Goal: Task Accomplishment & Management: Use online tool/utility

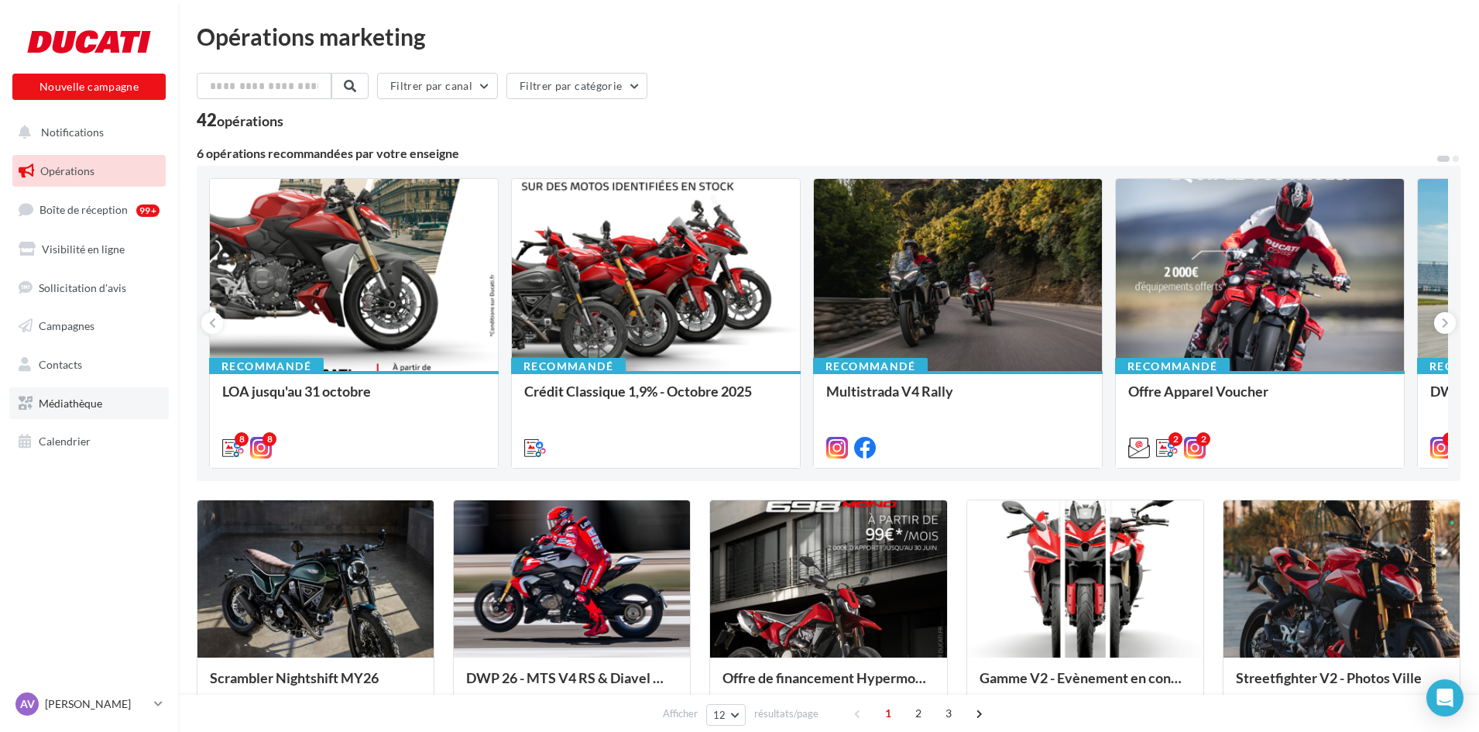
click at [66, 396] on span "Médiathèque" at bounding box center [70, 402] width 63 height 13
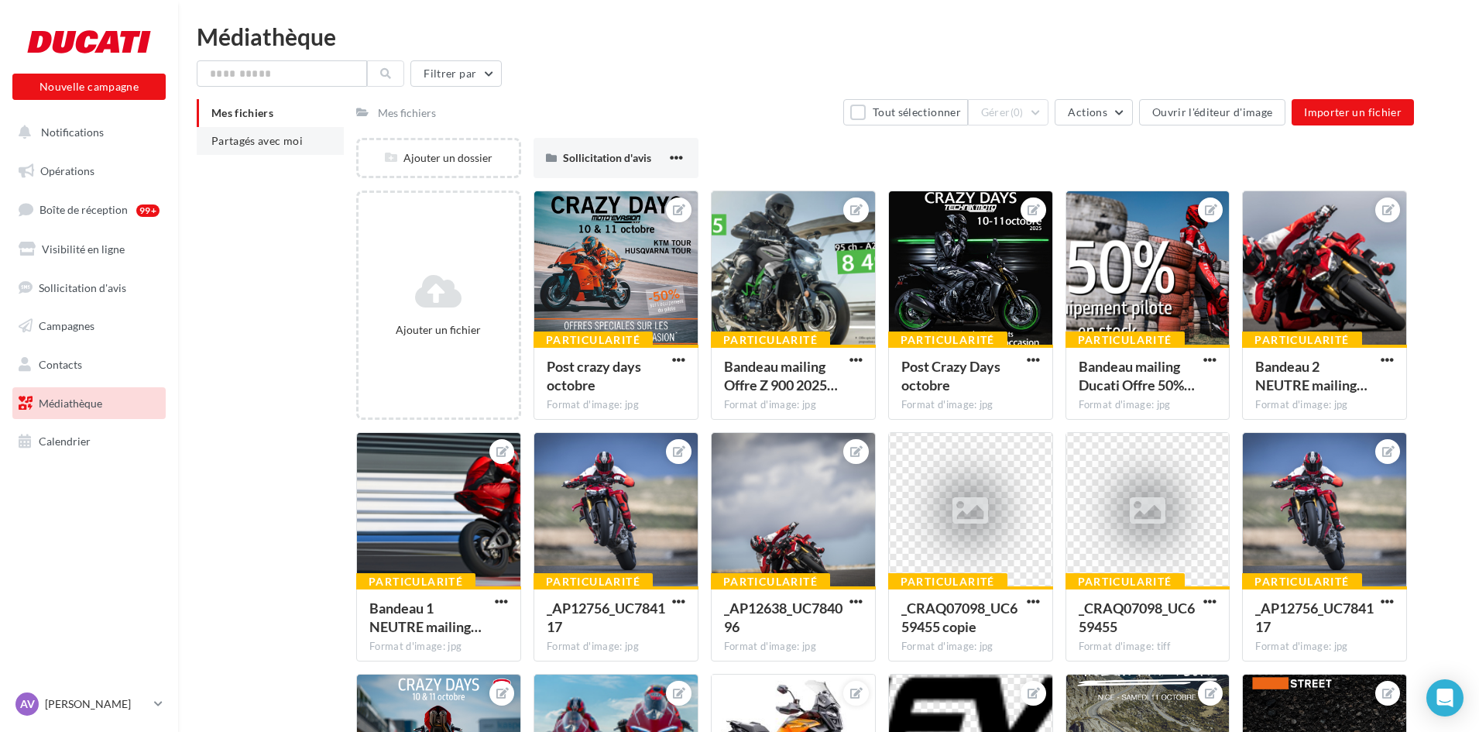
click at [234, 139] on span "Partagés avec moi" at bounding box center [256, 140] width 91 height 13
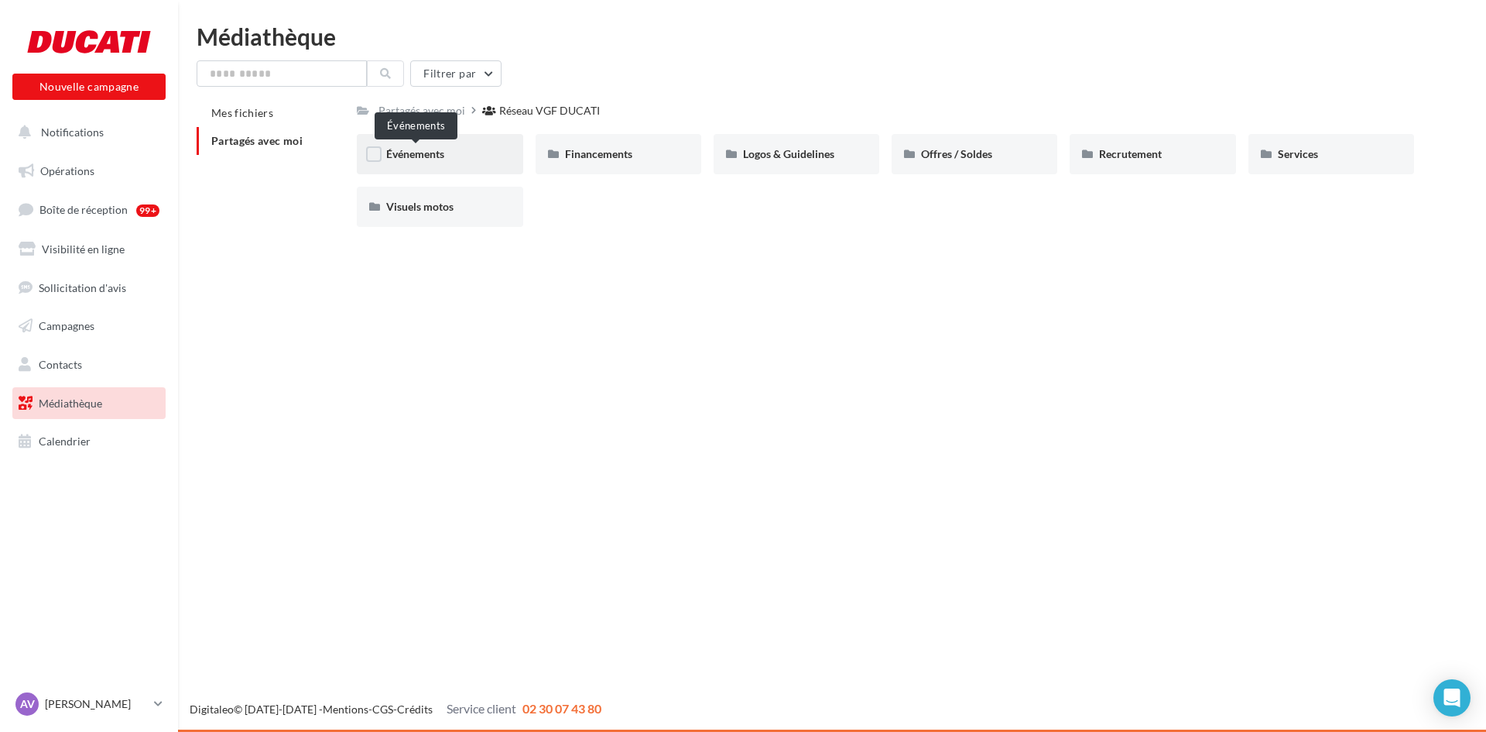
click at [417, 151] on span "Événements" at bounding box center [415, 153] width 58 height 13
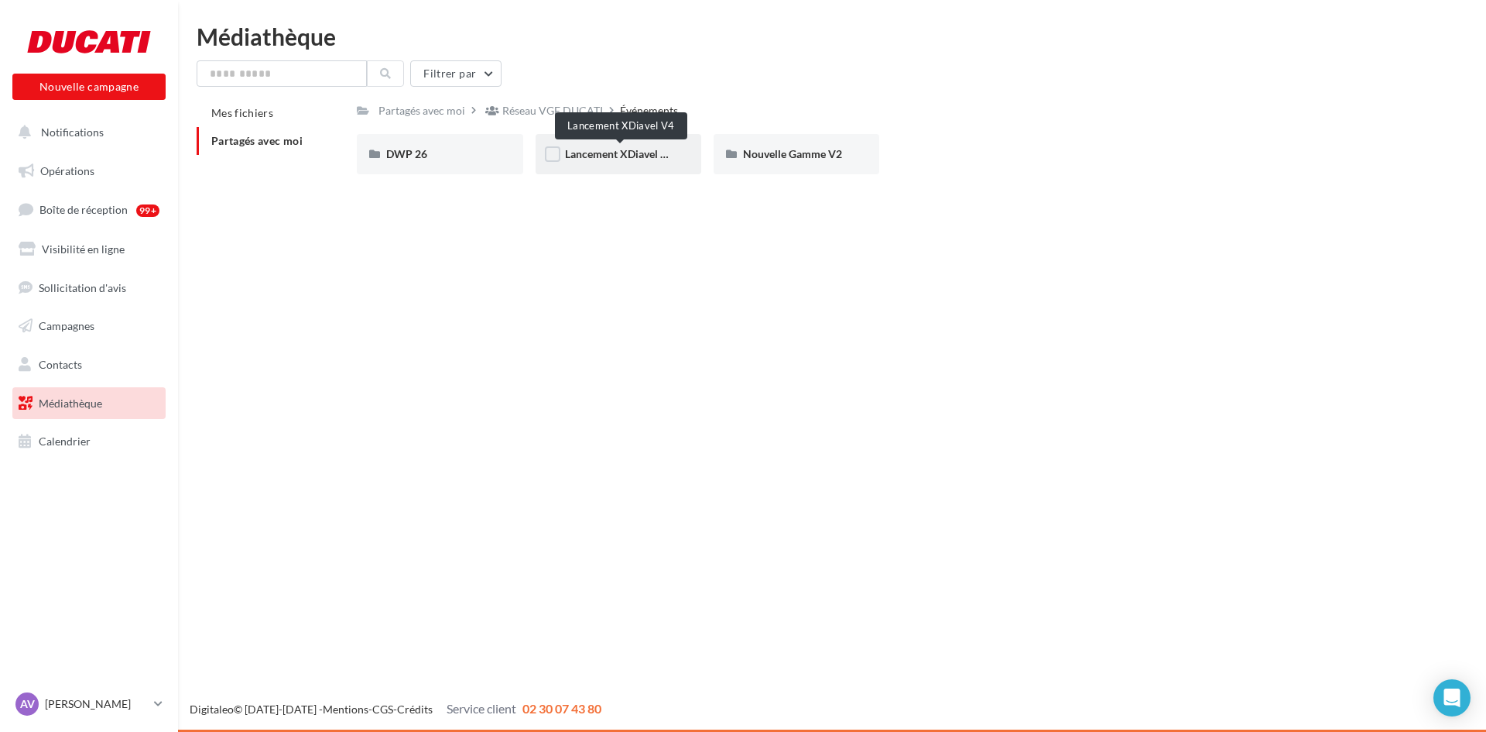
click at [598, 156] on span "Lancement XDiavel V4" at bounding box center [619, 153] width 109 height 13
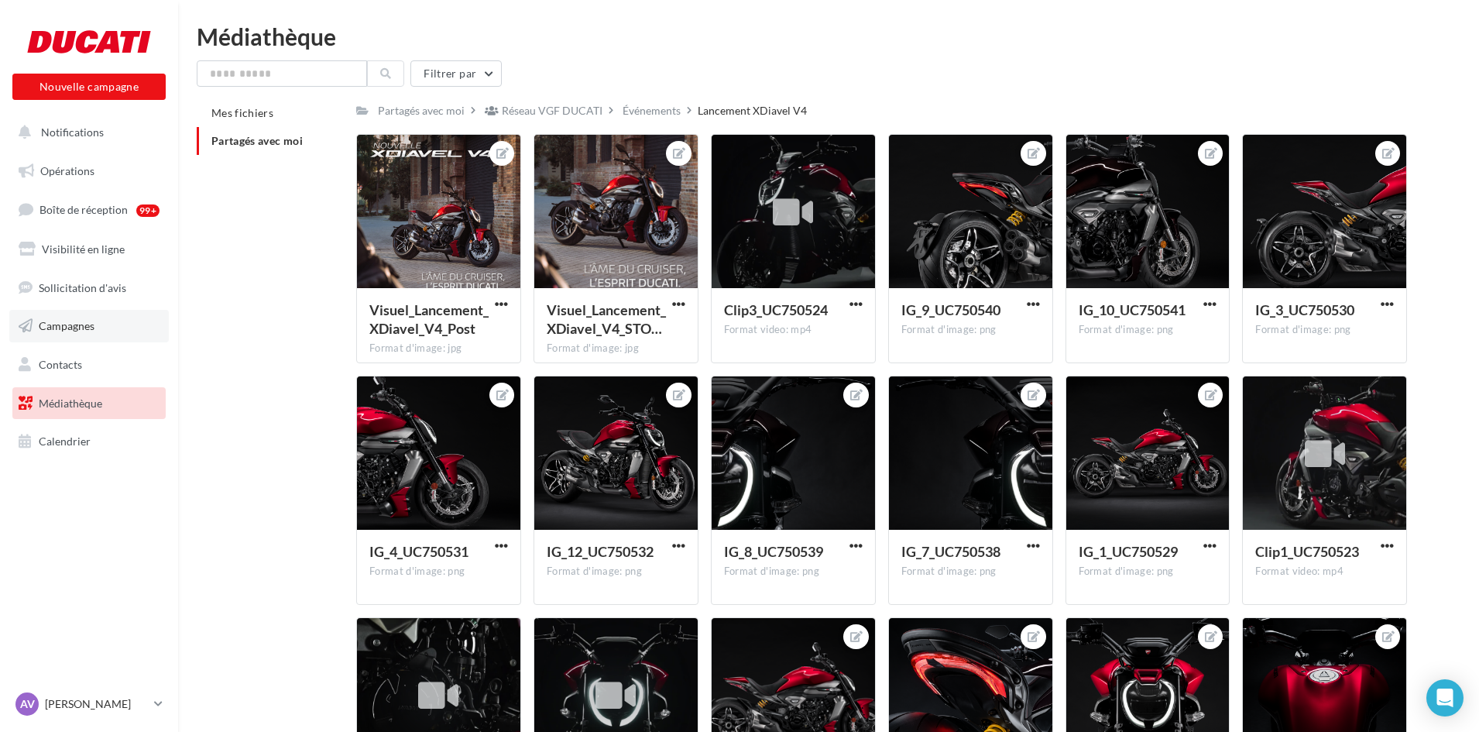
click at [63, 324] on span "Campagnes" at bounding box center [67, 325] width 56 height 13
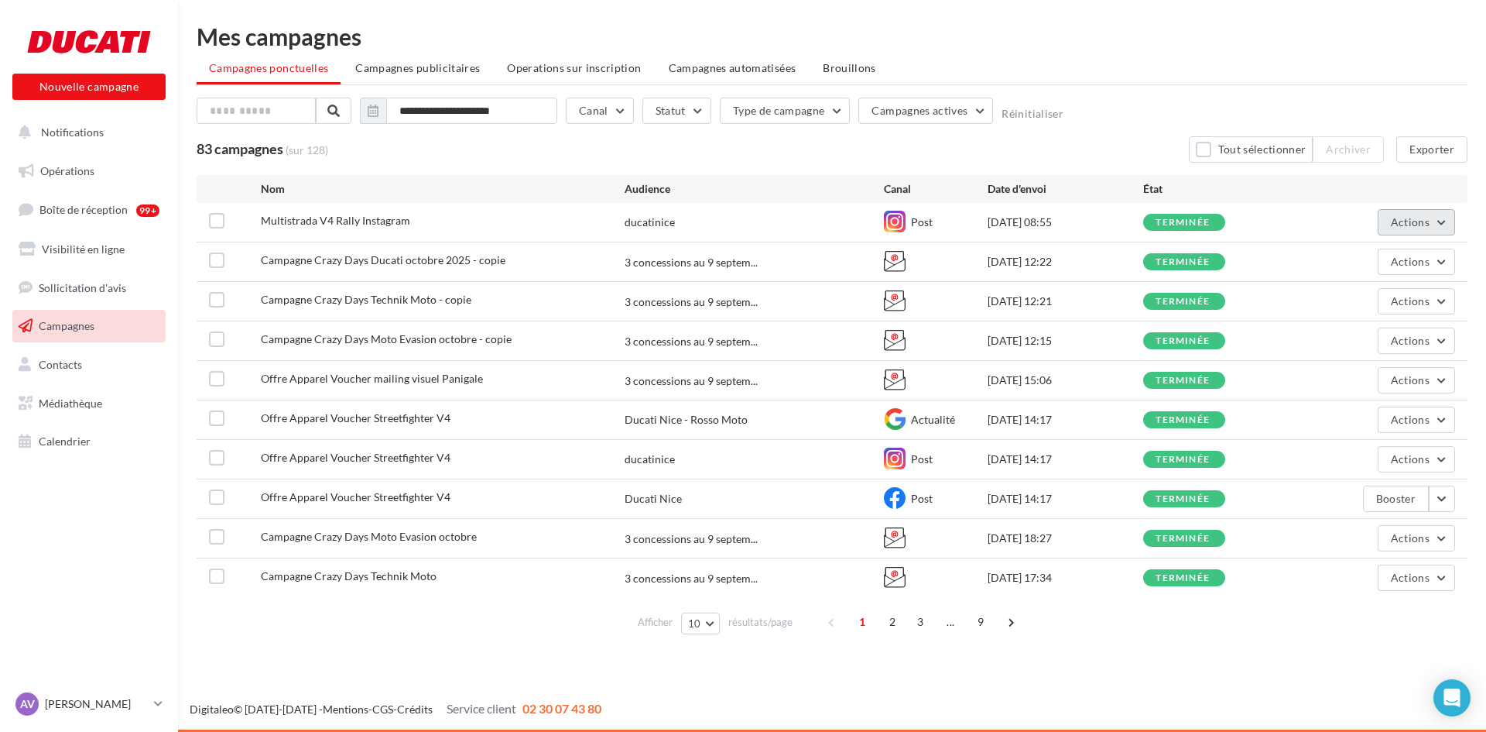
click at [1398, 220] on span "Actions" at bounding box center [1410, 221] width 39 height 13
click at [446, 263] on span "Campagne Crazy Days Ducati octobre 2025 - copie" at bounding box center [383, 259] width 245 height 13
click at [1405, 255] on span "Actions" at bounding box center [1410, 261] width 39 height 13
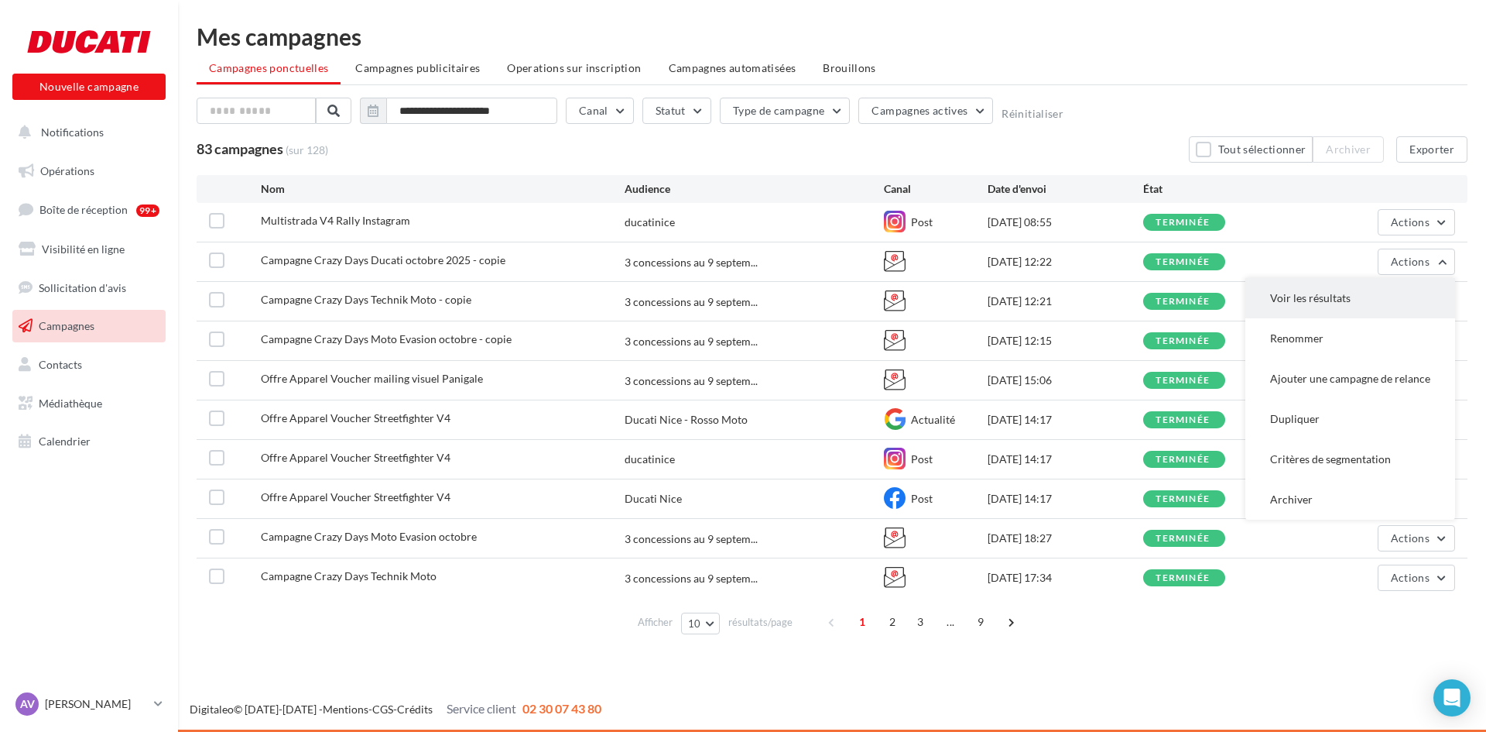
click at [1323, 299] on button "Voir les résultats" at bounding box center [1351, 298] width 210 height 40
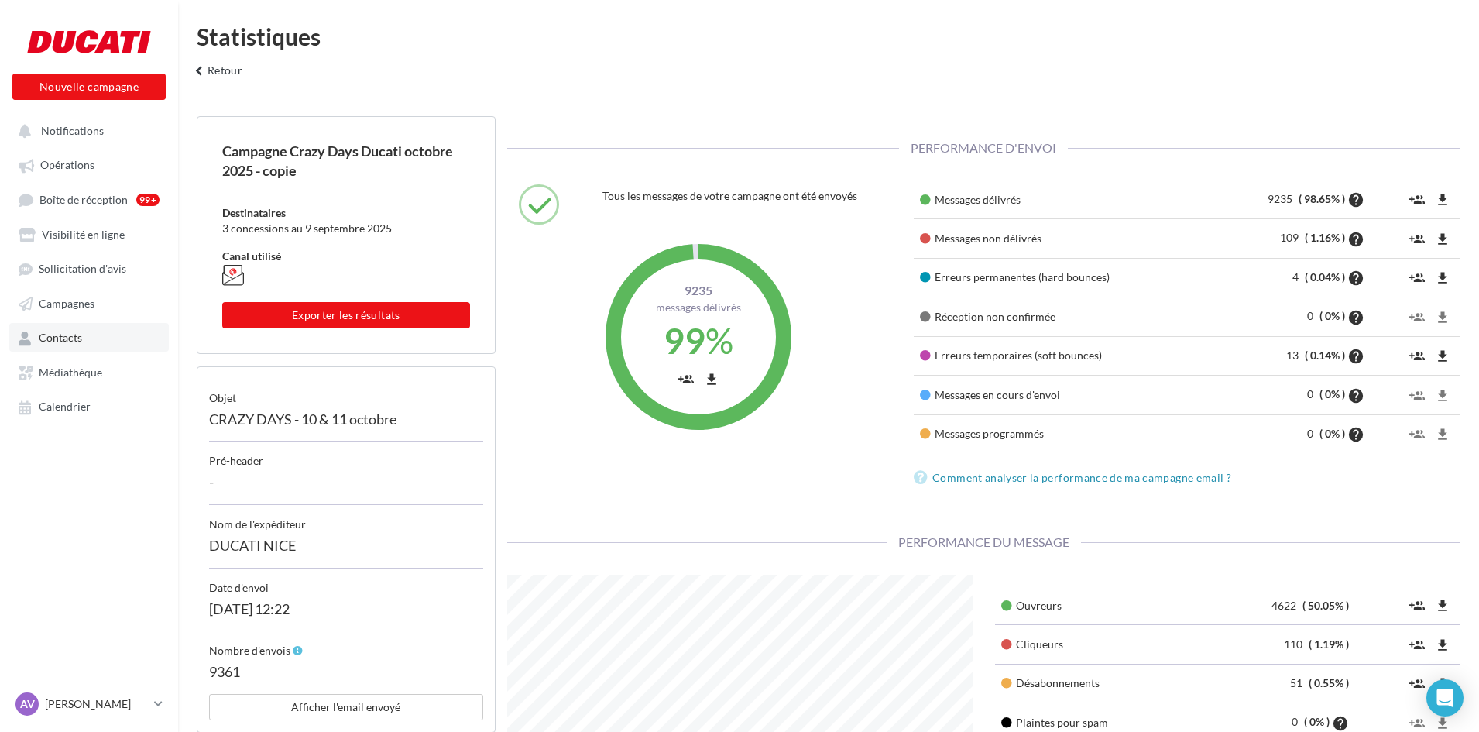
click at [70, 338] on span "Contacts" at bounding box center [60, 337] width 43 height 13
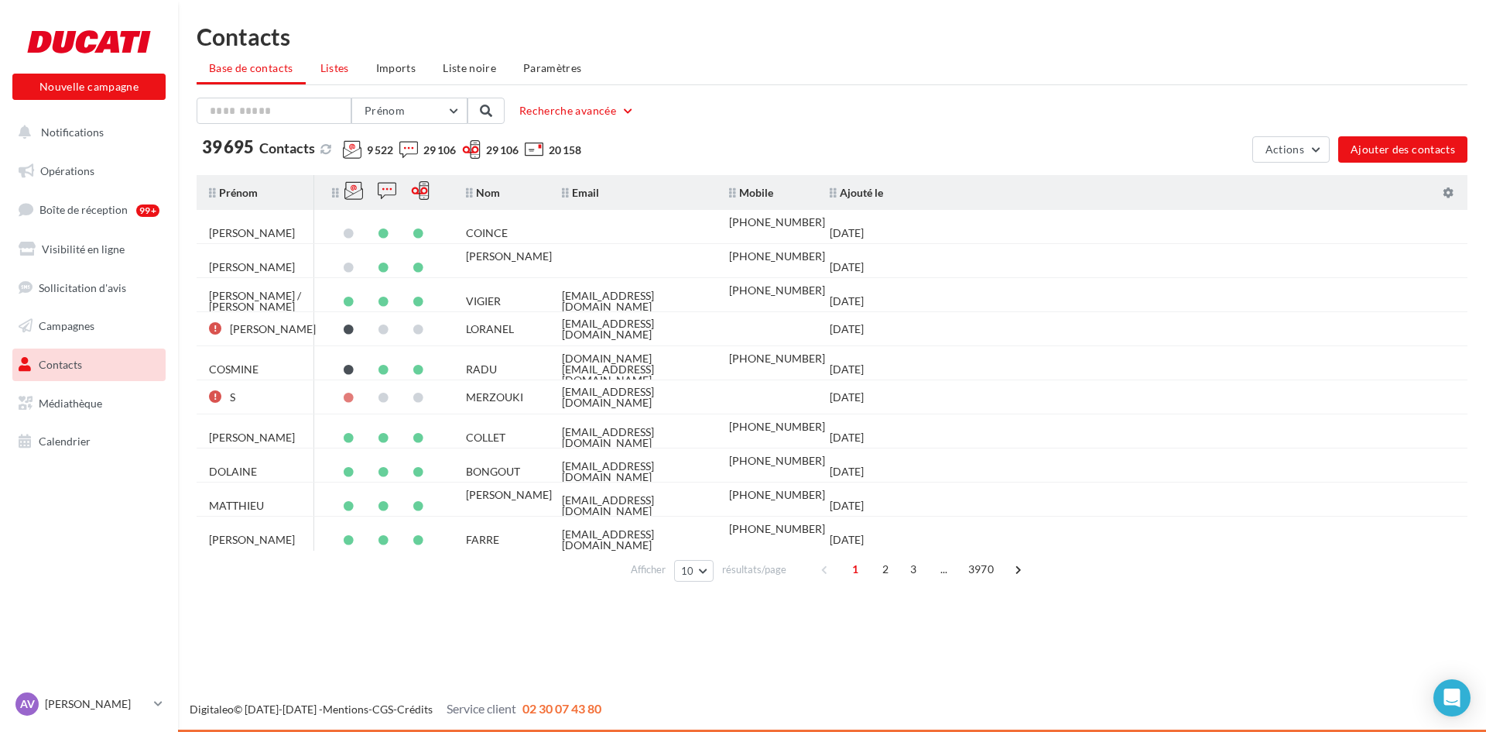
click at [334, 65] on span "Listes" at bounding box center [335, 67] width 29 height 13
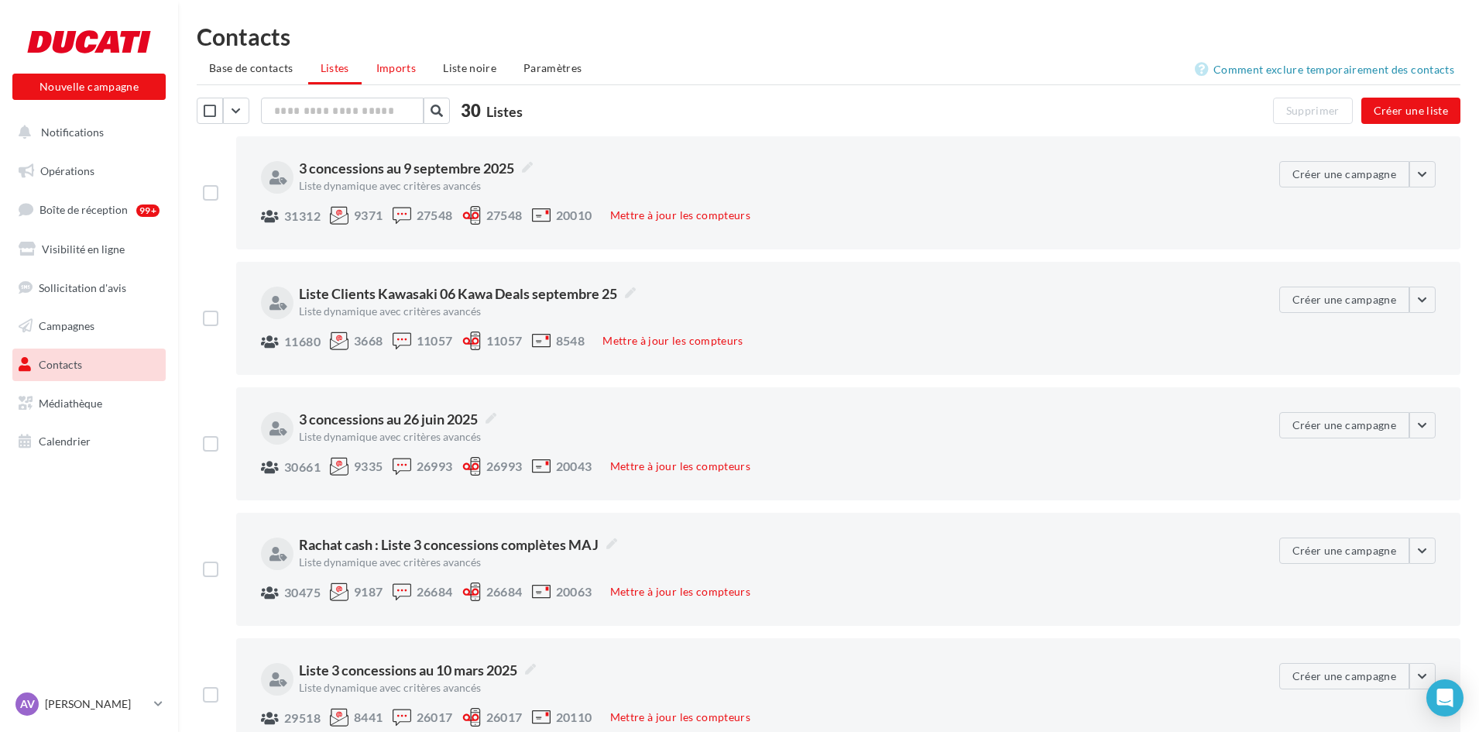
click at [394, 69] on span "Imports" at bounding box center [395, 67] width 39 height 13
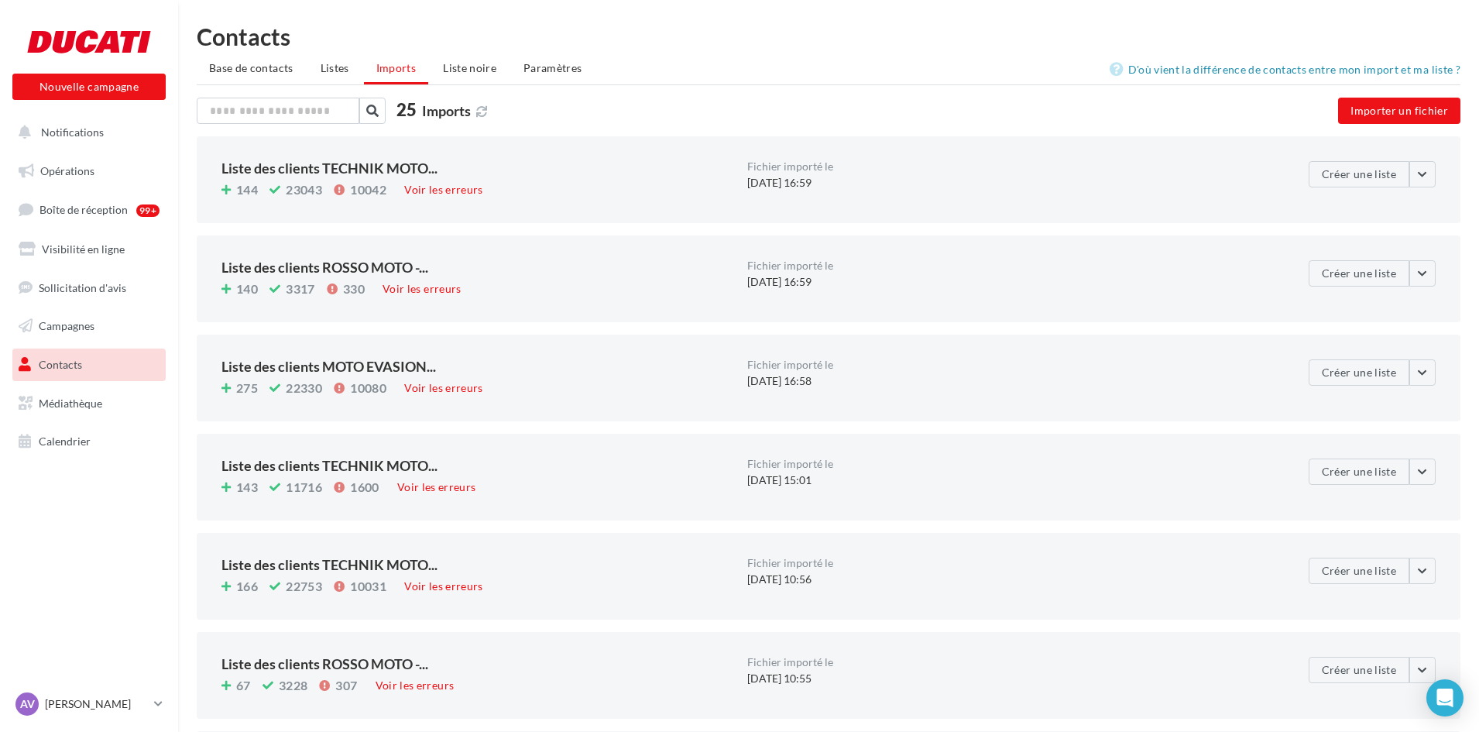
click at [352, 74] on li "Listes" at bounding box center [334, 68] width 53 height 28
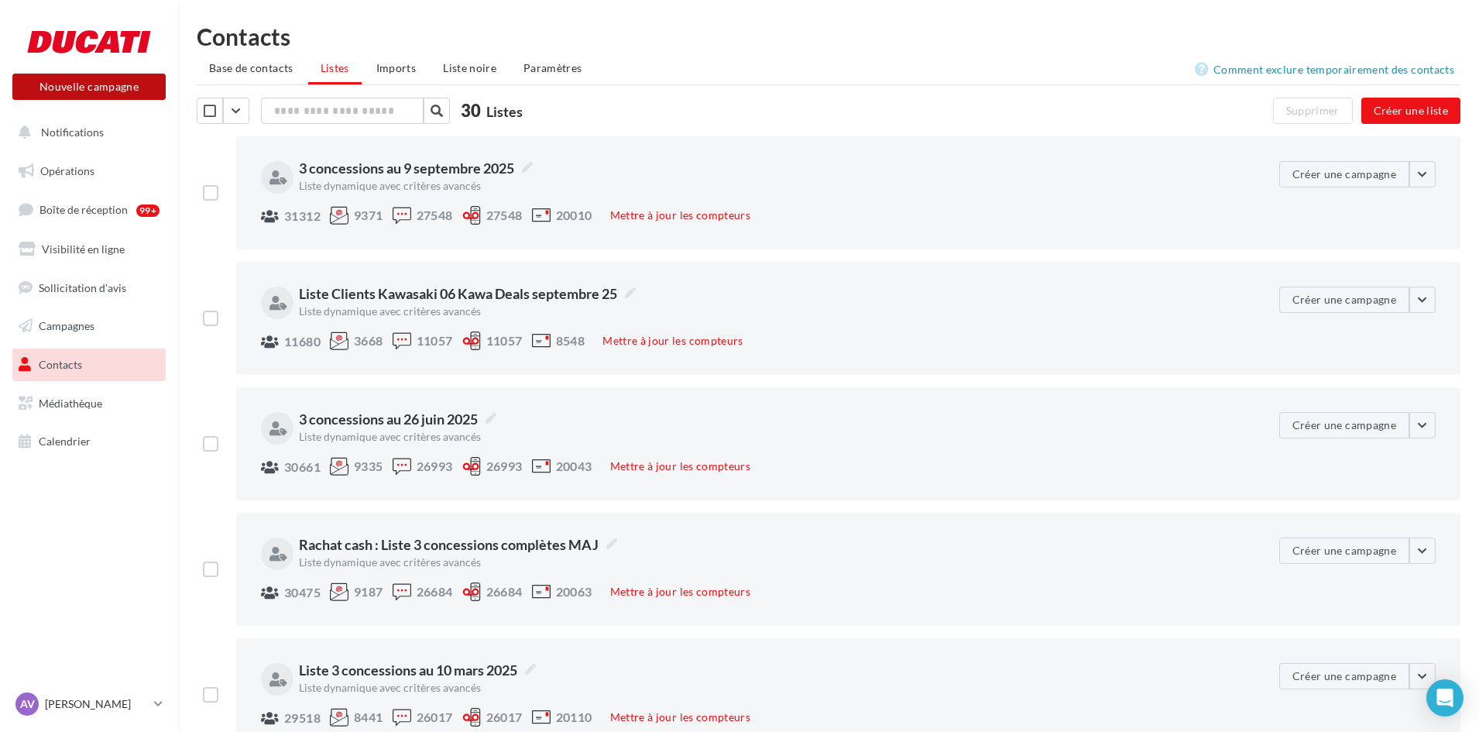
click at [82, 82] on button "Nouvelle campagne" at bounding box center [88, 87] width 153 height 26
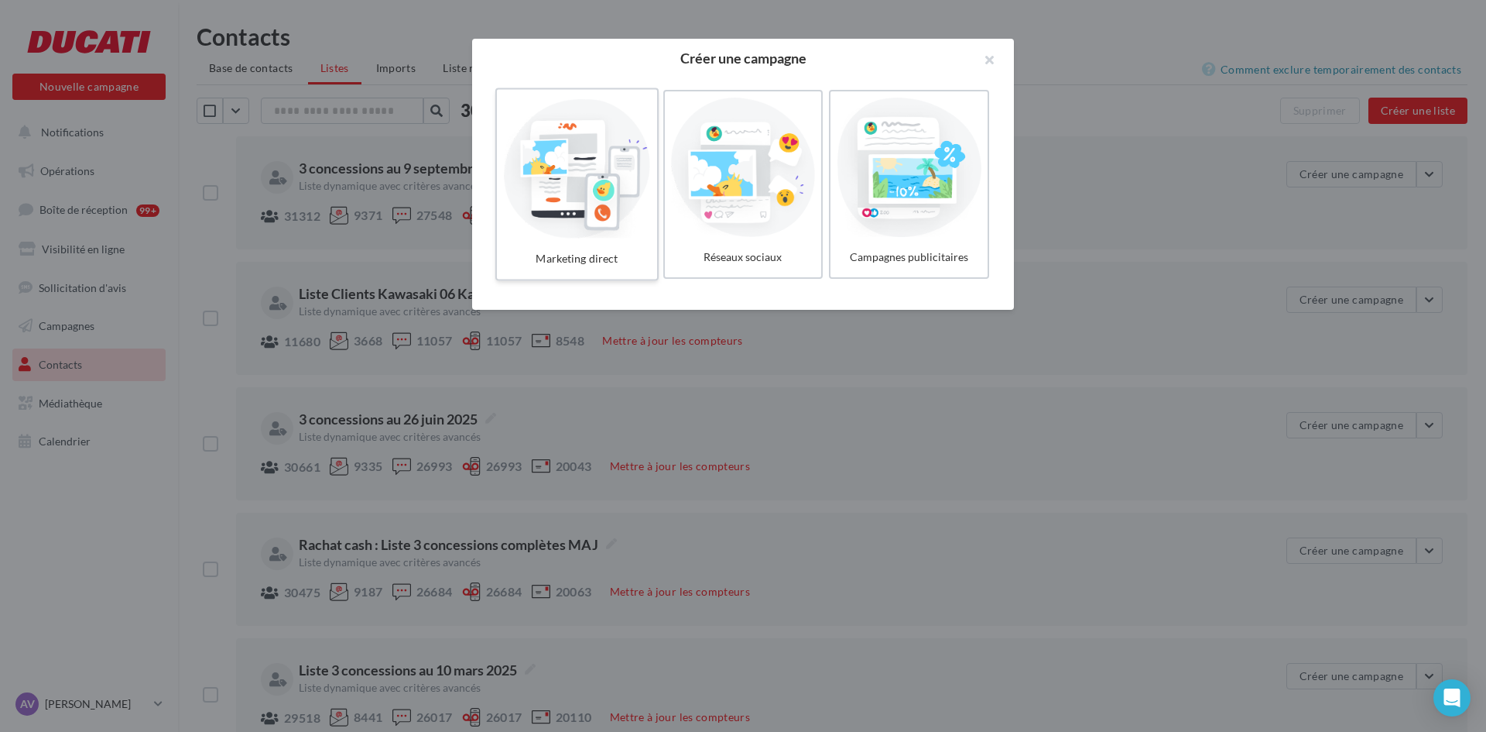
click at [567, 153] on div at bounding box center [576, 167] width 147 height 142
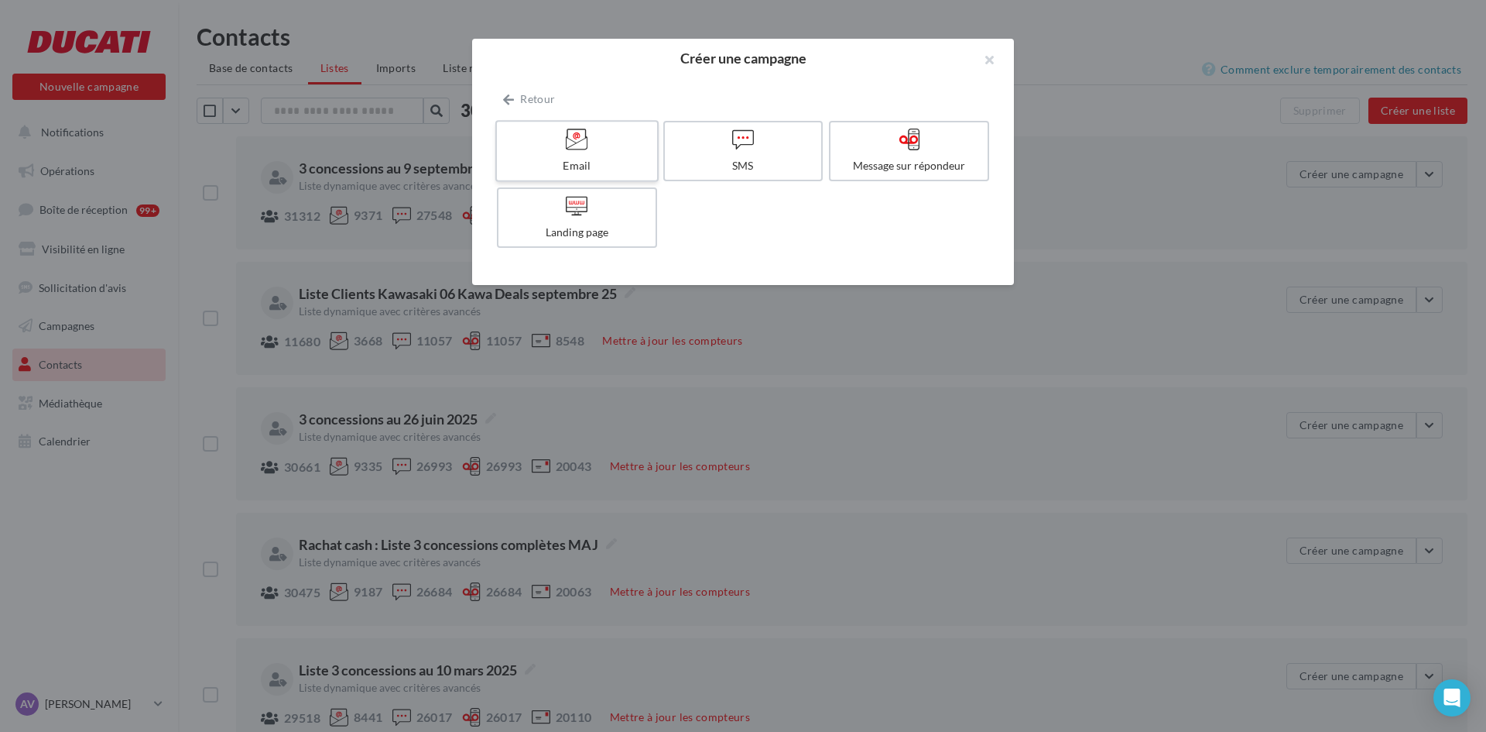
click at [574, 154] on label "Email" at bounding box center [576, 151] width 163 height 62
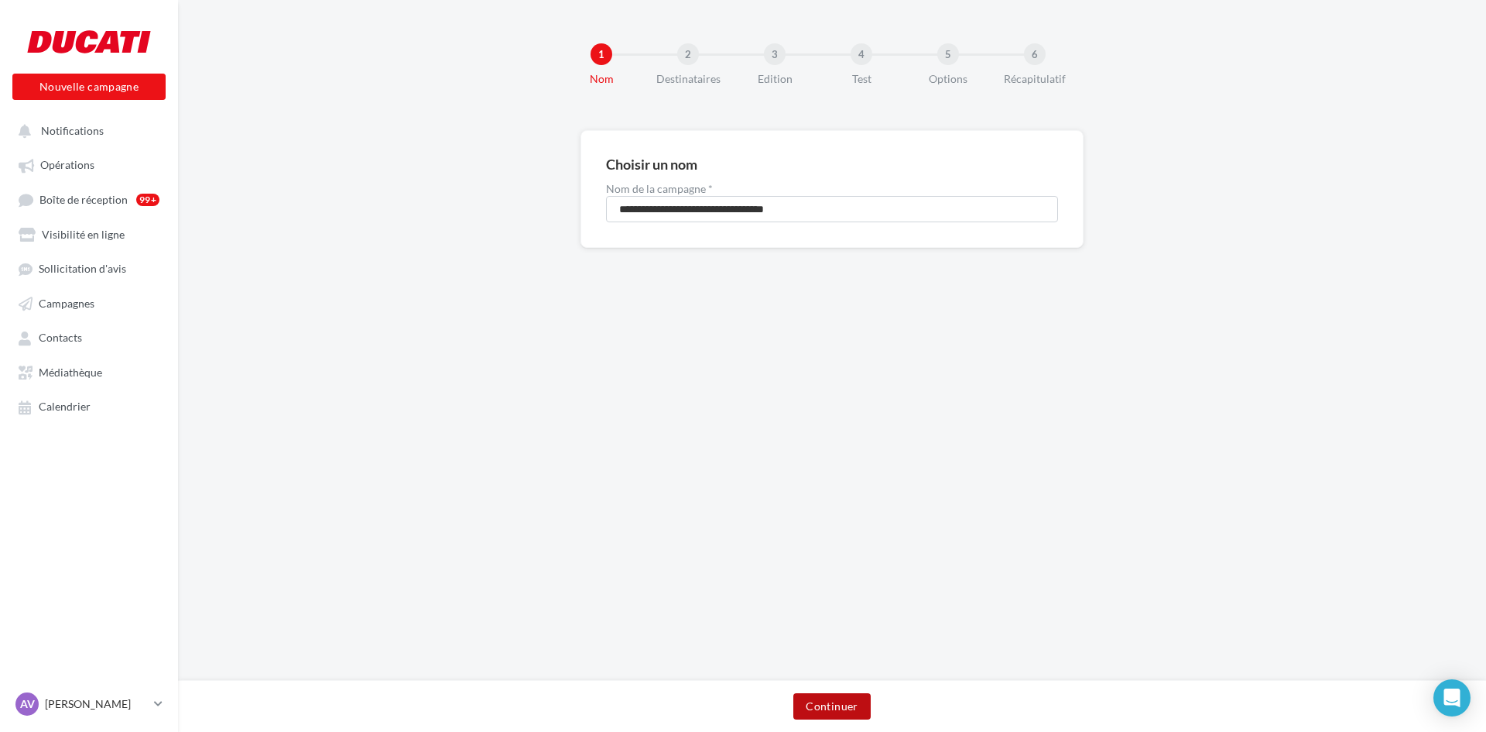
click at [821, 702] on button "Continuer" at bounding box center [832, 706] width 77 height 26
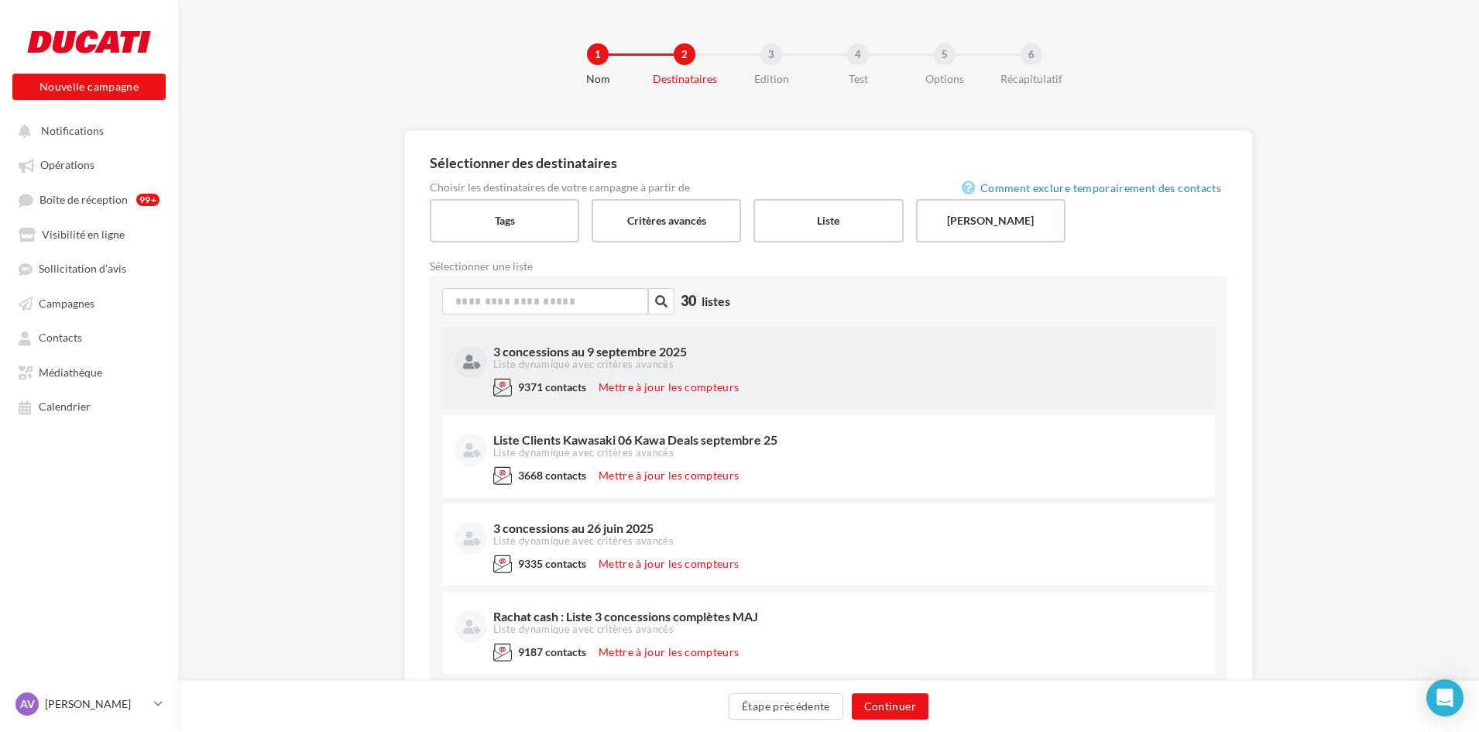
click at [568, 359] on div "Liste dynamique avec critères avancés" at bounding box center [846, 365] width 706 height 14
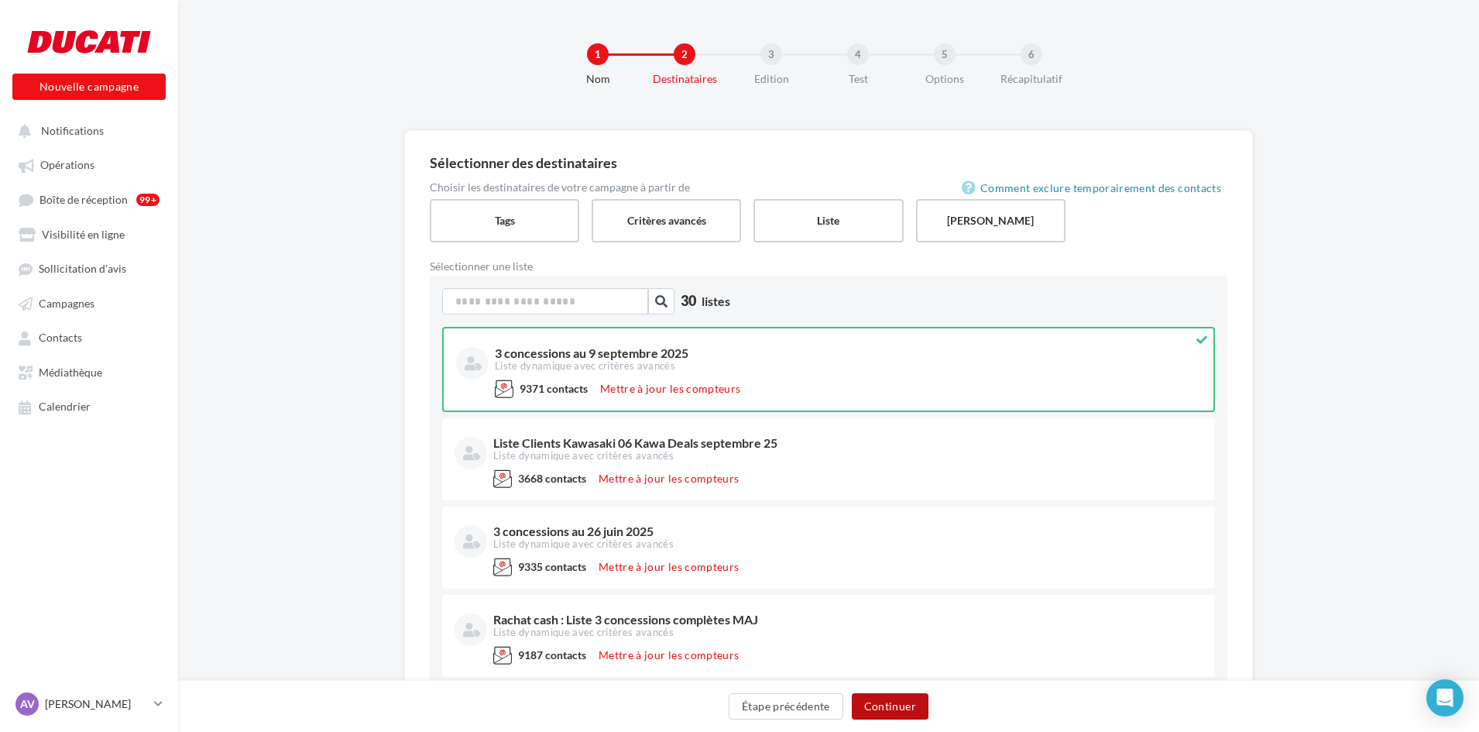
click at [880, 708] on button "Continuer" at bounding box center [890, 706] width 77 height 26
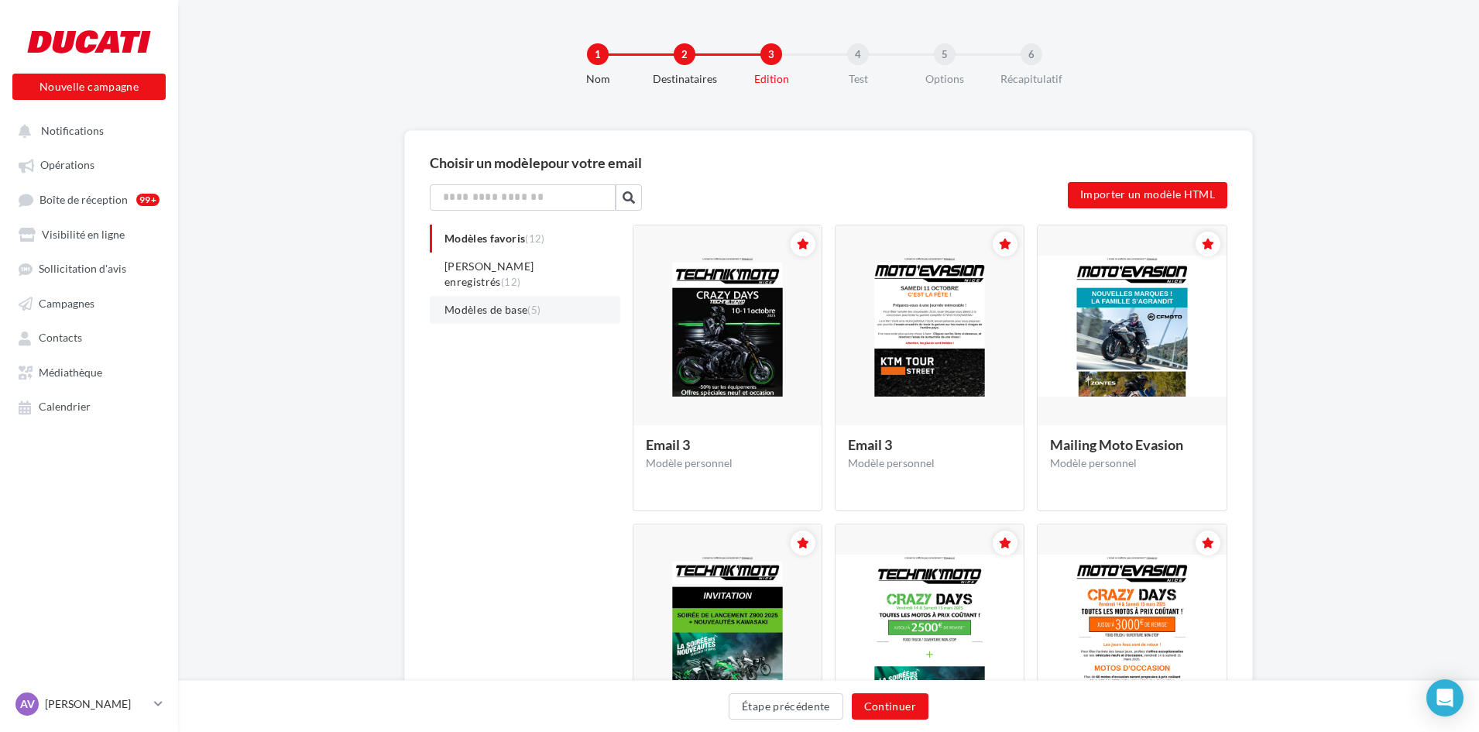
click at [485, 303] on span "Modèles de base (5)" at bounding box center [492, 309] width 96 height 13
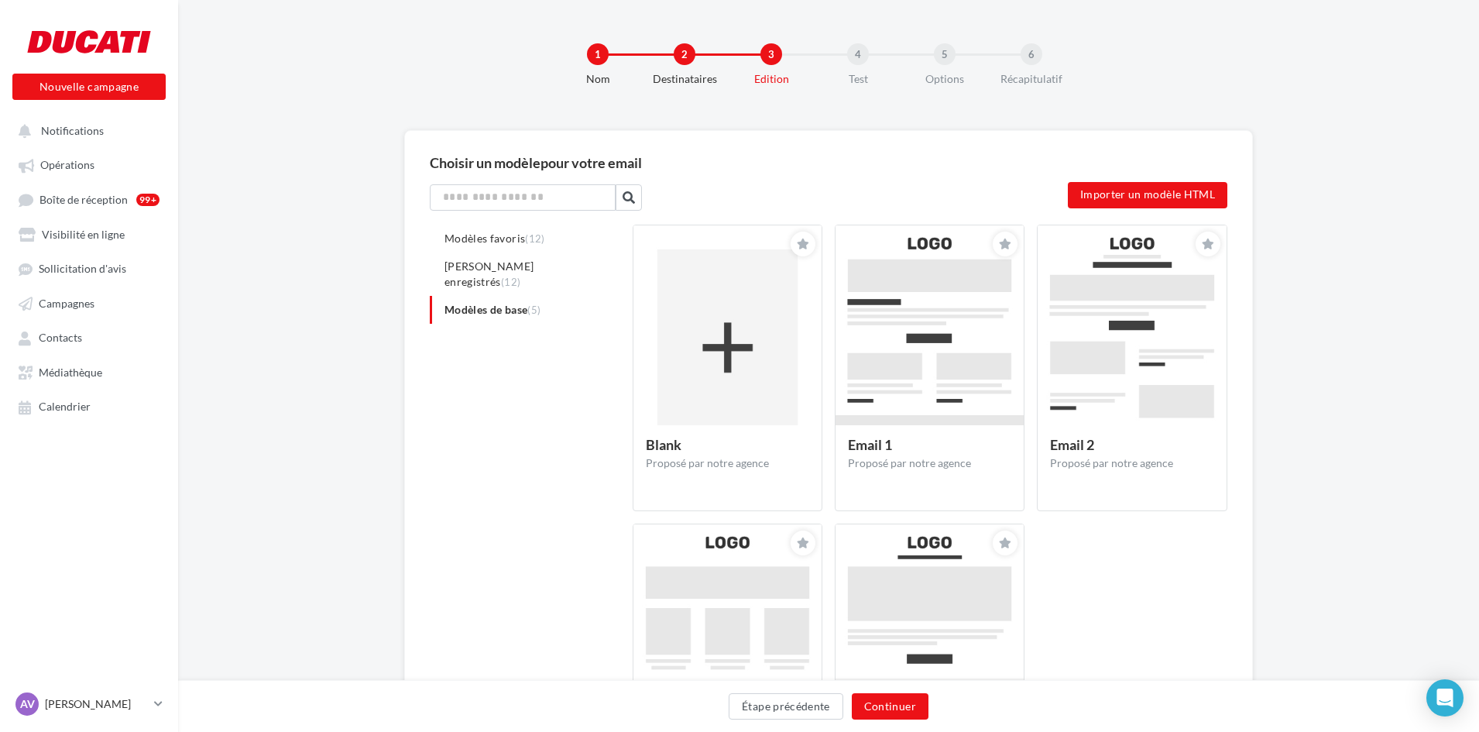
click at [934, 281] on img at bounding box center [929, 347] width 188 height 244
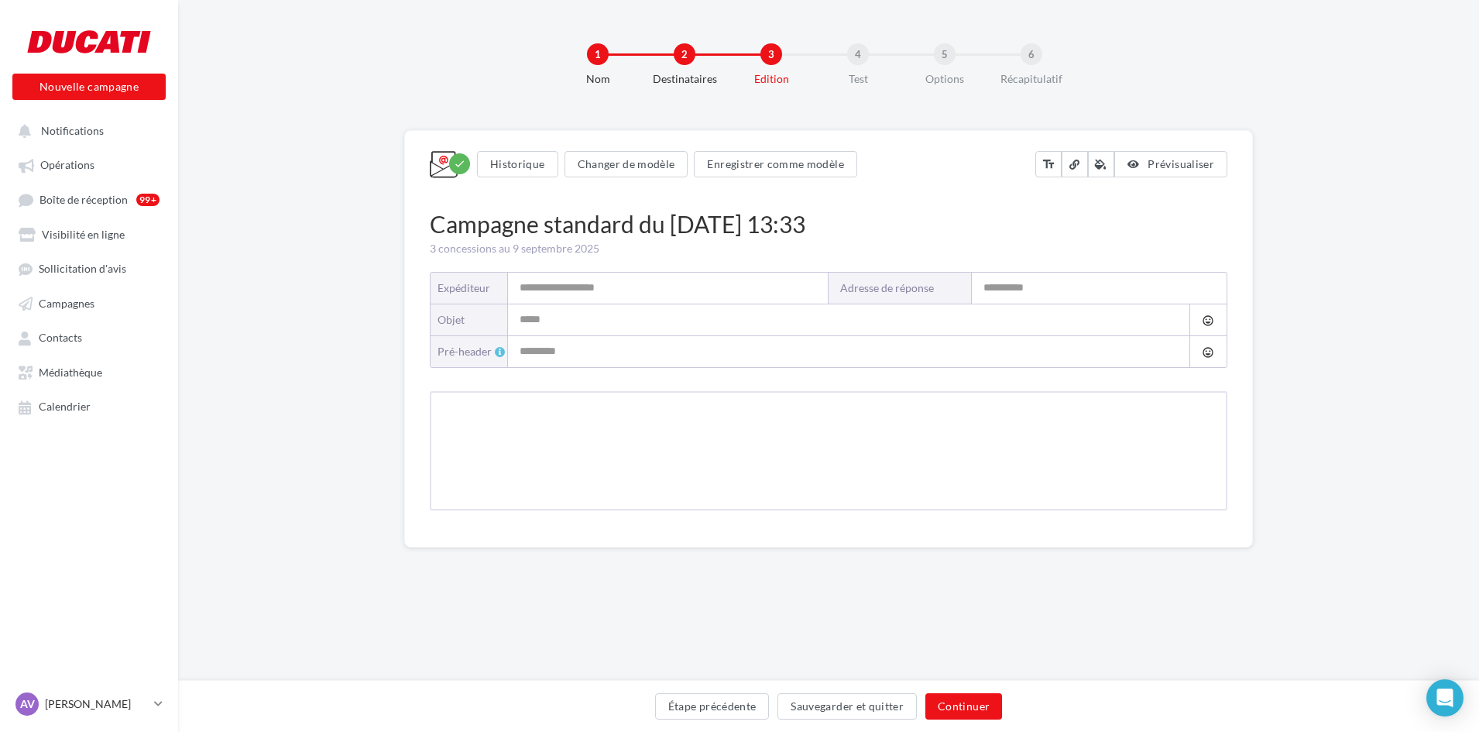
type input "**********"
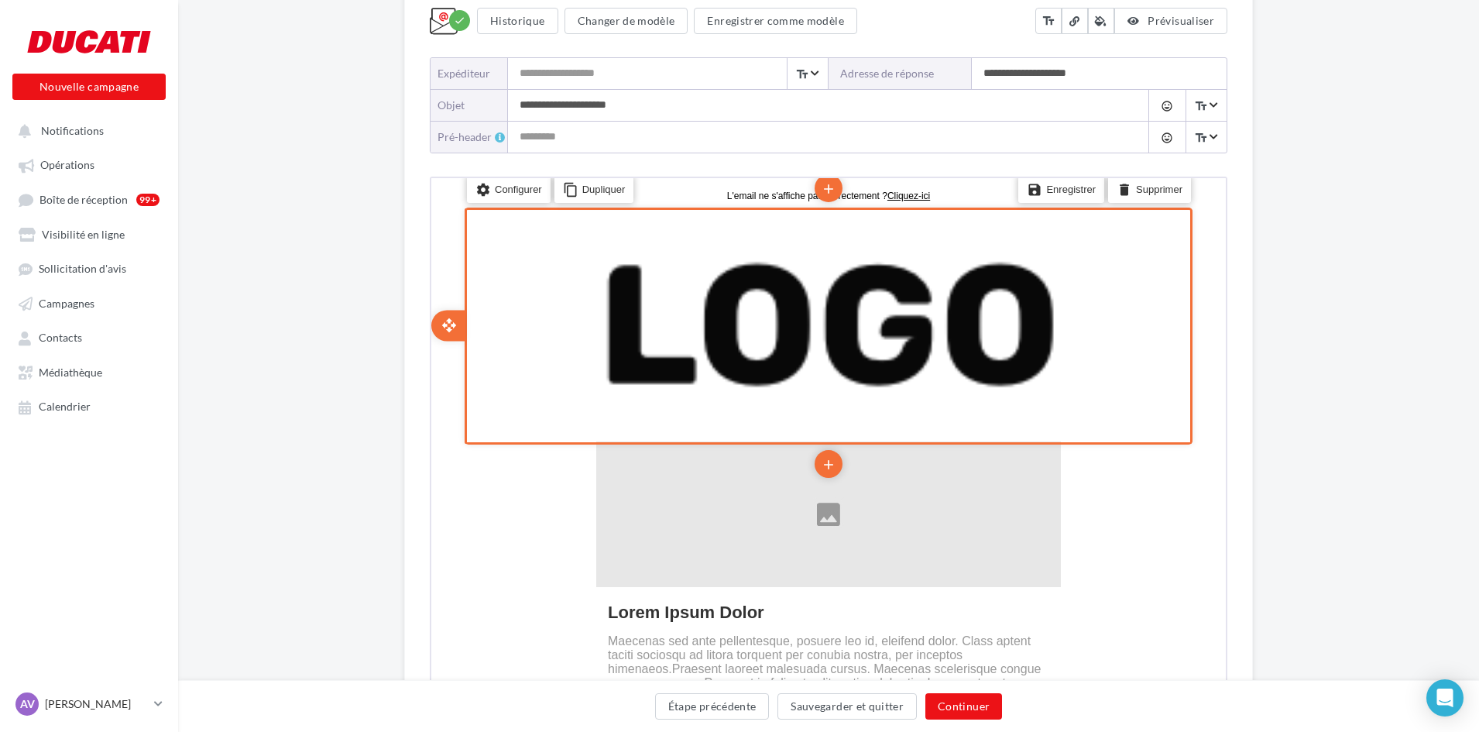
scroll to position [232, 0]
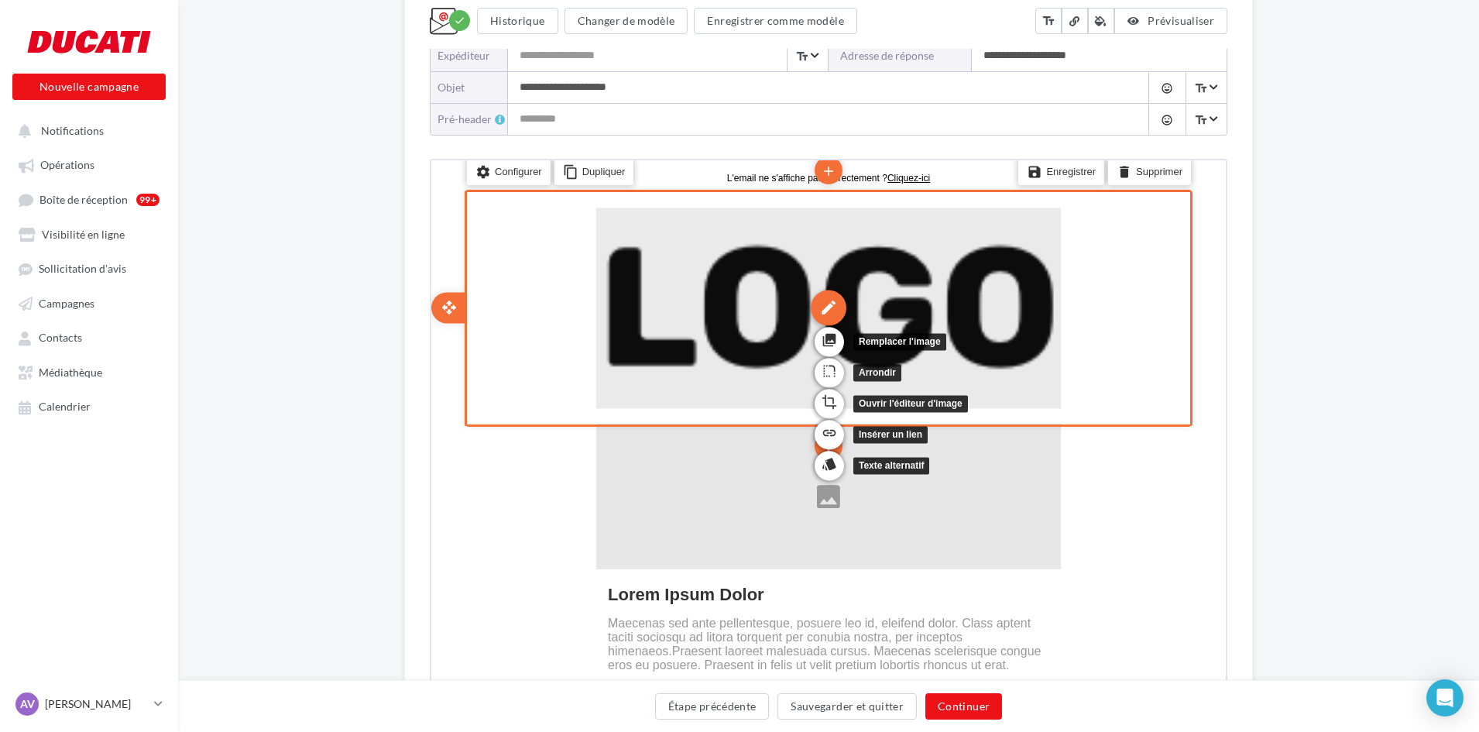
click at [827, 305] on div "edit" at bounding box center [827, 306] width 36 height 36
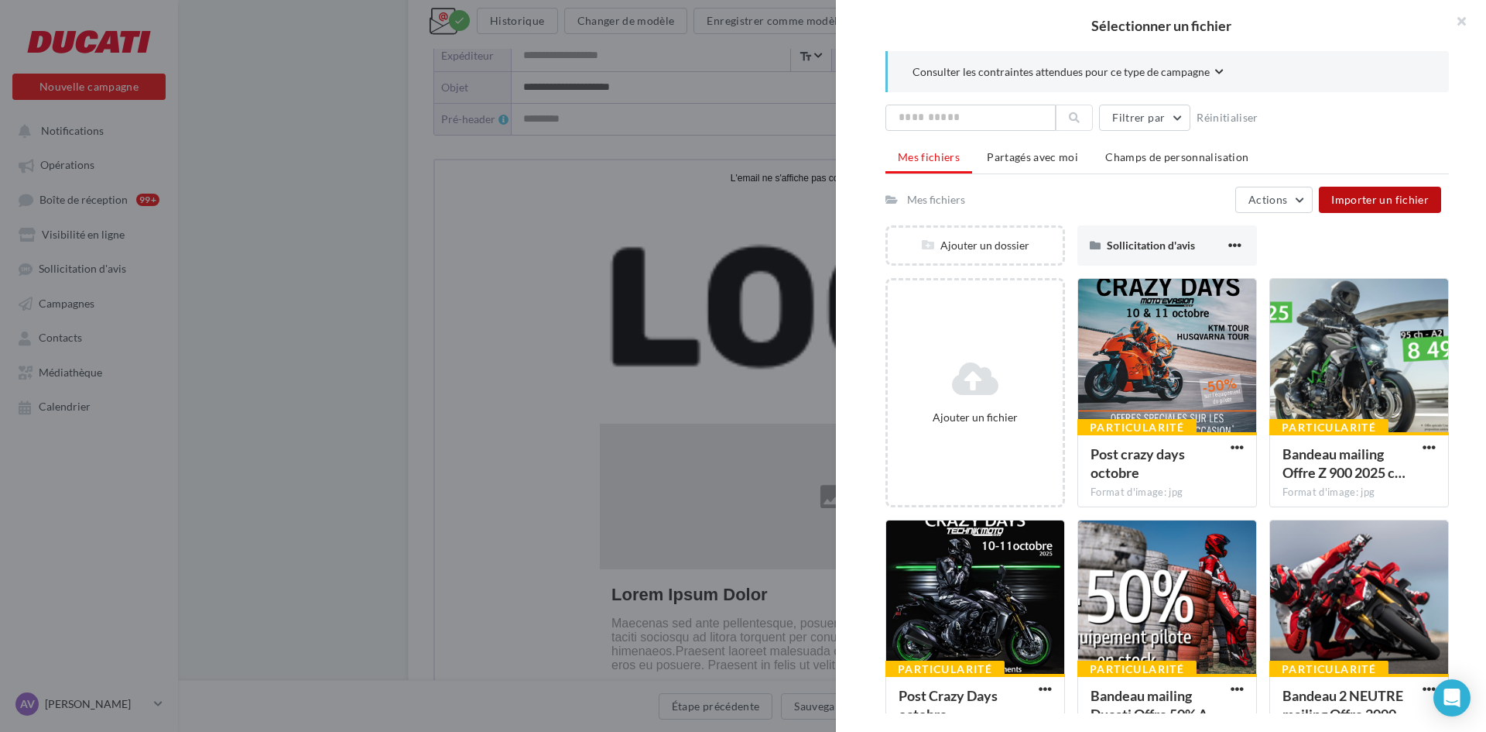
click at [1399, 201] on span "Importer un fichier" at bounding box center [1381, 199] width 98 height 13
click at [1138, 365] on div at bounding box center [1167, 356] width 178 height 155
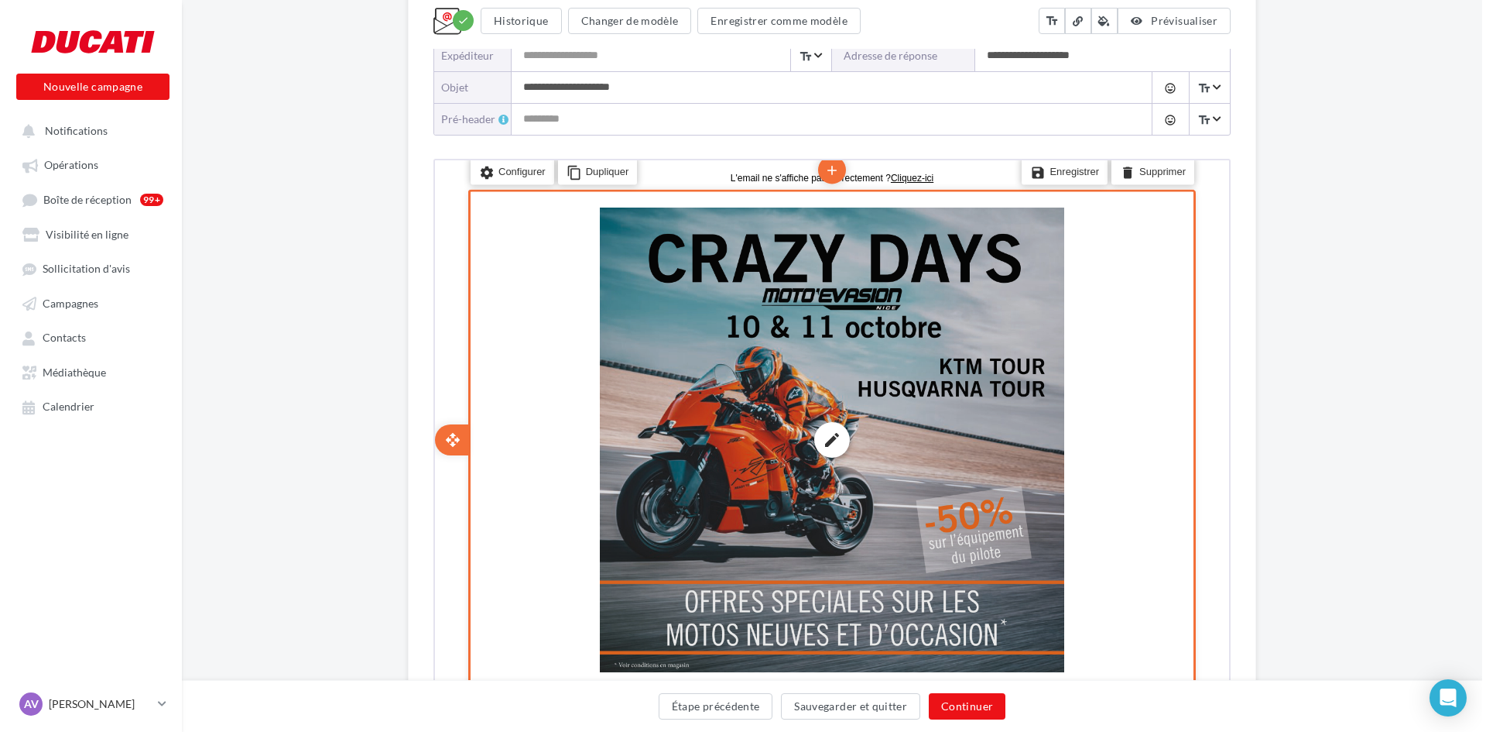
scroll to position [465, 0]
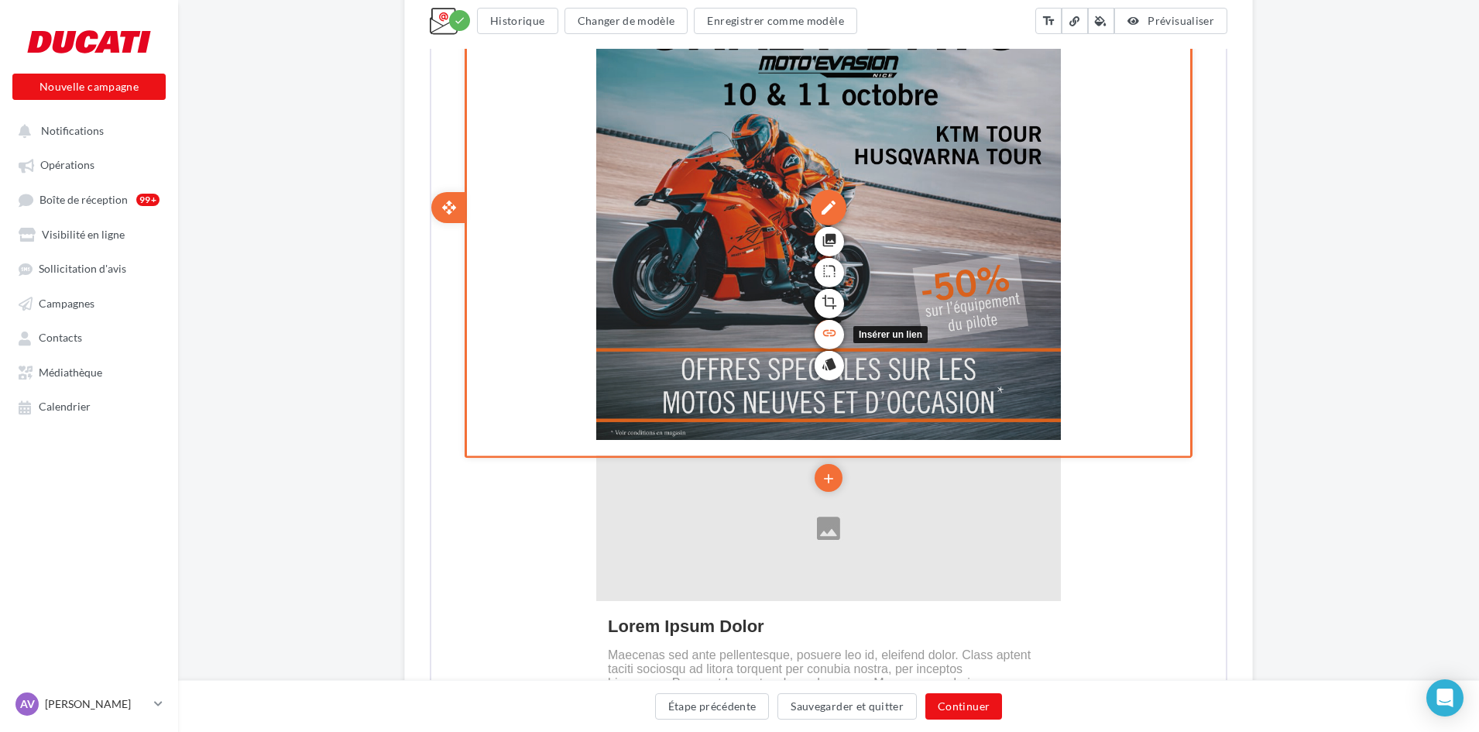
click at [831, 330] on icon "link" at bounding box center [827, 331] width 15 height 26
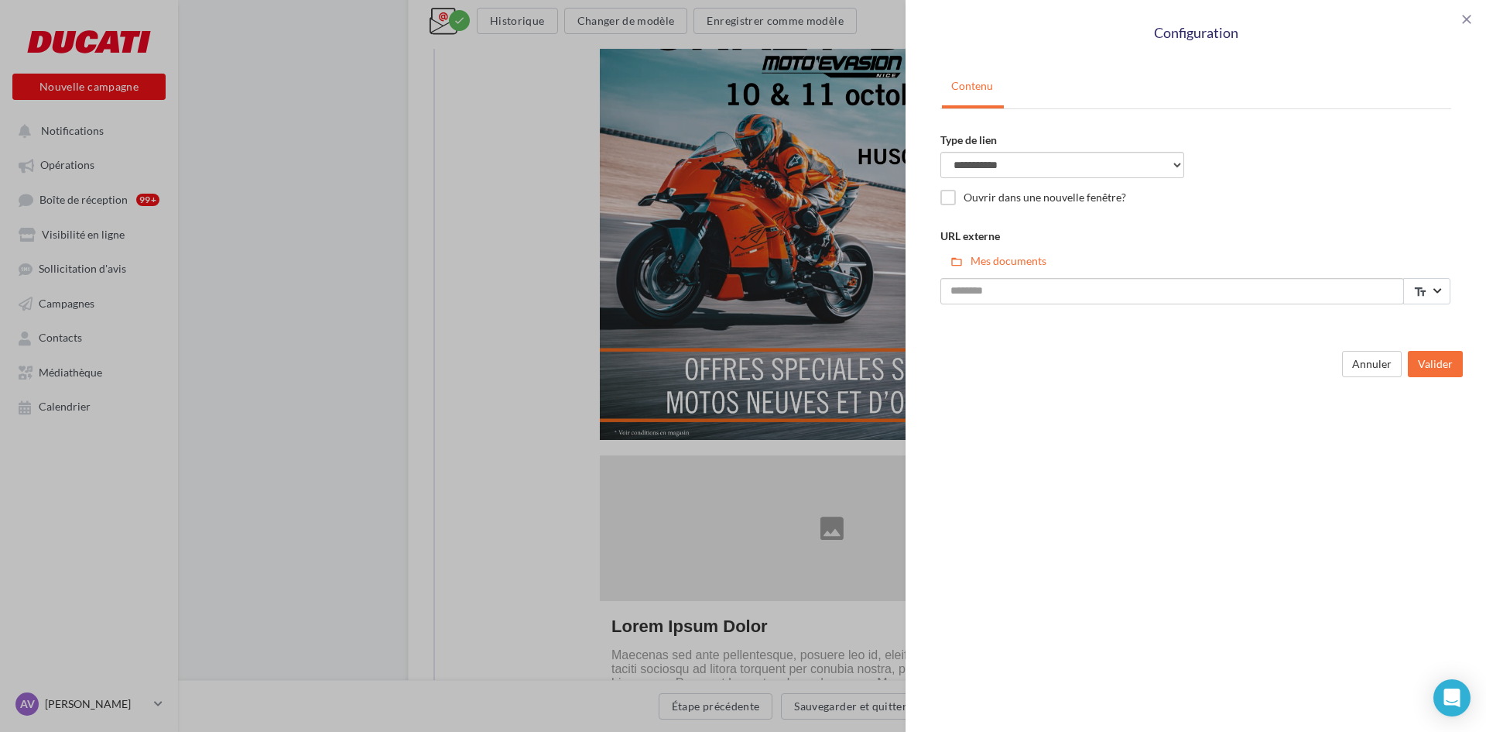
drag, startPoint x: 526, startPoint y: 357, endPoint x: 528, endPoint y: 366, distance: 9.4
click at [526, 355] on div "**********" at bounding box center [743, 366] width 1486 height 732
drag, startPoint x: 1358, startPoint y: 364, endPoint x: 1148, endPoint y: 389, distance: 211.4
click at [1358, 363] on button "Annuler" at bounding box center [1372, 364] width 60 height 26
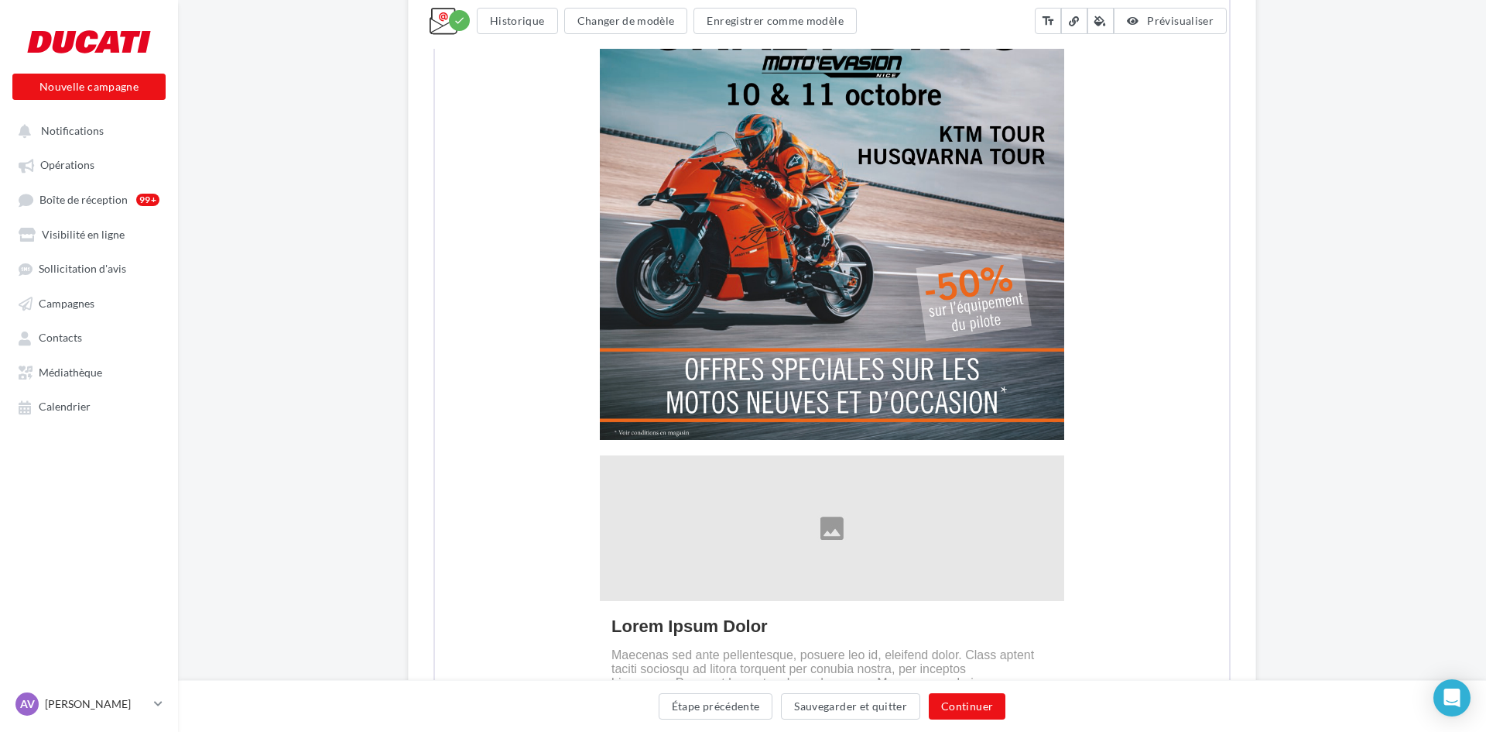
click at [777, 474] on div "**********" at bounding box center [743, 366] width 1486 height 732
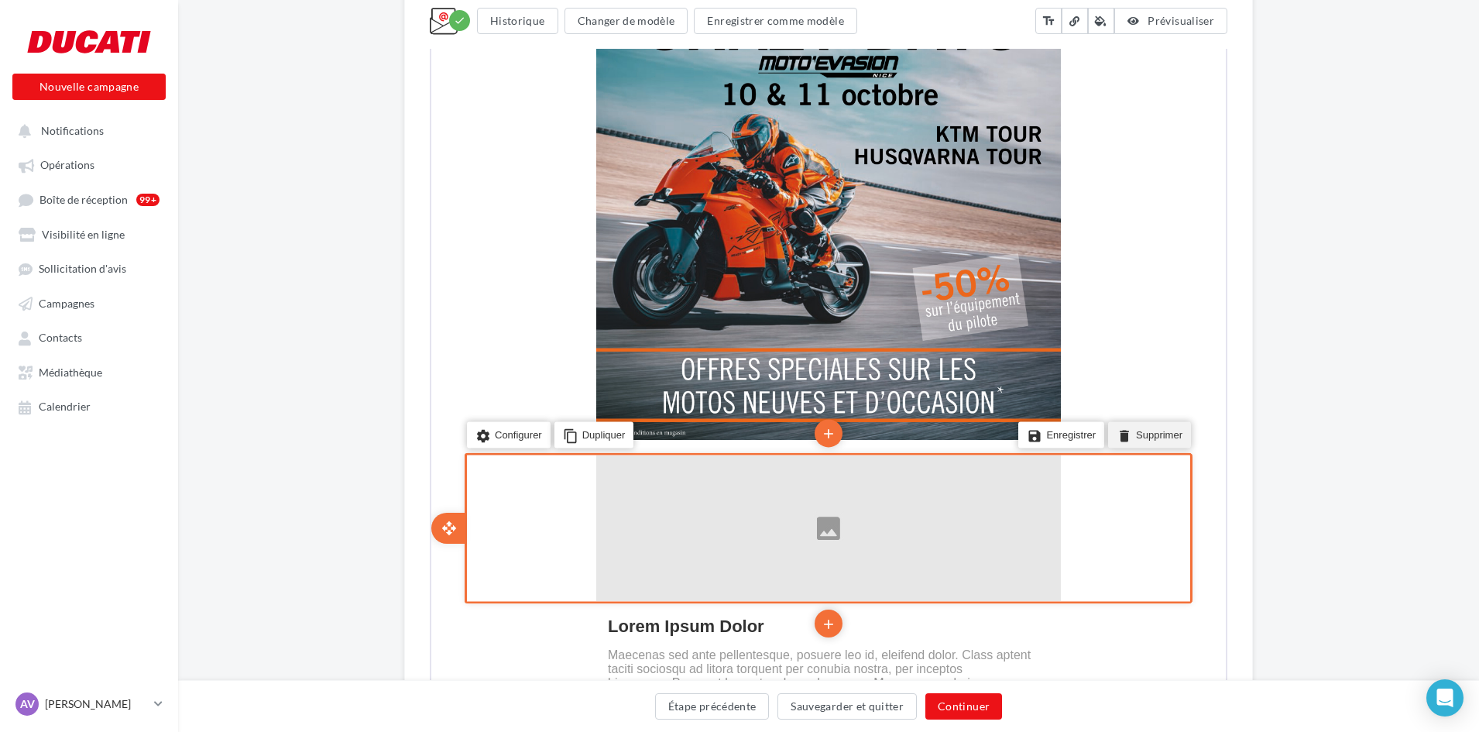
click at [1163, 432] on li "delete Supprimer" at bounding box center [1147, 433] width 83 height 26
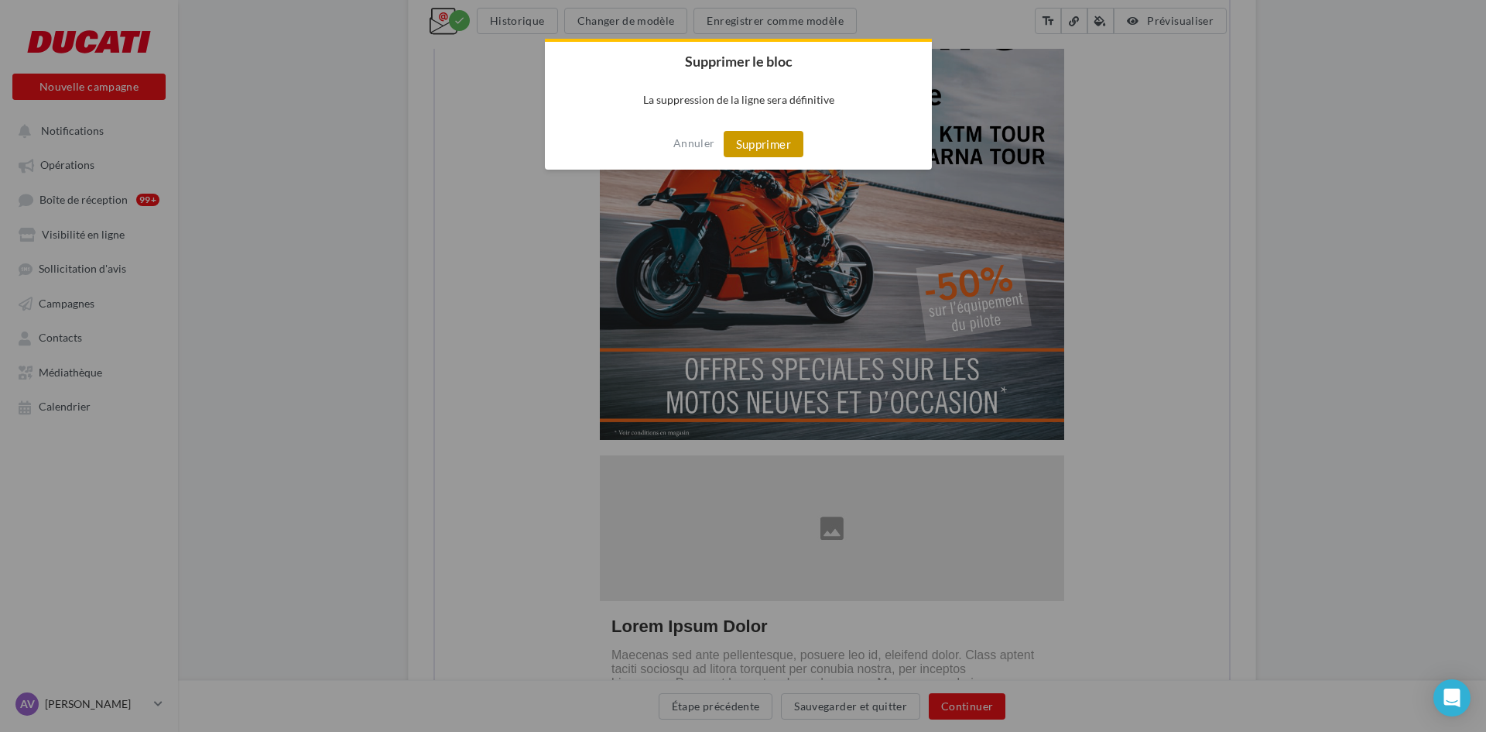
click at [766, 138] on button "Supprimer" at bounding box center [764, 144] width 80 height 26
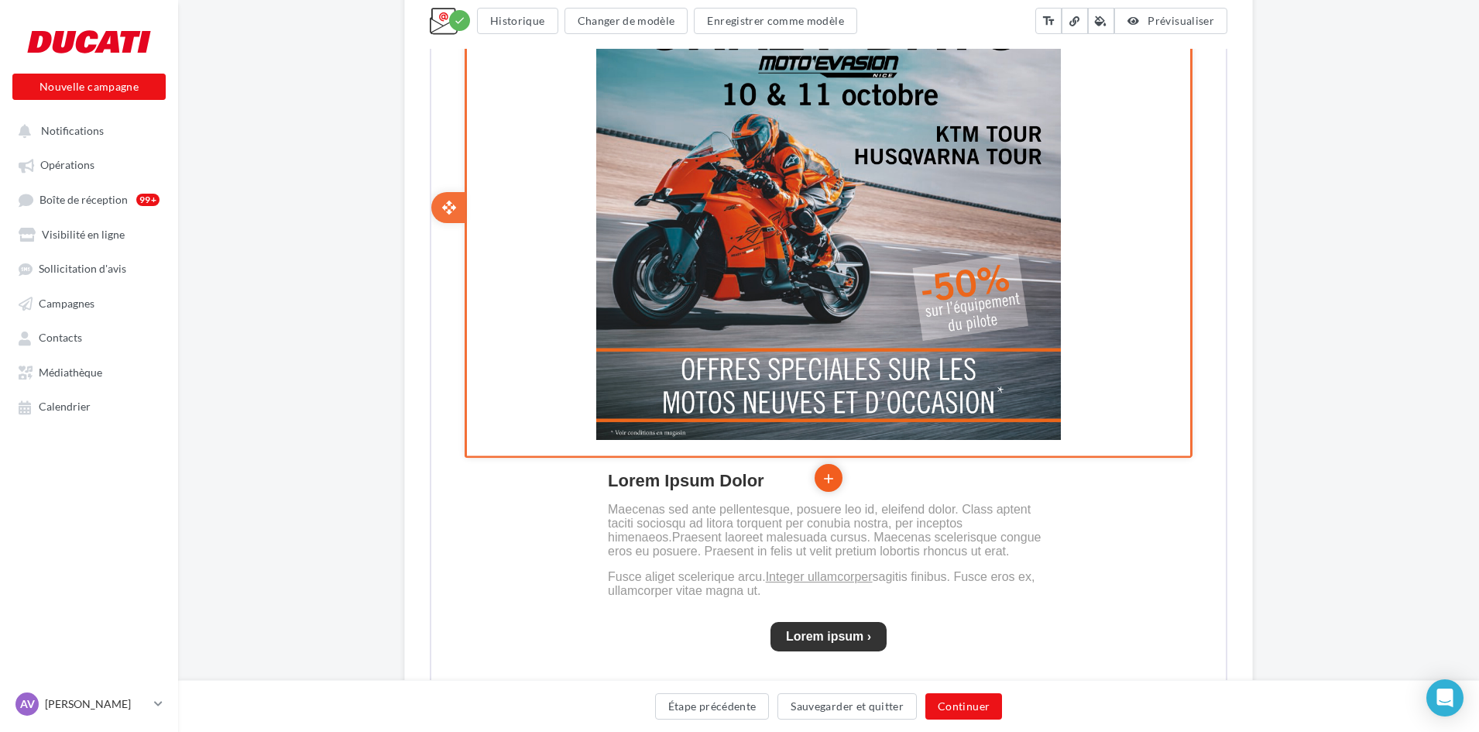
click at [828, 473] on icon "add" at bounding box center [826, 477] width 15 height 26
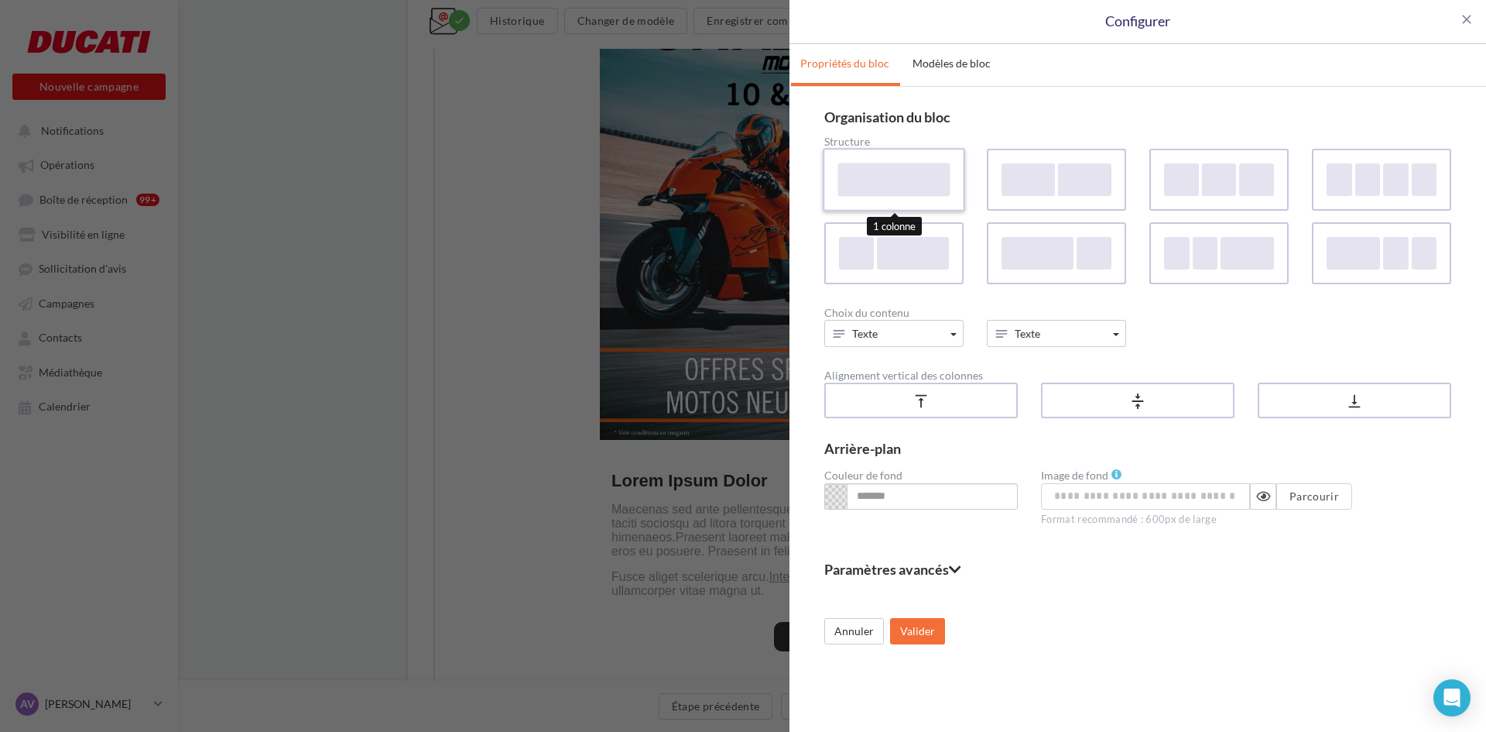
click at [880, 168] on div at bounding box center [894, 179] width 112 height 33
click at [872, 337] on span "Texte" at bounding box center [865, 333] width 26 height 13
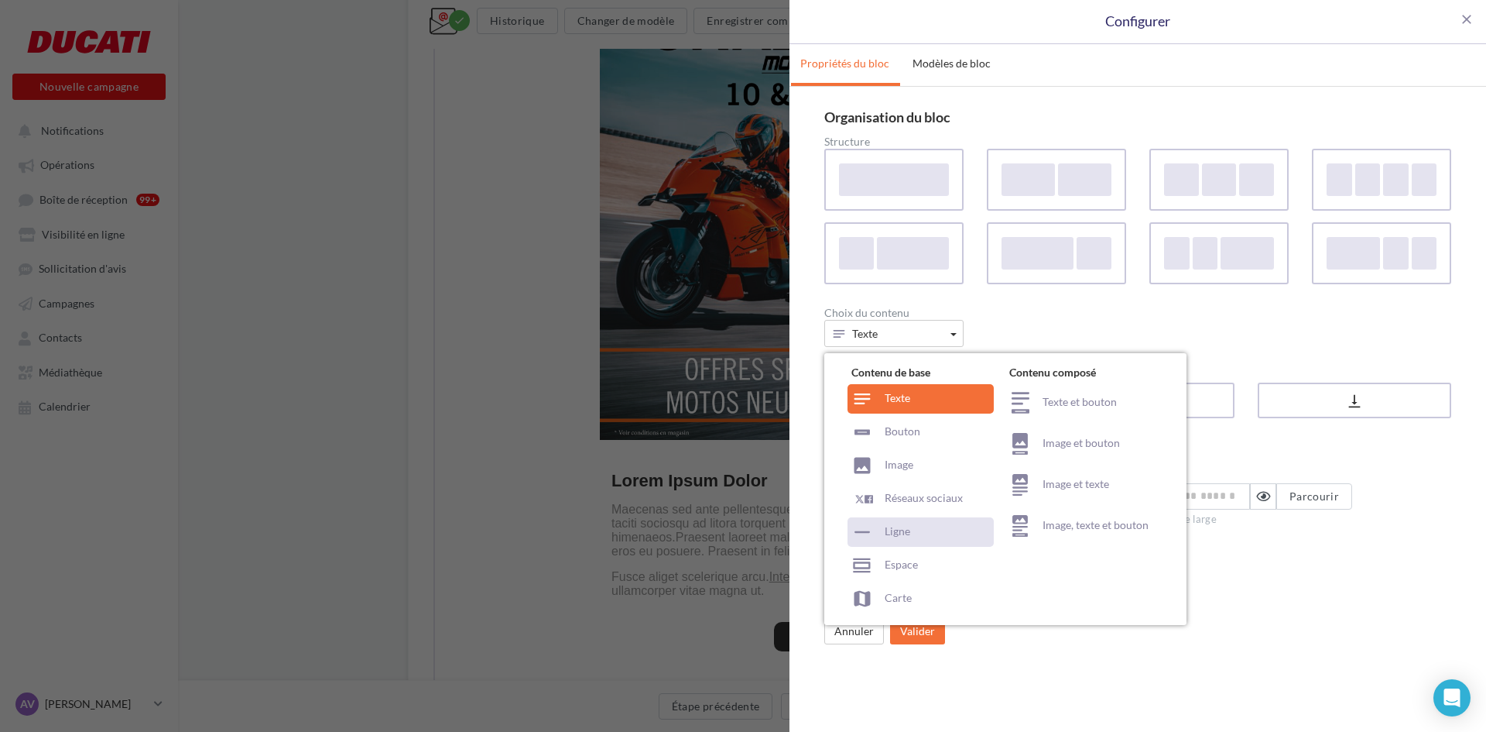
click at [885, 537] on div "Ligne" at bounding box center [921, 531] width 146 height 29
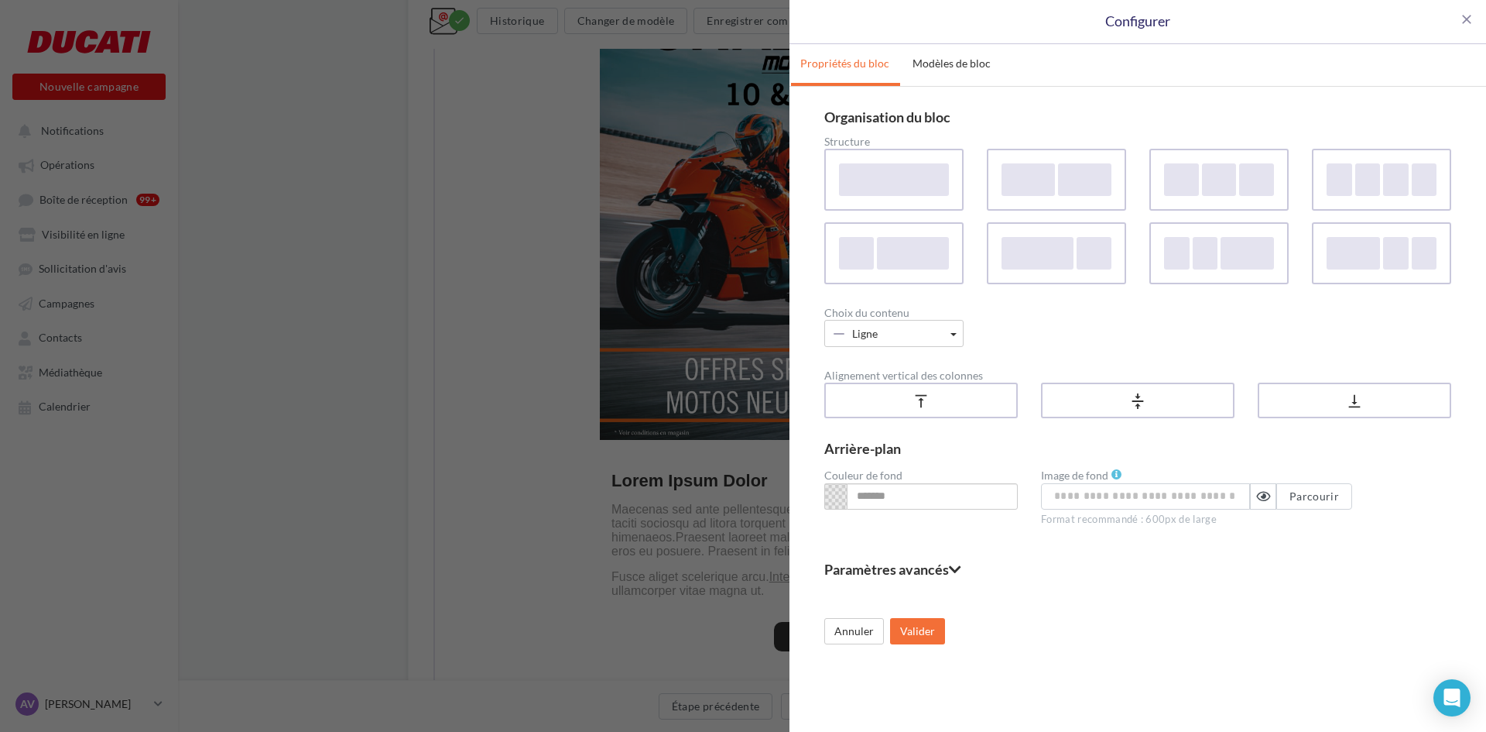
click at [834, 490] on span at bounding box center [836, 496] width 22 height 26
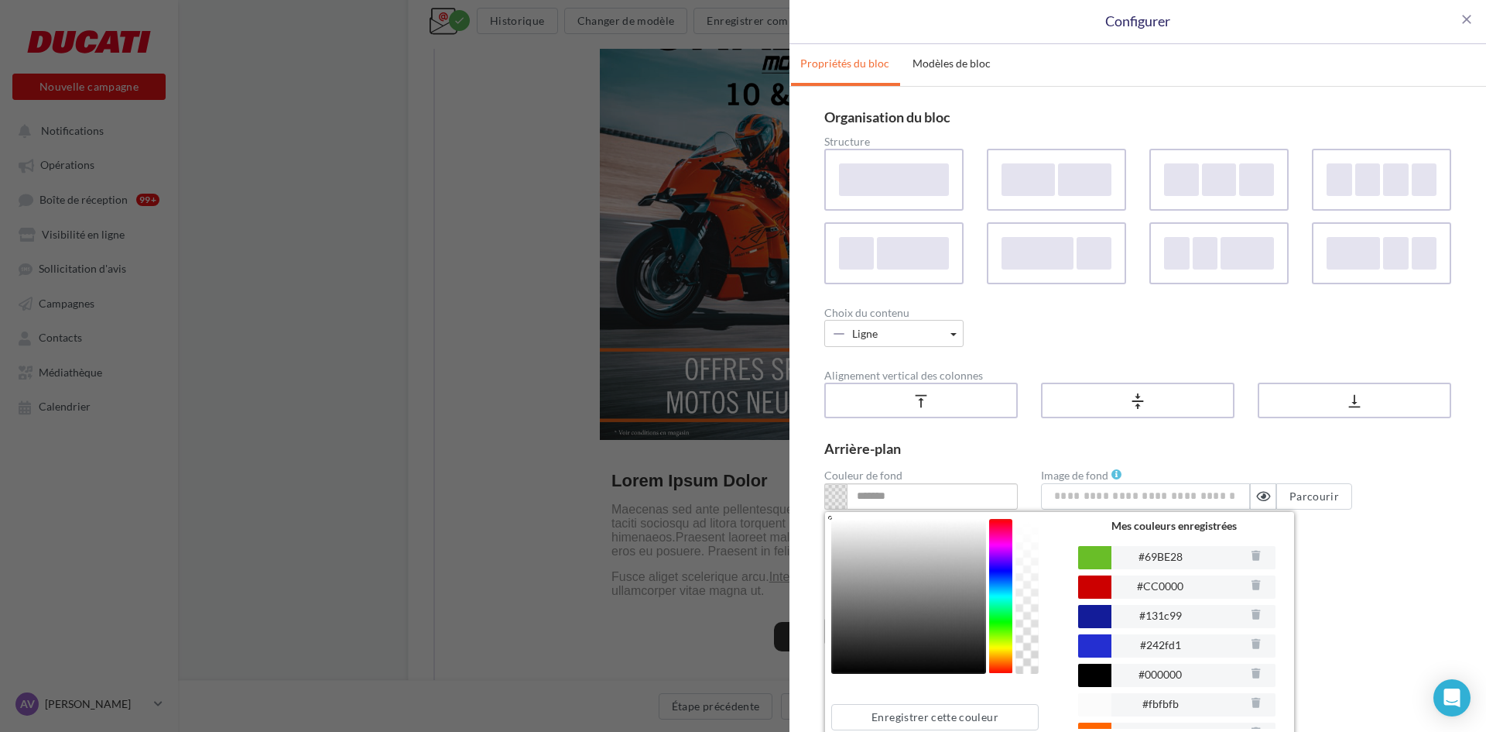
type input "*******"
click at [1003, 526] on div at bounding box center [1000, 596] width 23 height 155
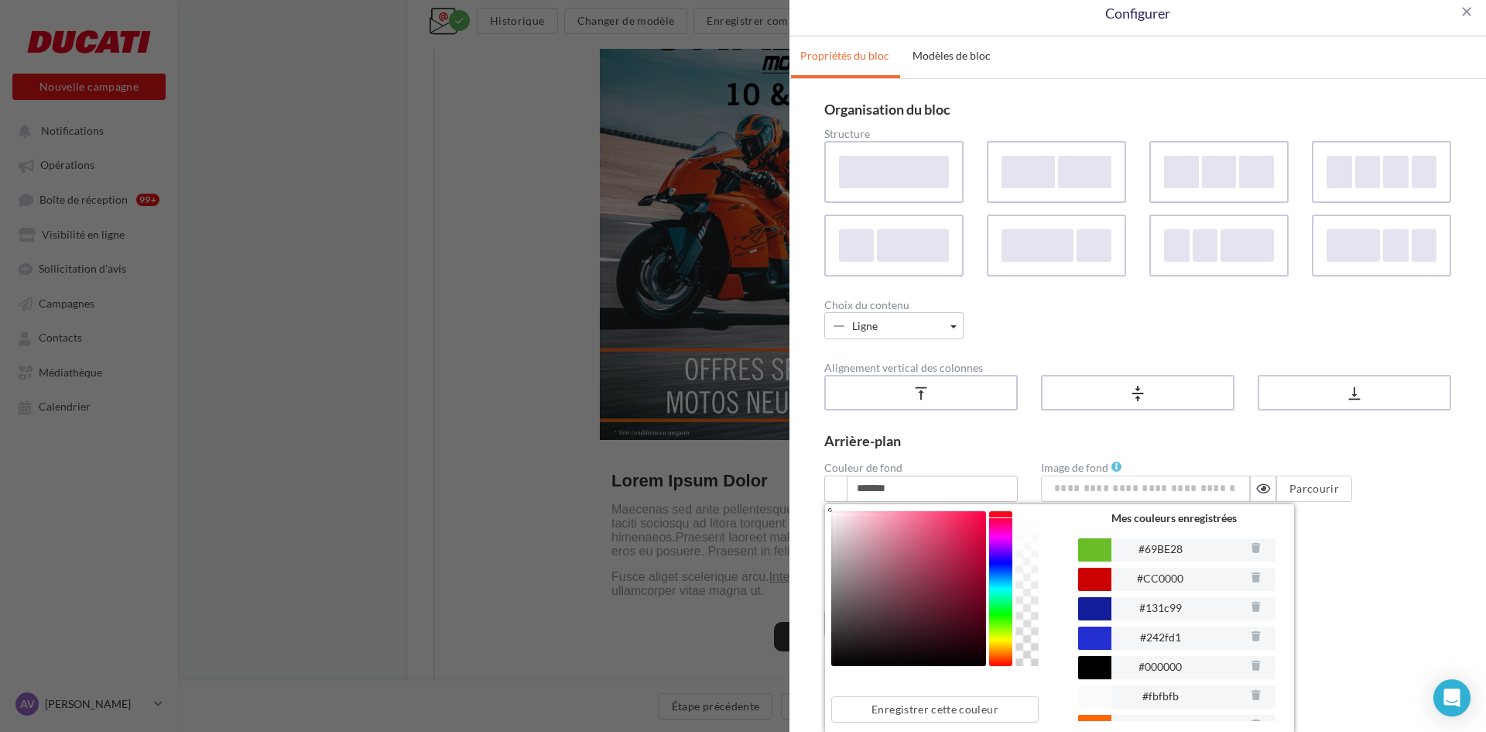
scroll to position [9, 0]
click at [1357, 627] on div "Annuler Valider" at bounding box center [1138, 610] width 627 height 50
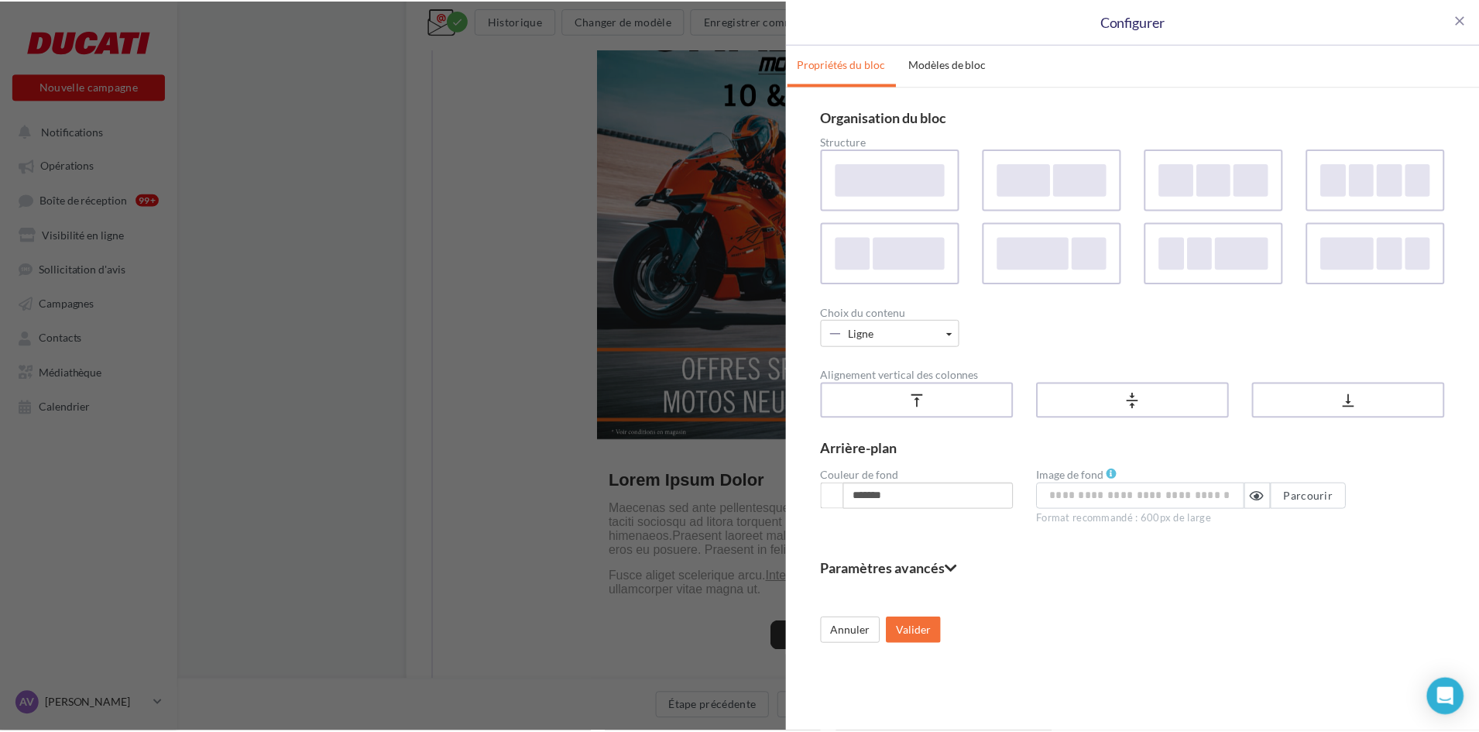
scroll to position [0, 0]
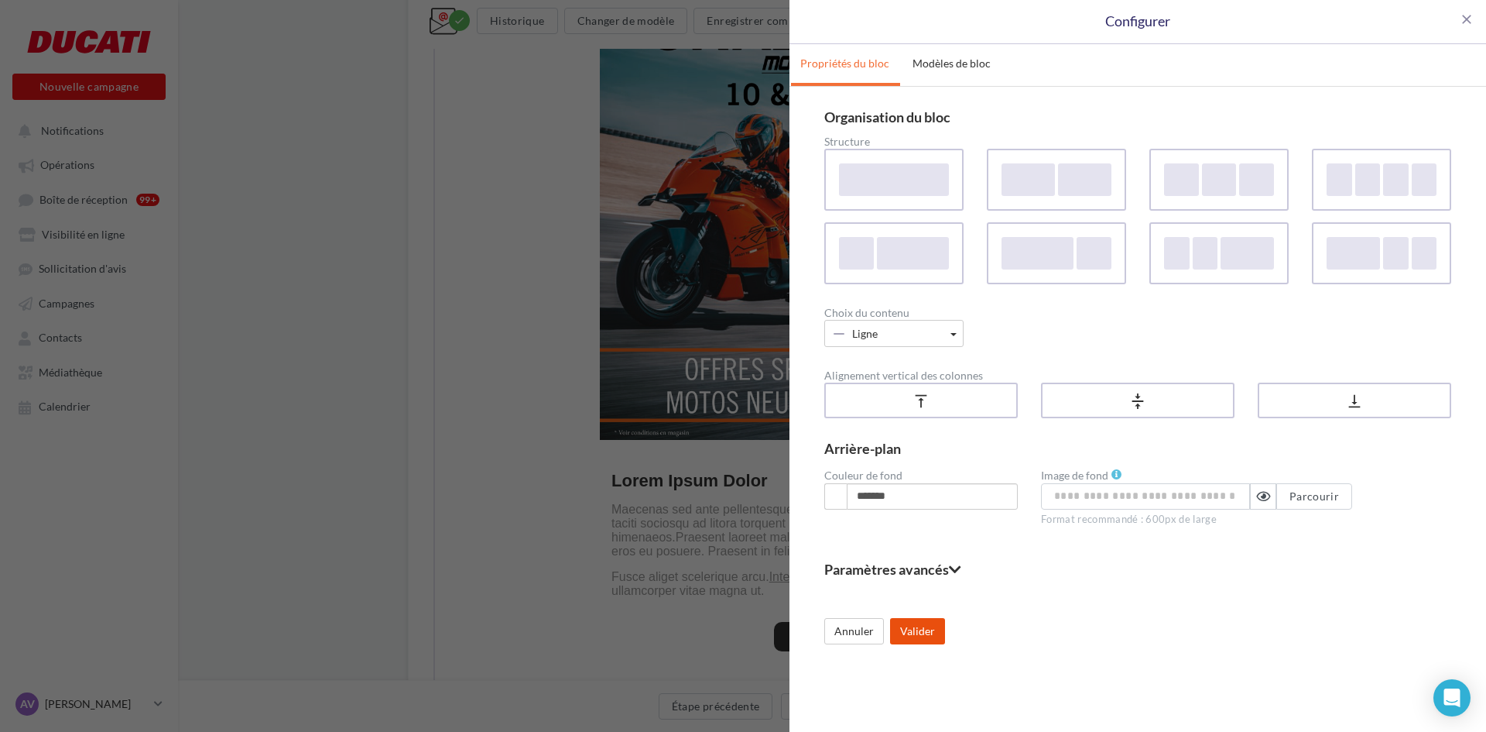
click at [931, 628] on button "Valider" at bounding box center [917, 631] width 55 height 26
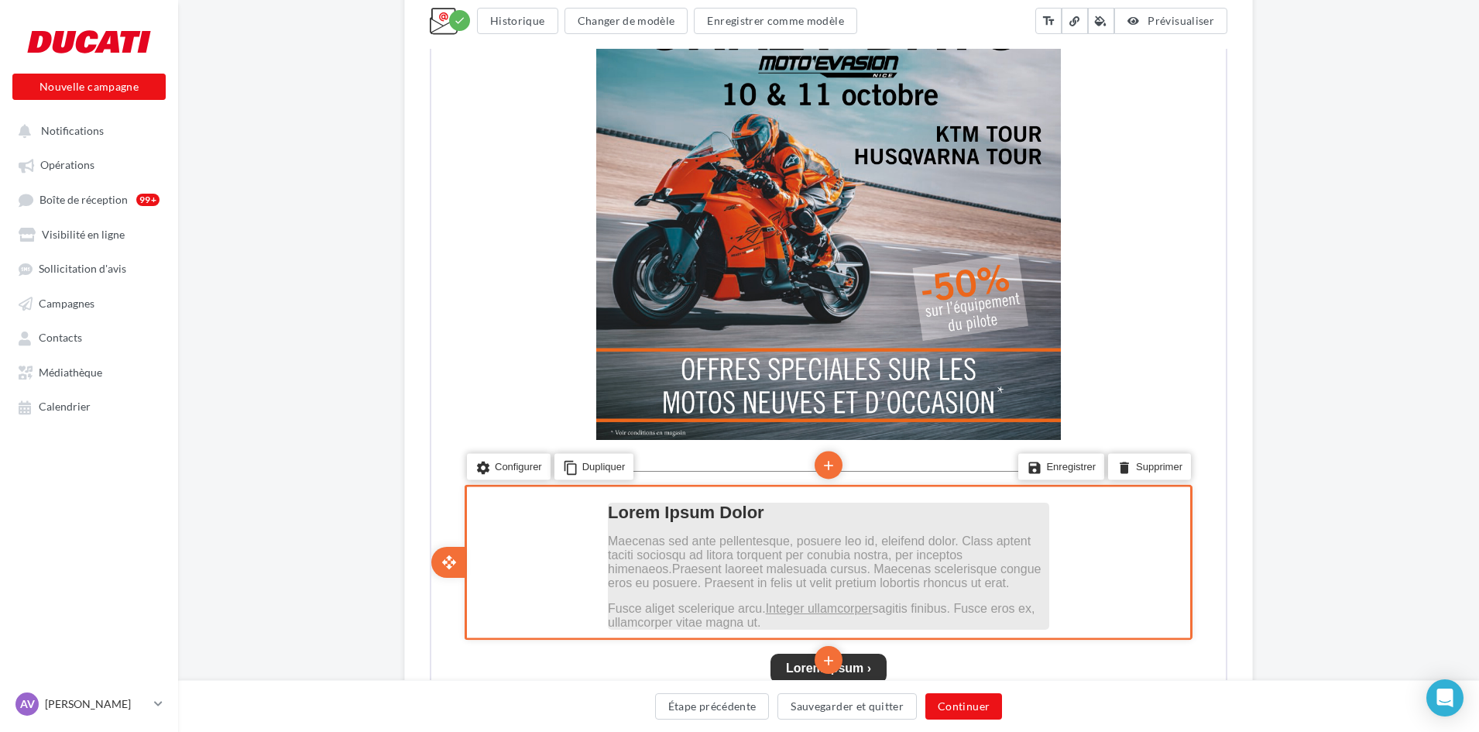
click at [846, 557] on span "Maecenas sed ante pellentesque, posuere leo id, eleifend dolor. Class aptent ta…" at bounding box center [822, 560] width 433 height 55
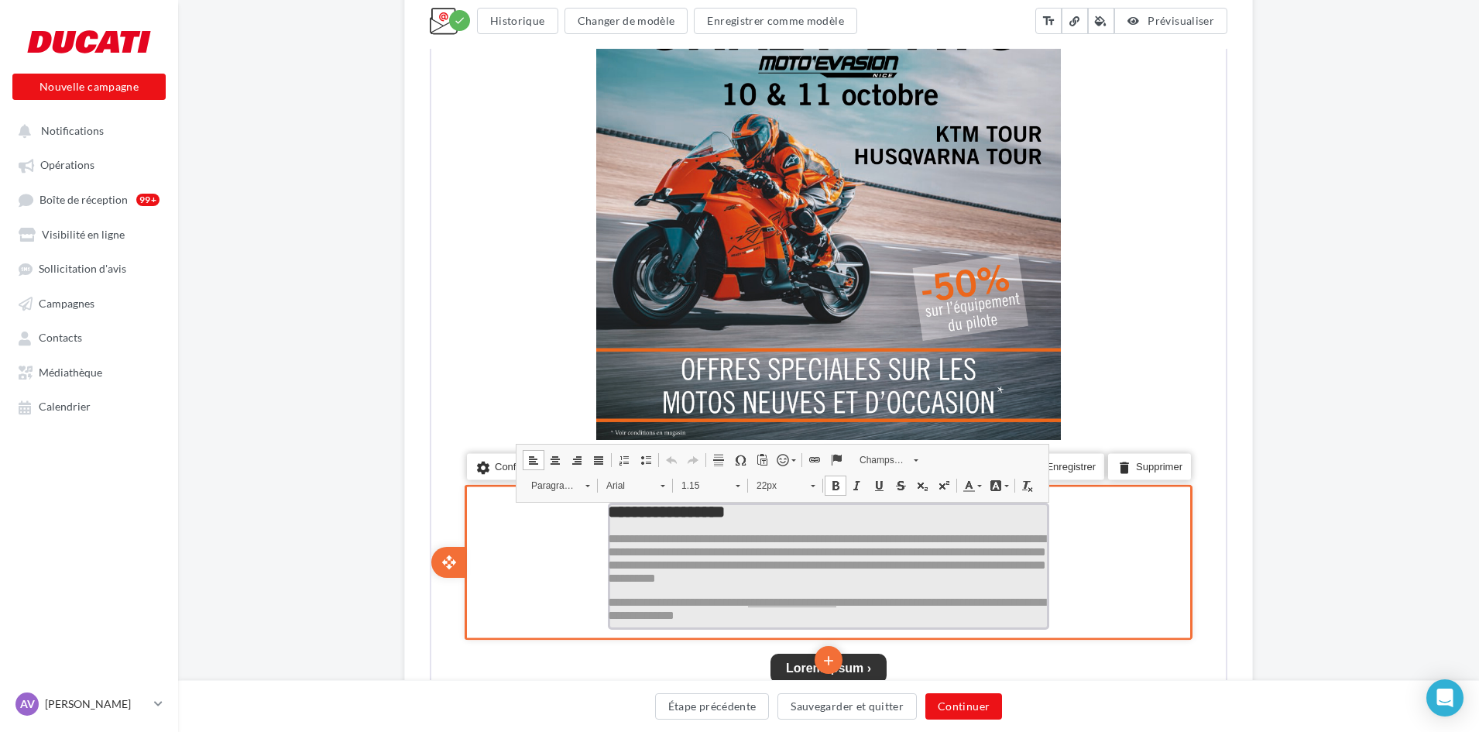
click at [810, 456] on span at bounding box center [813, 458] width 12 height 12
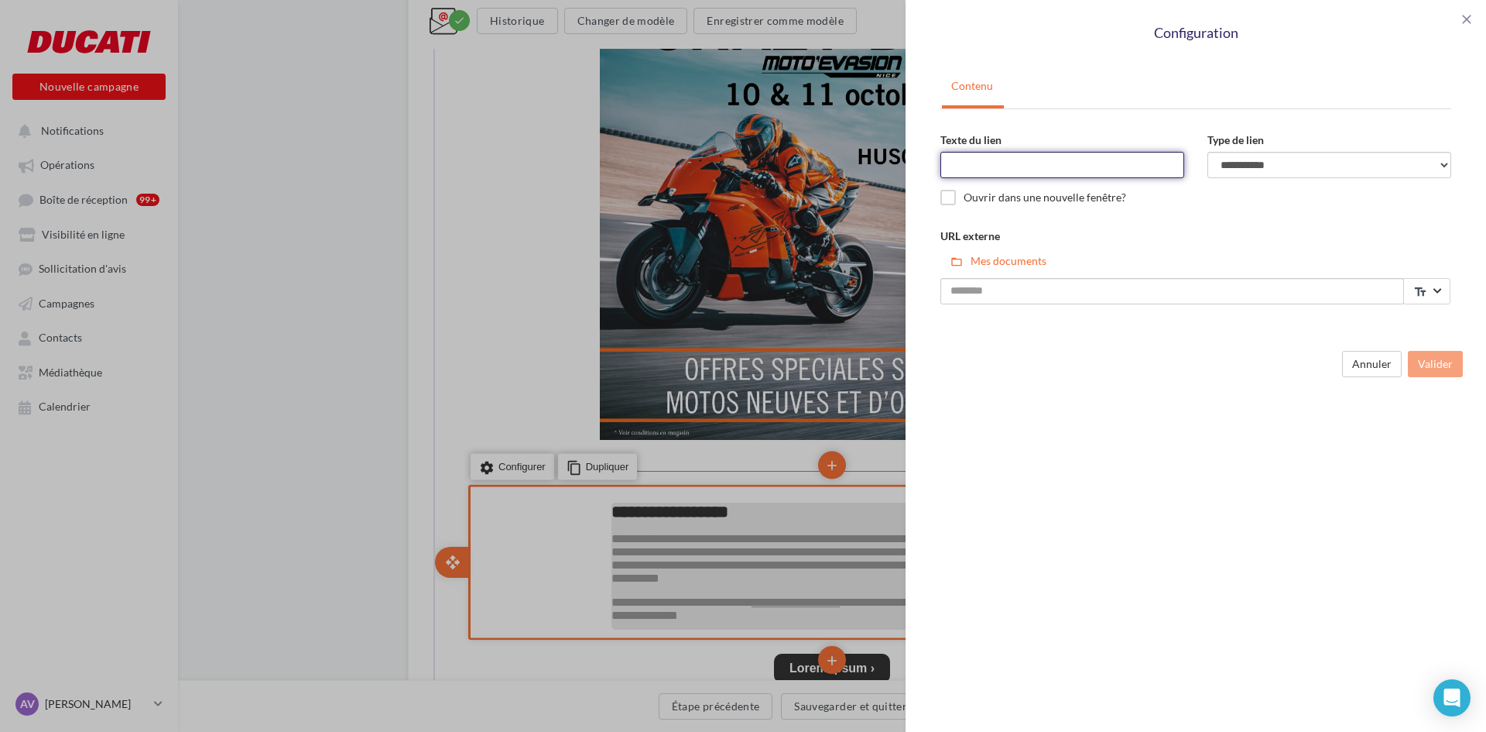
click at [991, 167] on input "Texte du lien" at bounding box center [1063, 165] width 244 height 26
type input "********"
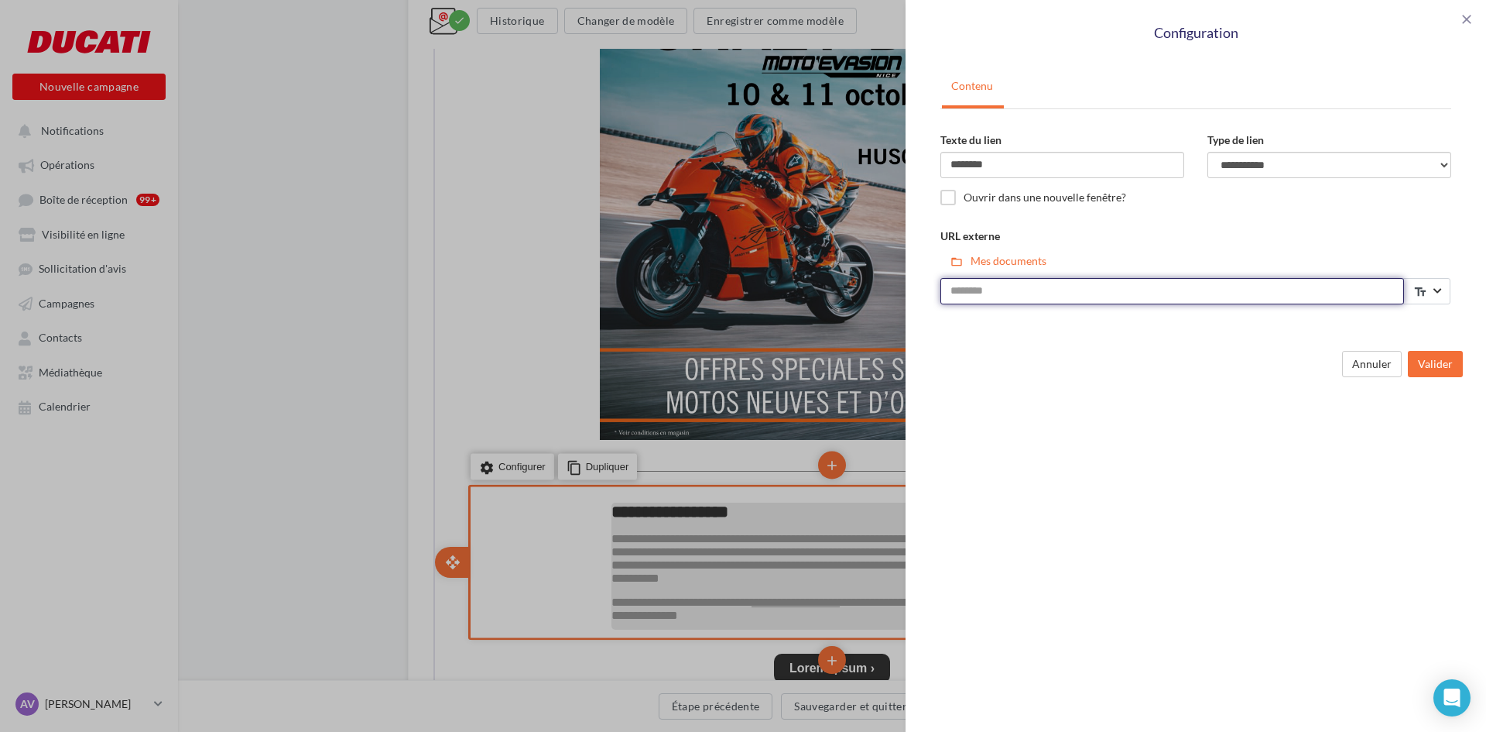
click at [1005, 296] on input "URL externe" at bounding box center [1173, 291] width 464 height 26
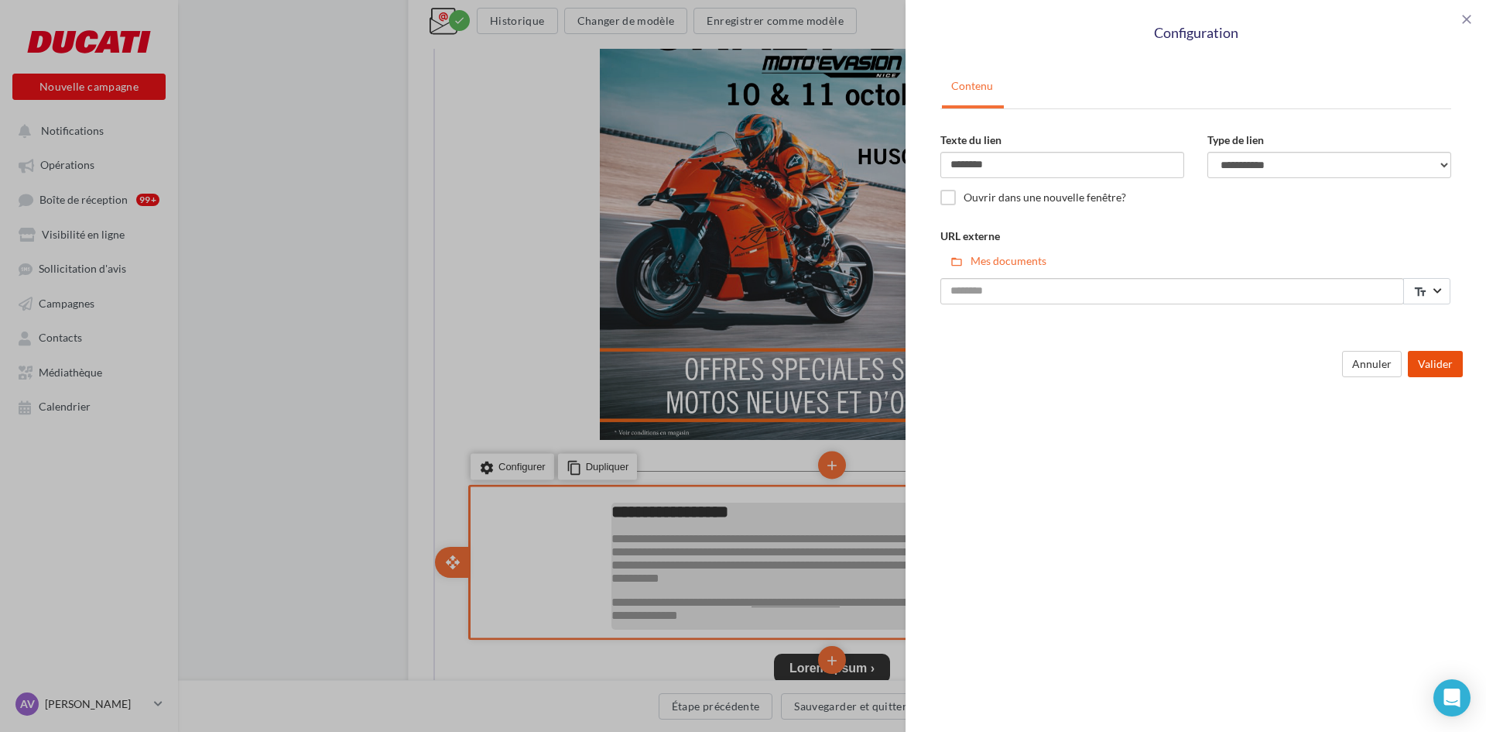
click at [1444, 366] on button "Valider" at bounding box center [1435, 364] width 55 height 26
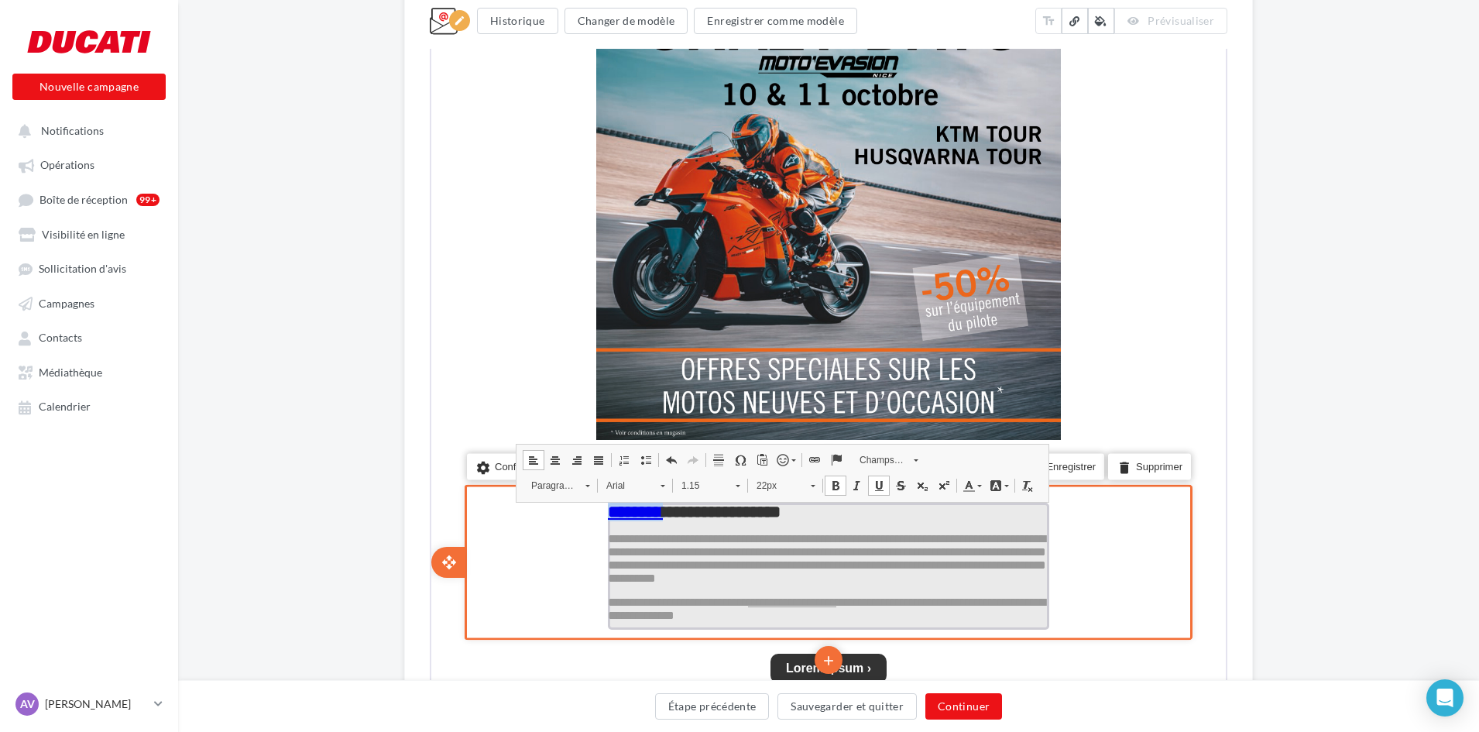
drag, startPoint x: 1092, startPoint y: 439, endPoint x: 606, endPoint y: 515, distance: 491.3
click at [606, 515] on p "**********" at bounding box center [826, 510] width 441 height 19
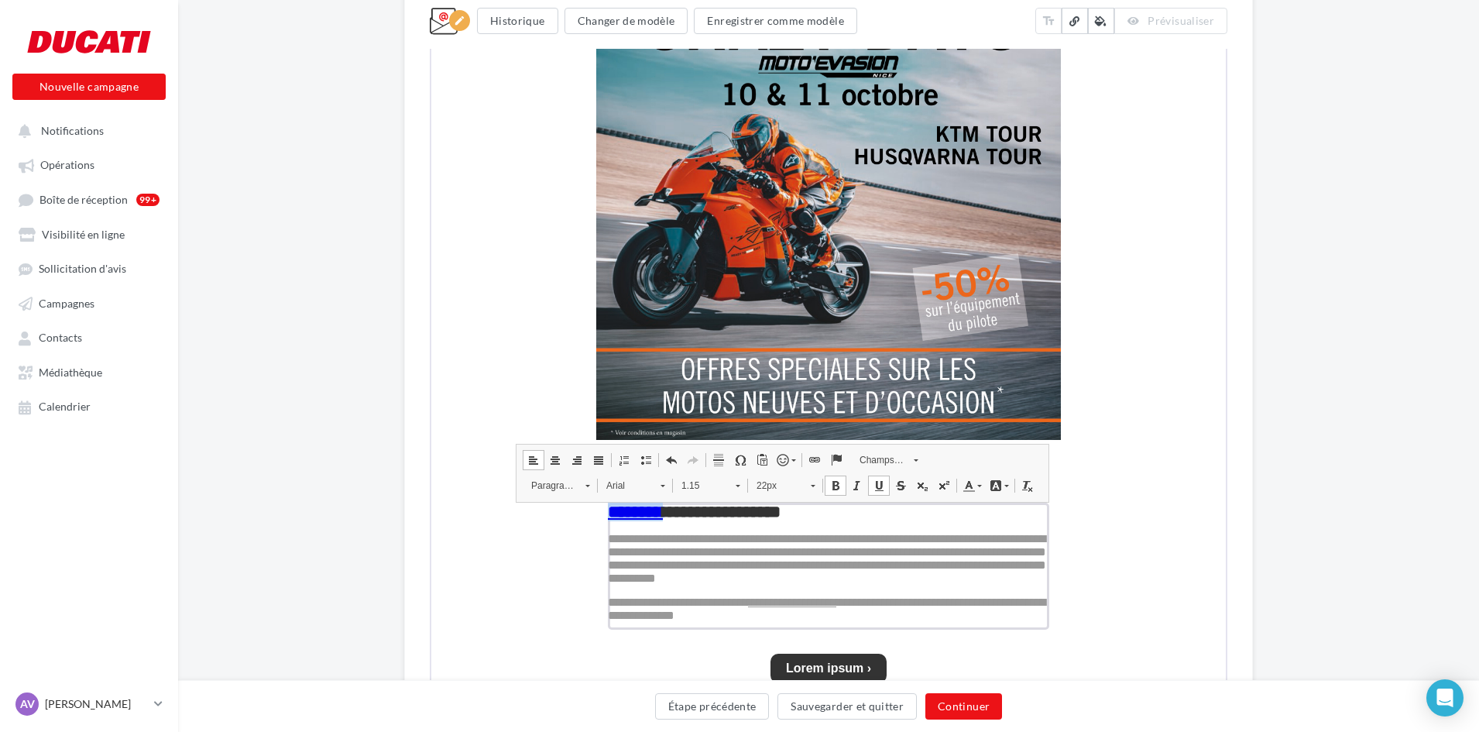
click at [771, 489] on span "22px" at bounding box center [774, 484] width 54 height 20
click at [783, 577] on link "44px" at bounding box center [800, 580] width 105 height 20
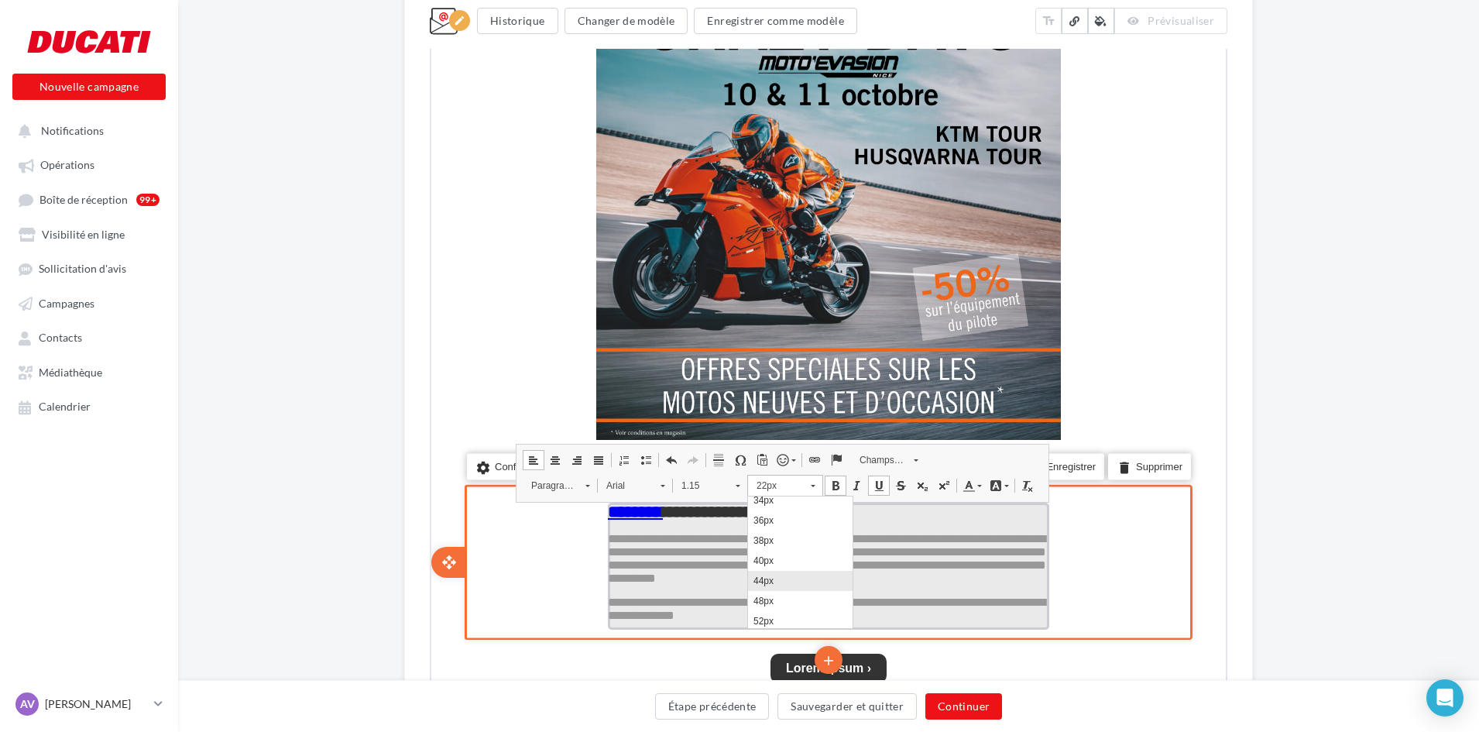
scroll to position [0, 0]
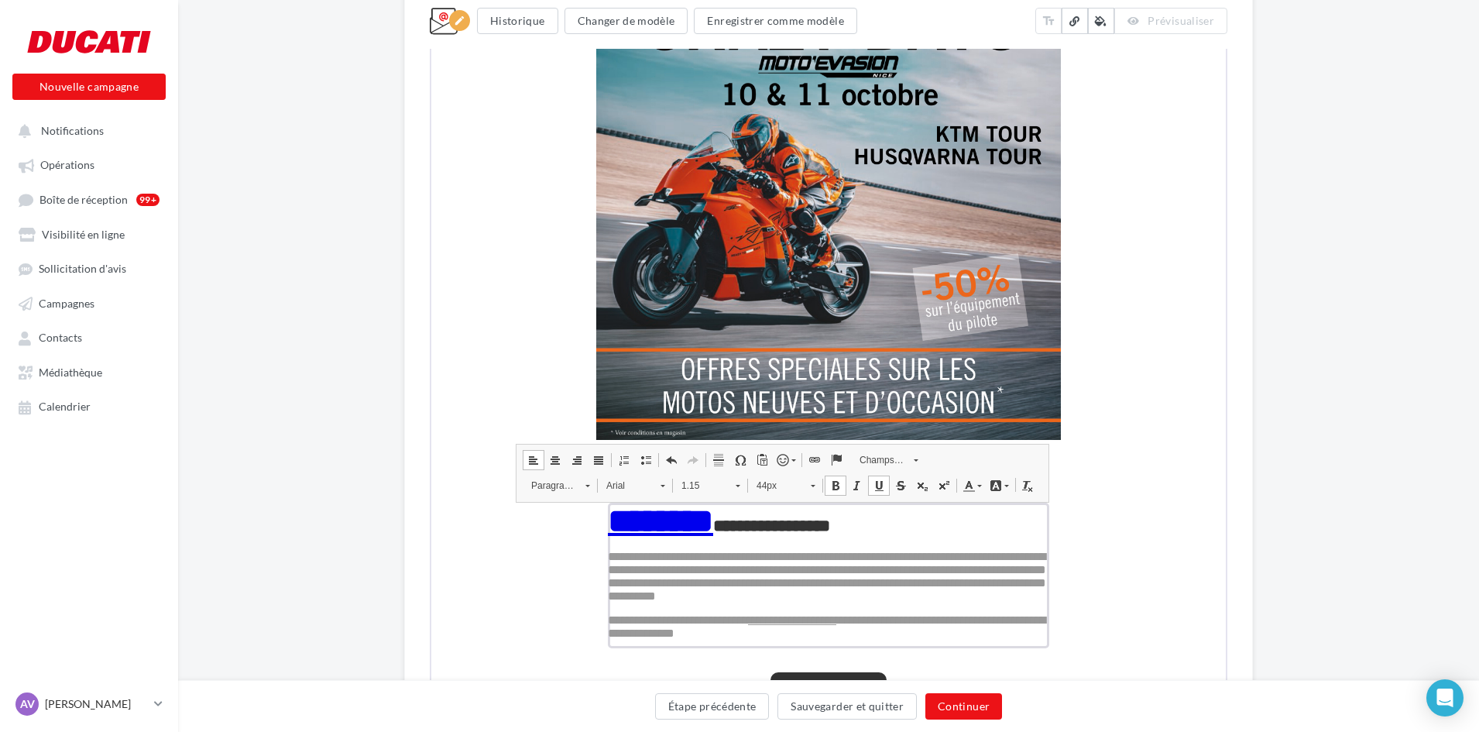
click at [993, 482] on span at bounding box center [994, 484] width 12 height 12
click at [1001, 534] on span "Couleurs" at bounding box center [1003, 537] width 15 height 15
drag, startPoint x: 1293, startPoint y: 497, endPoint x: 1274, endPoint y: 523, distance: 31.6
click at [1293, 496] on div "**********" at bounding box center [828, 547] width 1301 height 1763
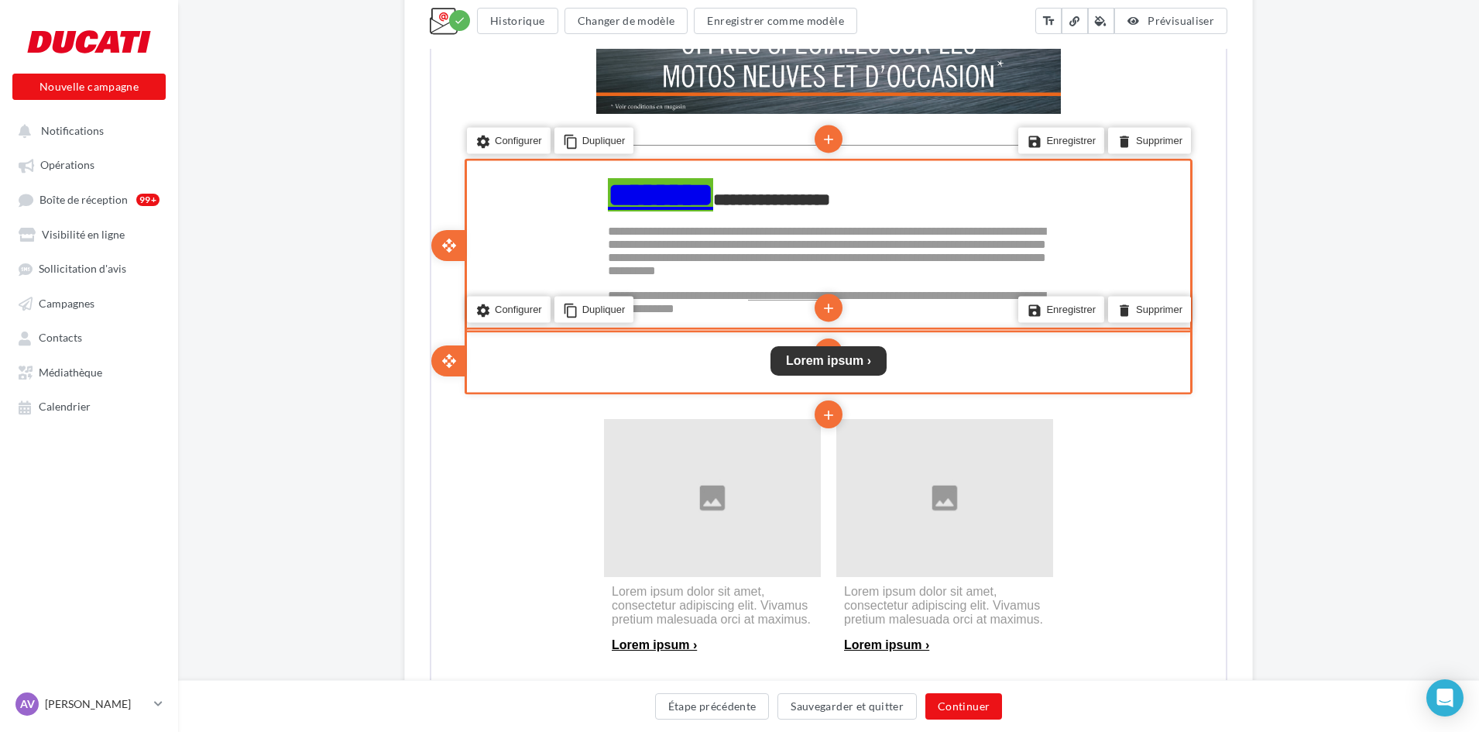
scroll to position [852, 0]
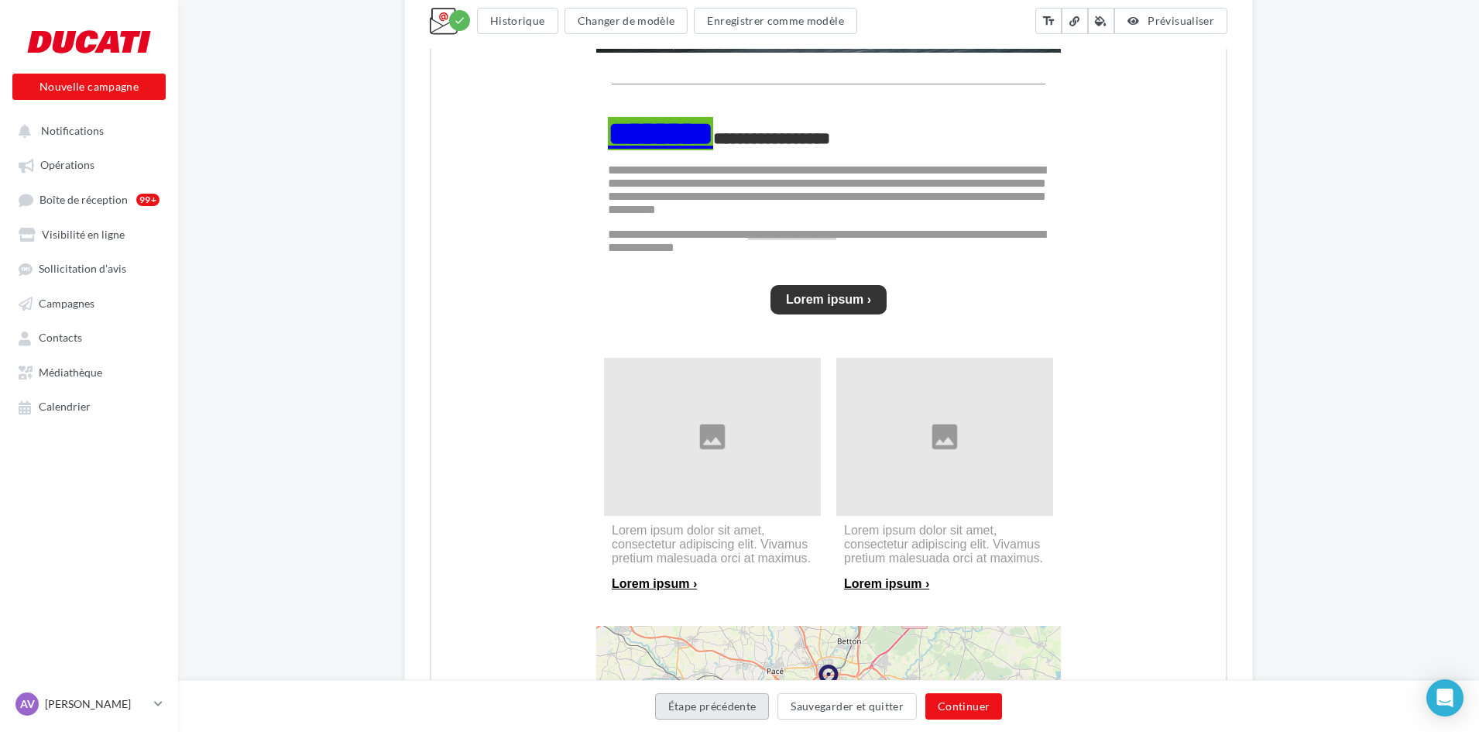
click at [685, 708] on button "Étape précédente" at bounding box center [712, 706] width 115 height 26
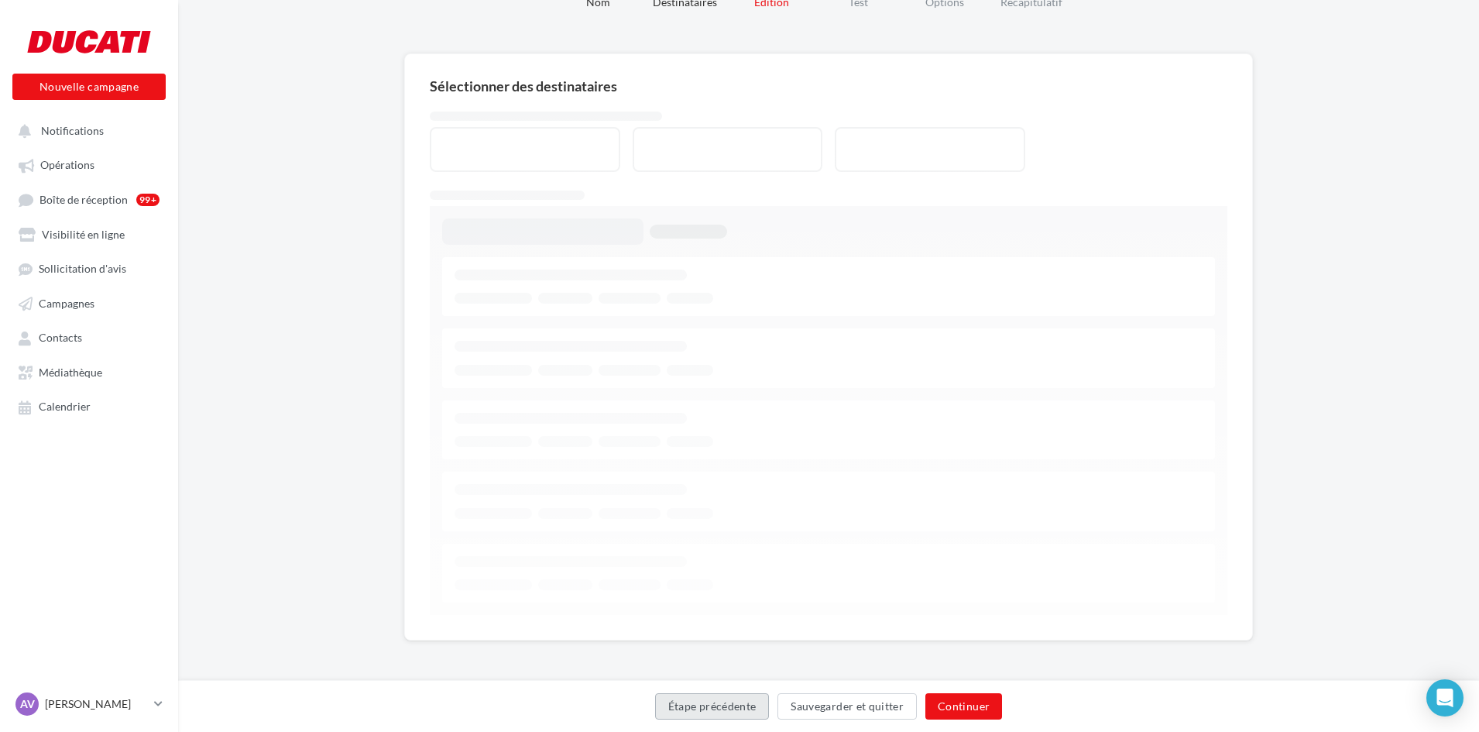
scroll to position [77, 0]
drag, startPoint x: 685, startPoint y: 708, endPoint x: 332, endPoint y: 352, distance: 500.9
click at [685, 706] on button "Étape précédente" at bounding box center [712, 706] width 115 height 26
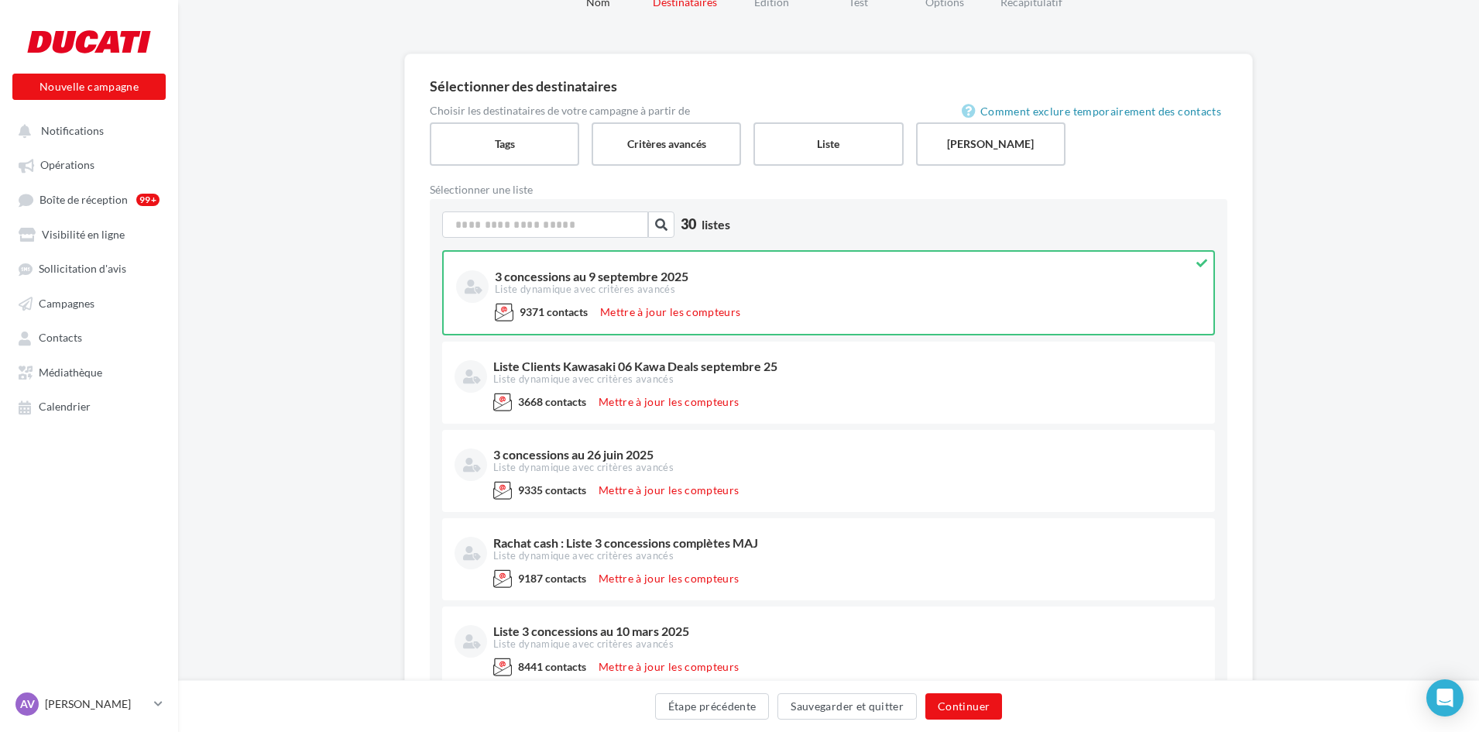
scroll to position [0, 0]
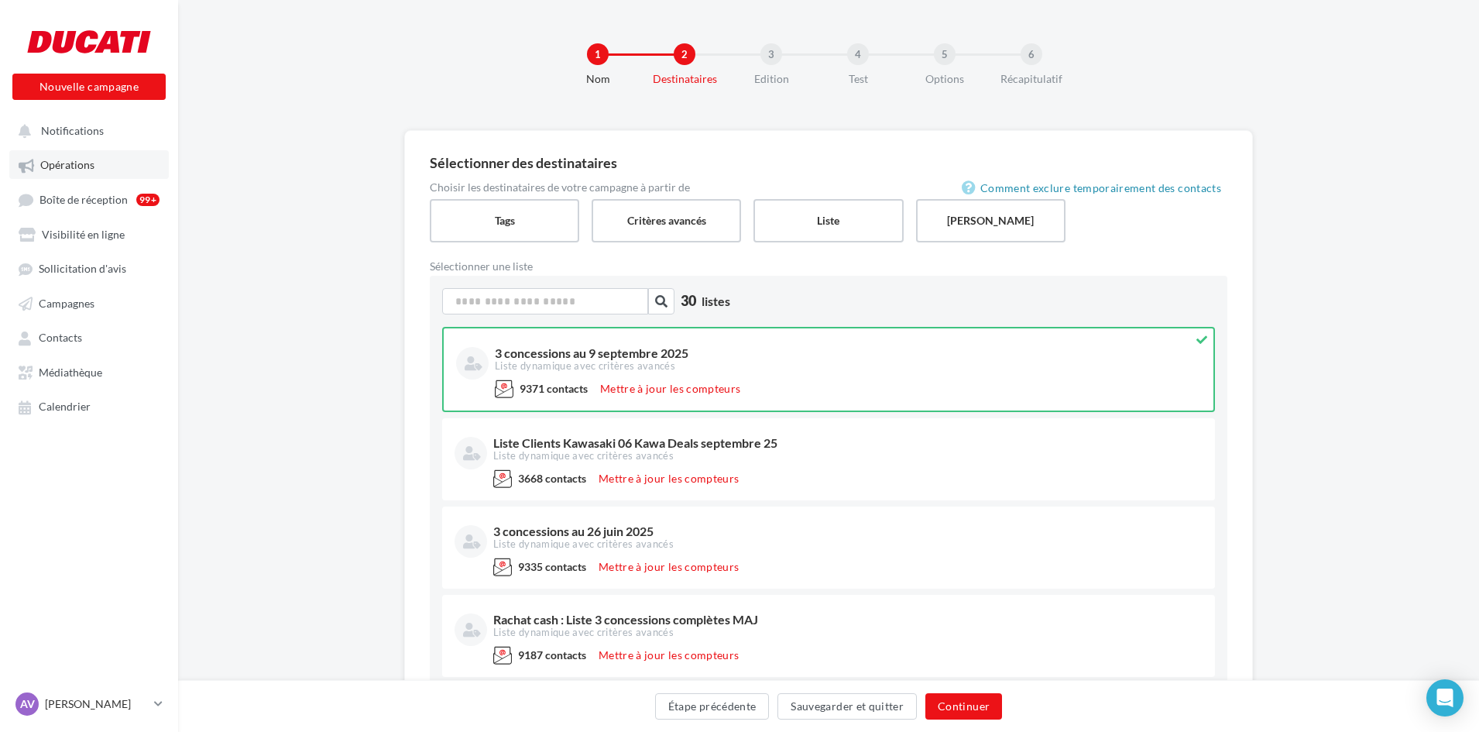
click at [67, 164] on span "Opérations" at bounding box center [67, 165] width 54 height 13
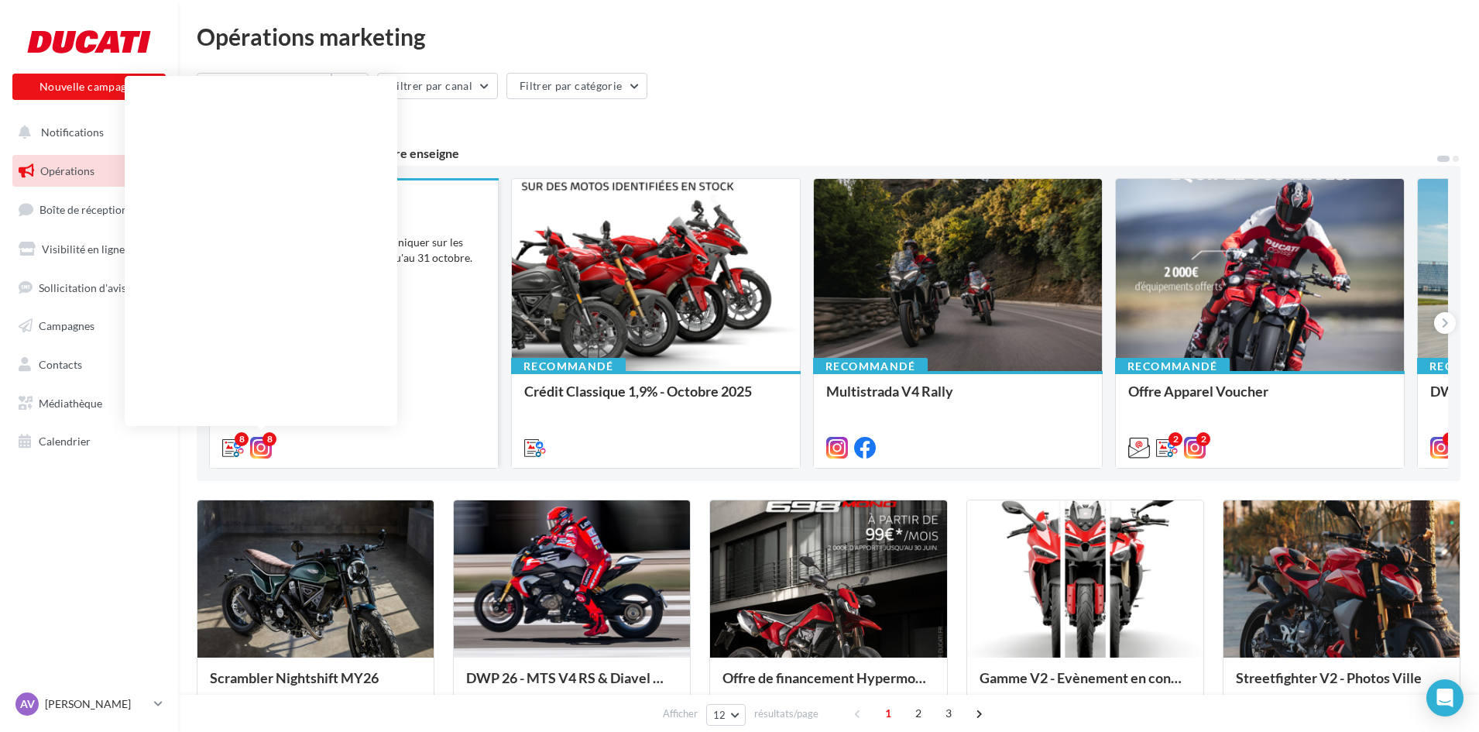
click at [264, 444] on div "8" at bounding box center [269, 439] width 14 height 14
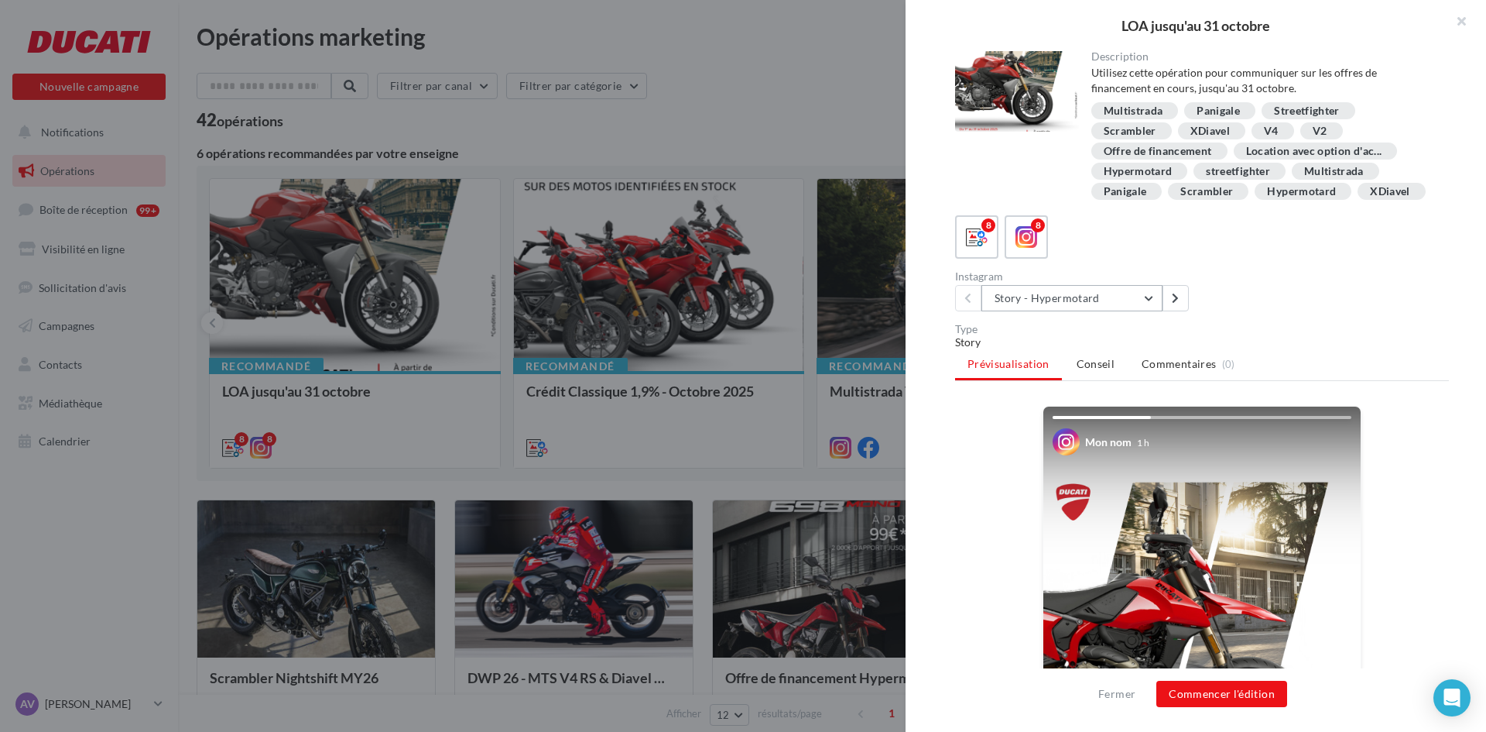
click at [1071, 311] on button "Story - Hypermotard" at bounding box center [1072, 298] width 181 height 26
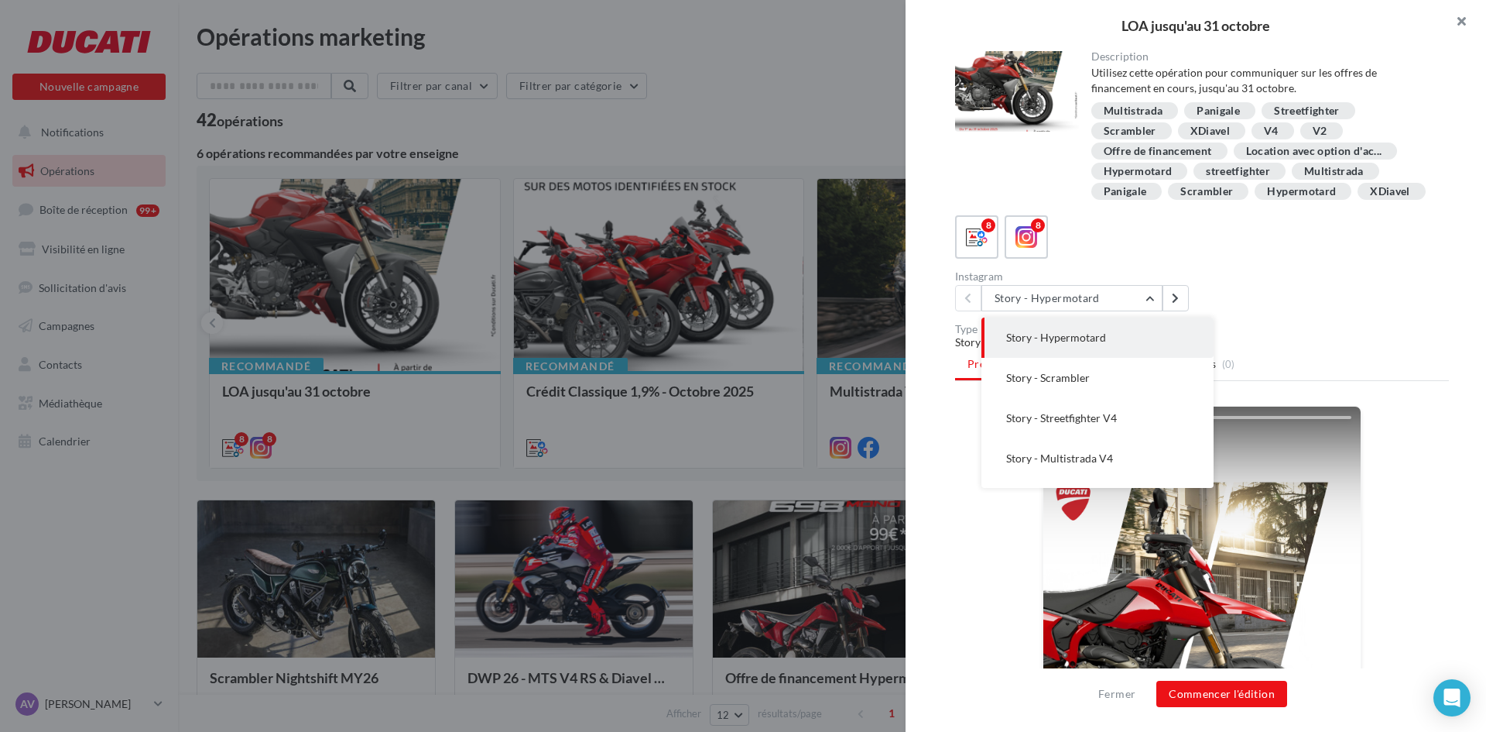
click at [1462, 27] on button "button" at bounding box center [1456, 23] width 62 height 46
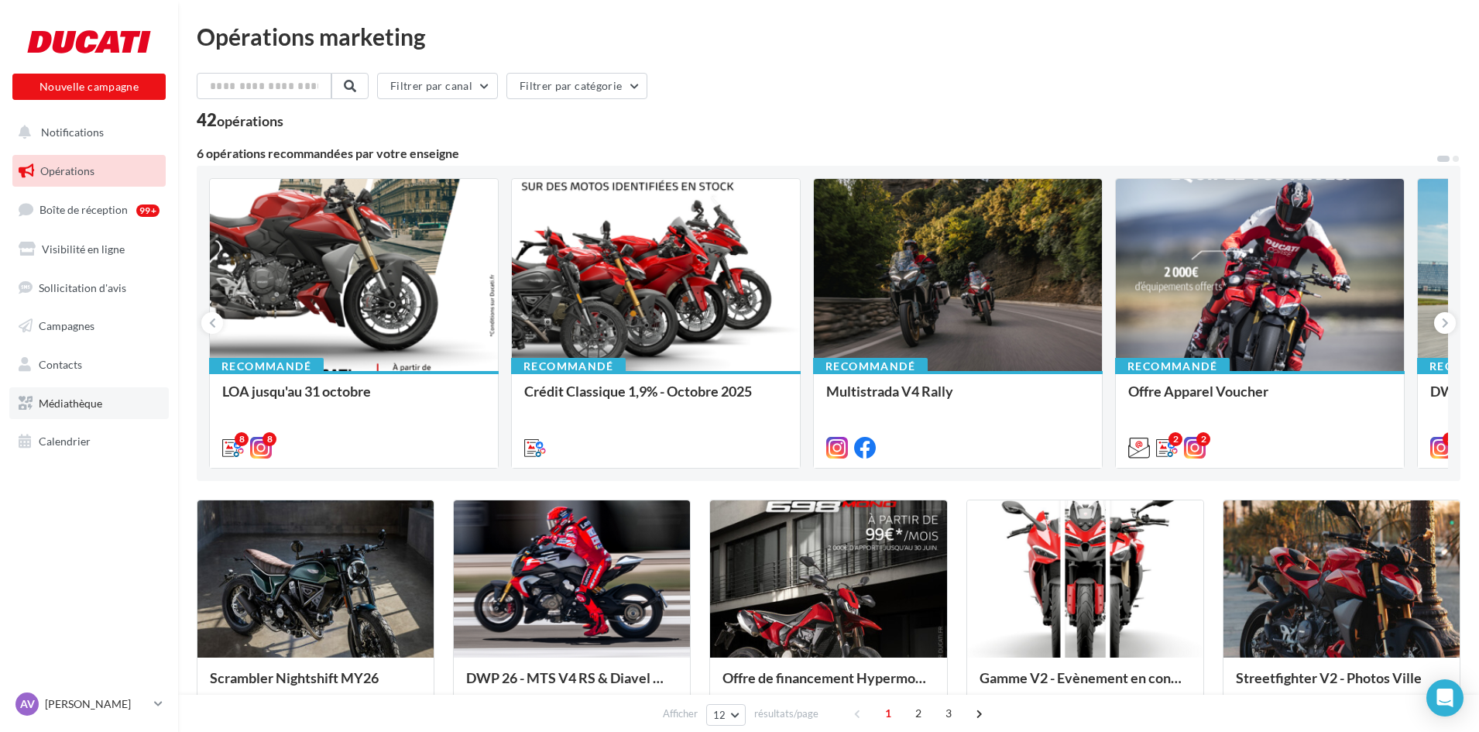
click at [88, 395] on link "Médiathèque" at bounding box center [88, 403] width 159 height 33
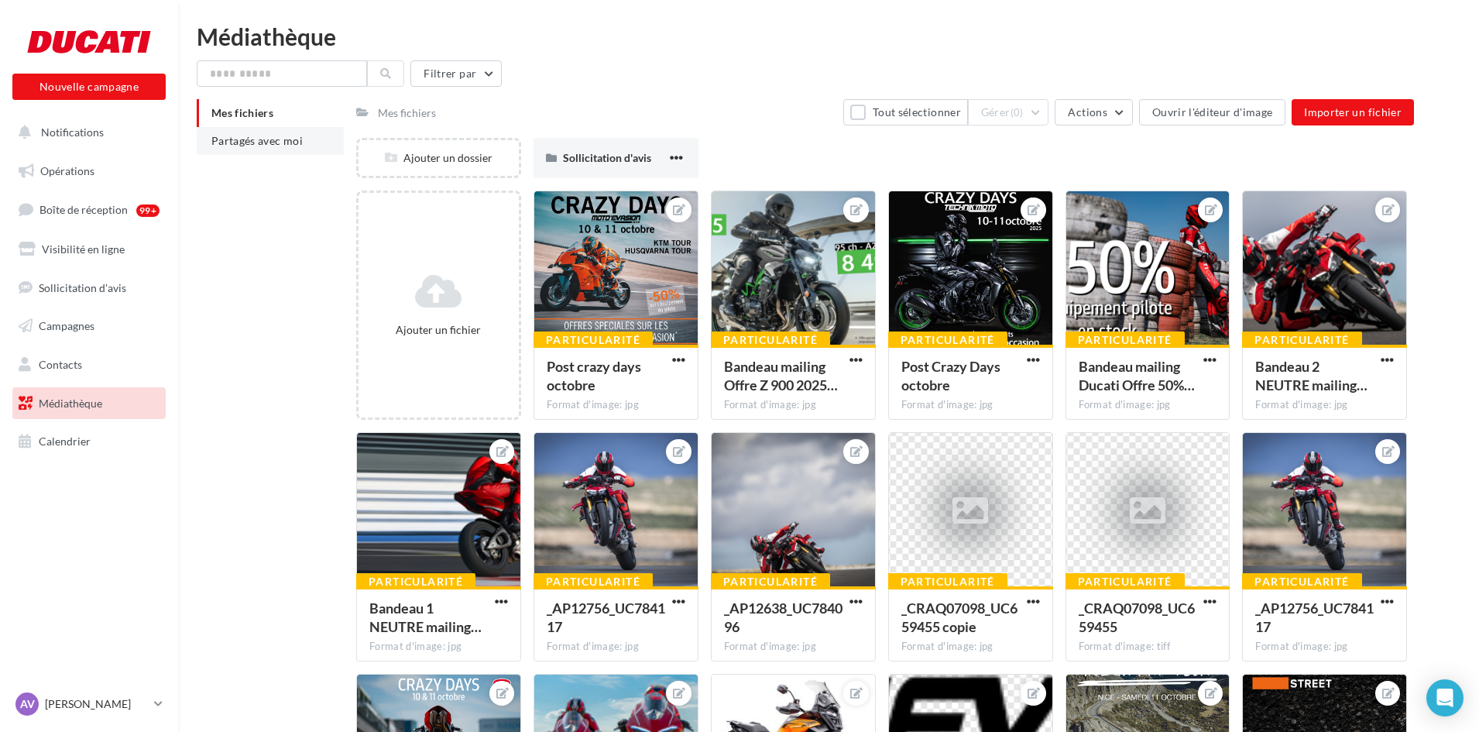
click at [274, 148] on li "Partagés avec moi" at bounding box center [270, 141] width 147 height 28
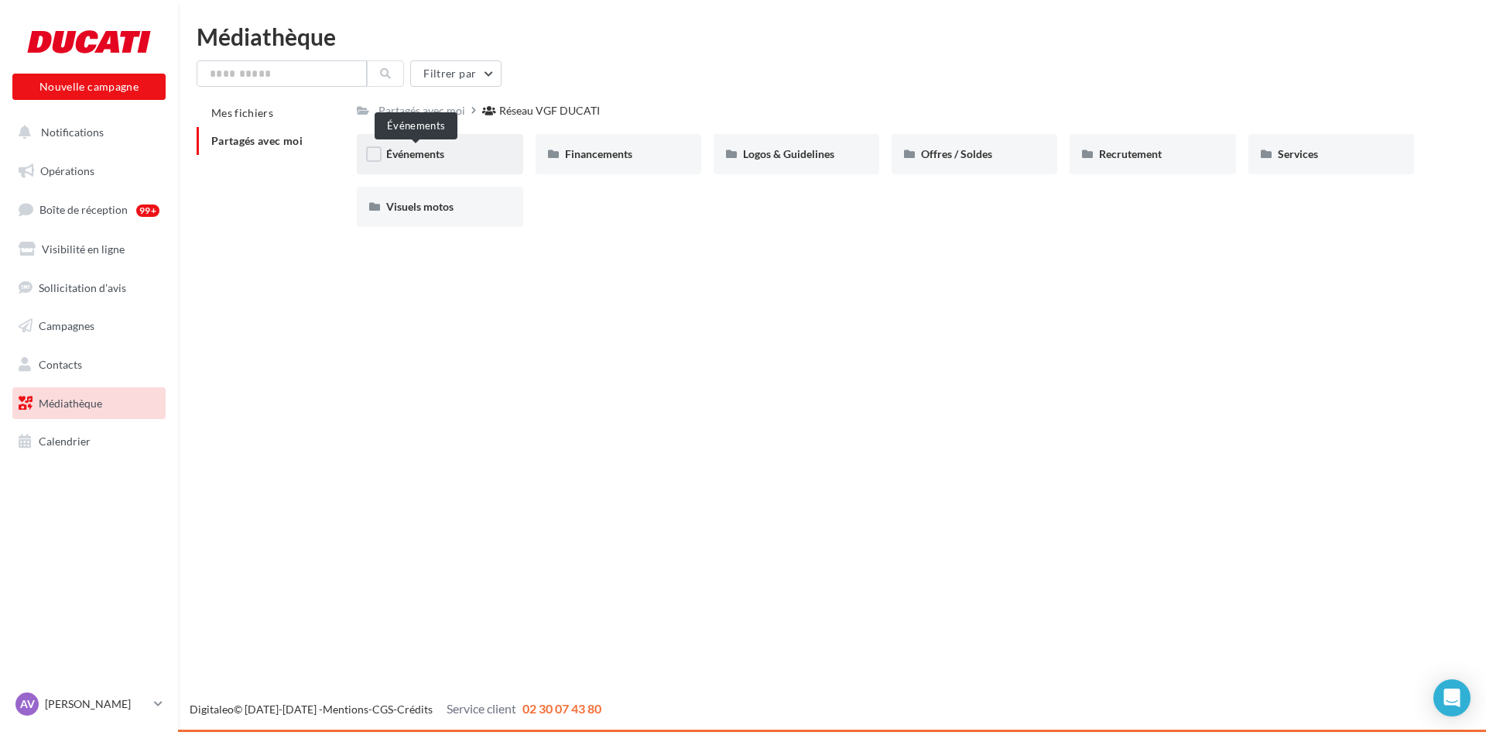
click at [398, 154] on span "Événements" at bounding box center [415, 153] width 58 height 13
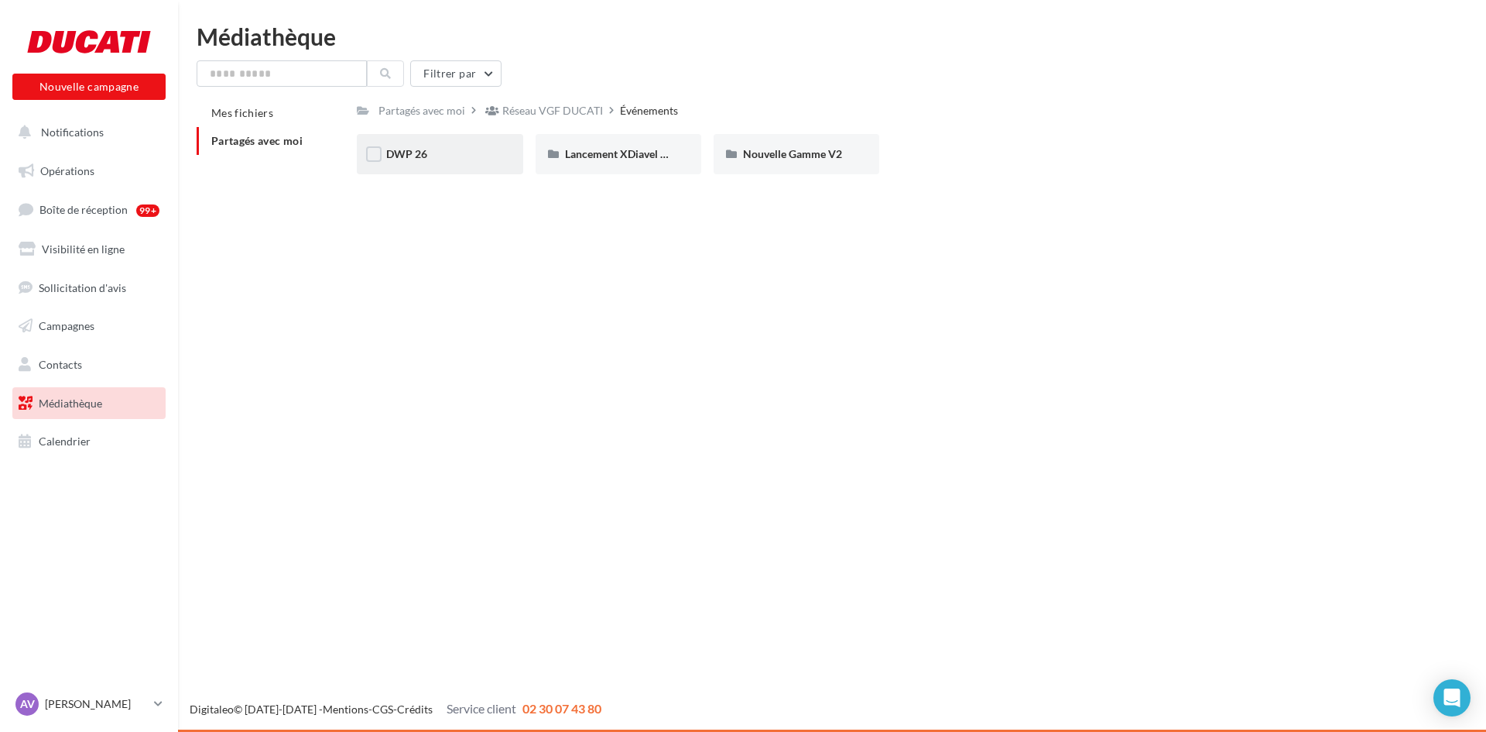
click at [435, 163] on div "DWP 26" at bounding box center [440, 154] width 166 height 40
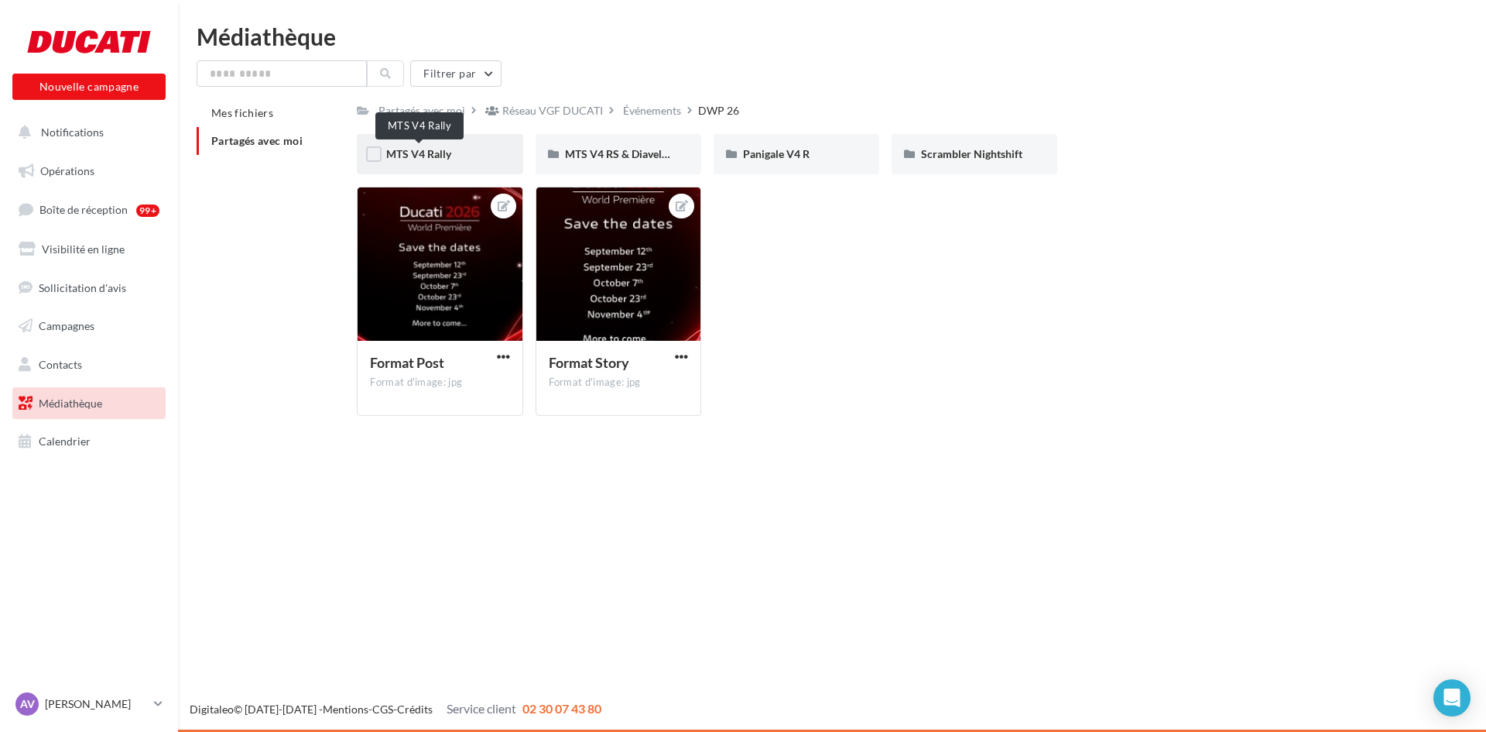
click at [414, 156] on span "MTS V4 Rally" at bounding box center [418, 153] width 65 height 13
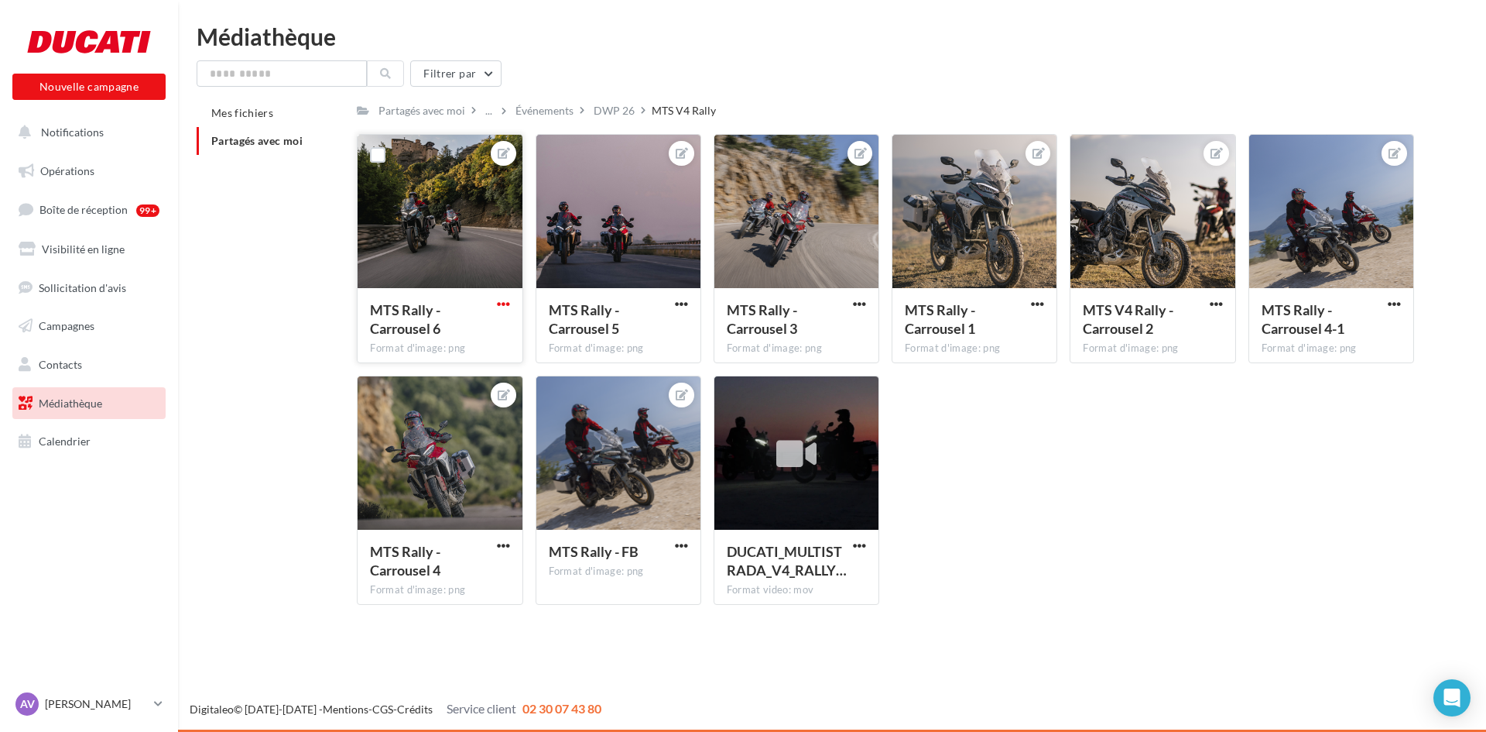
click at [501, 300] on span "button" at bounding box center [503, 303] width 13 height 13
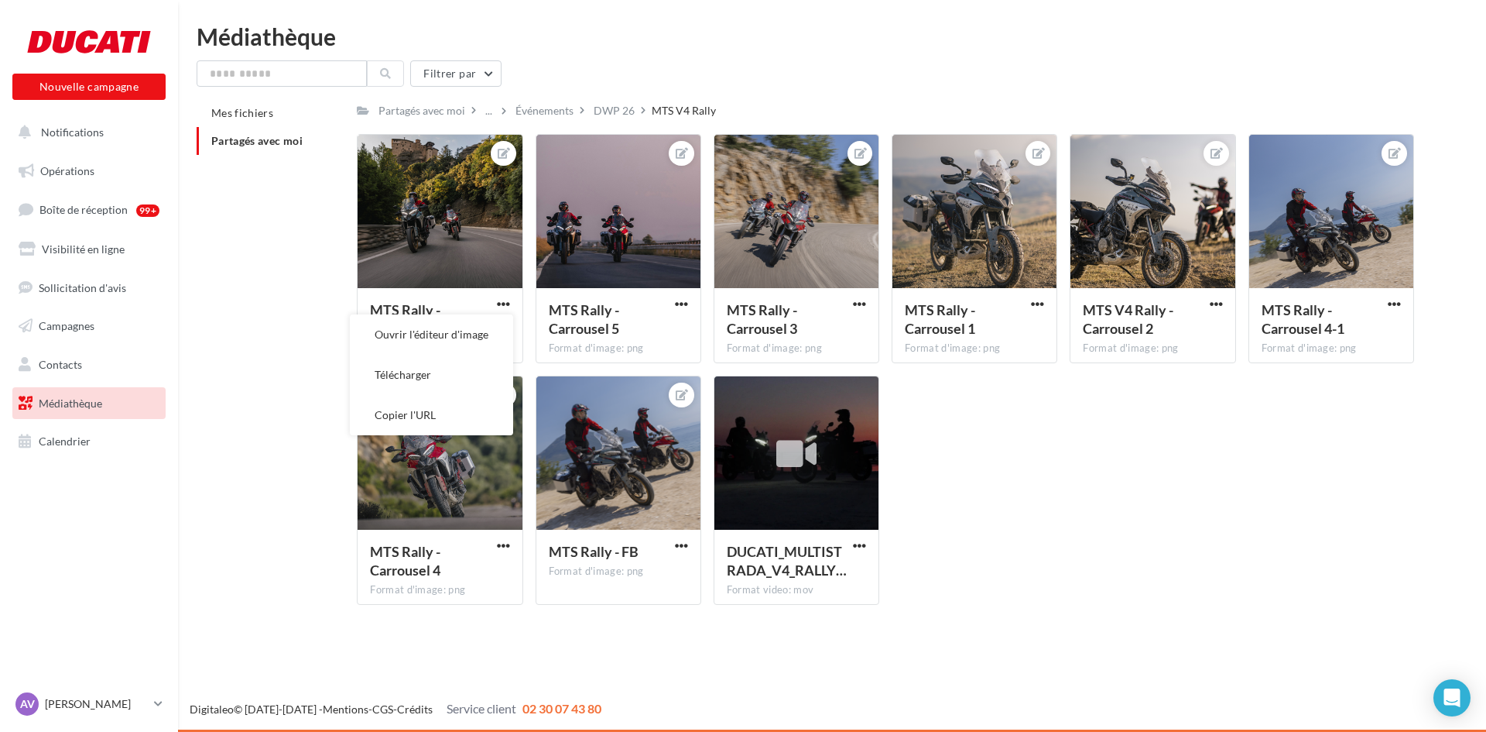
click at [1250, 468] on div "MTS Rally - Carrousel 6 Format d'image: png Ouvrir l'éditeur d'image Télécharge…" at bounding box center [892, 375] width 1070 height 483
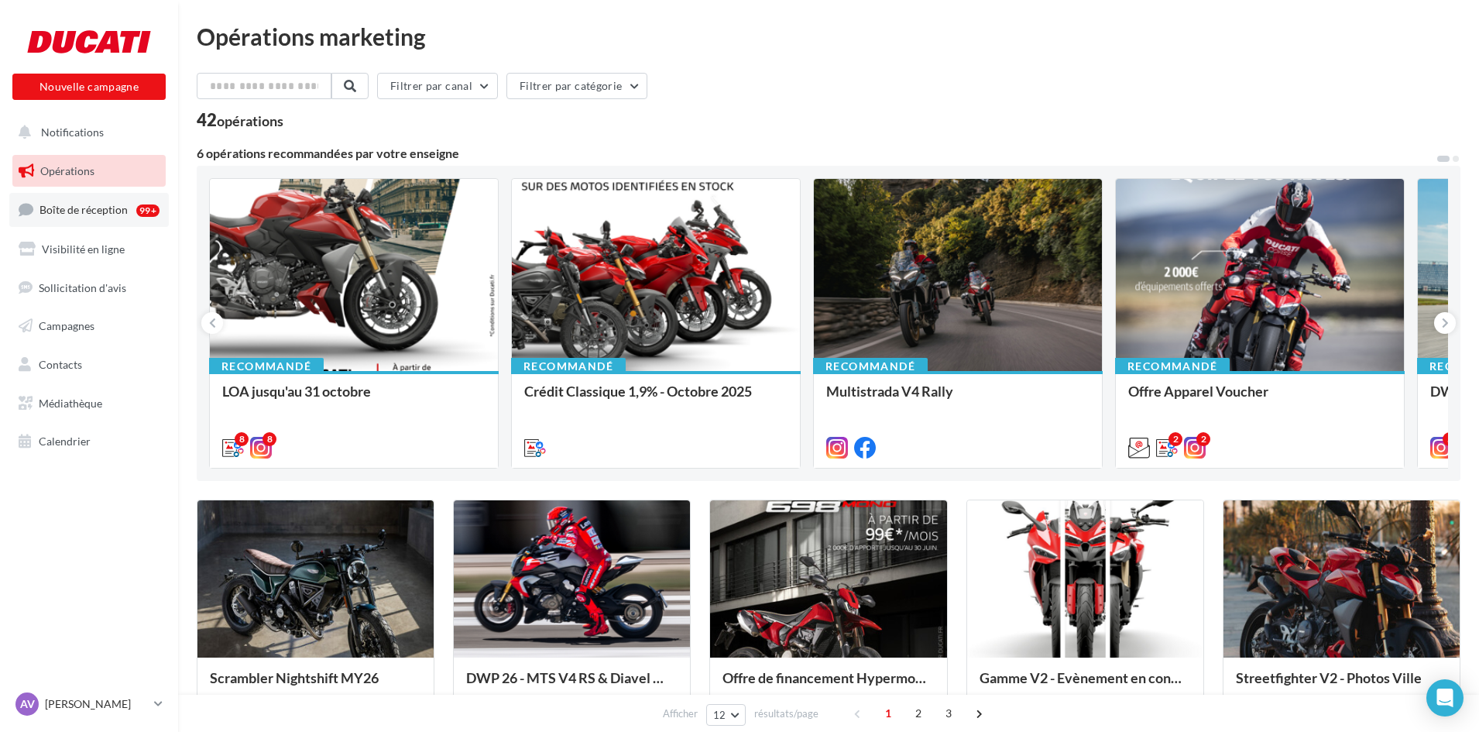
click at [84, 214] on span "Boîte de réception" at bounding box center [83, 209] width 88 height 13
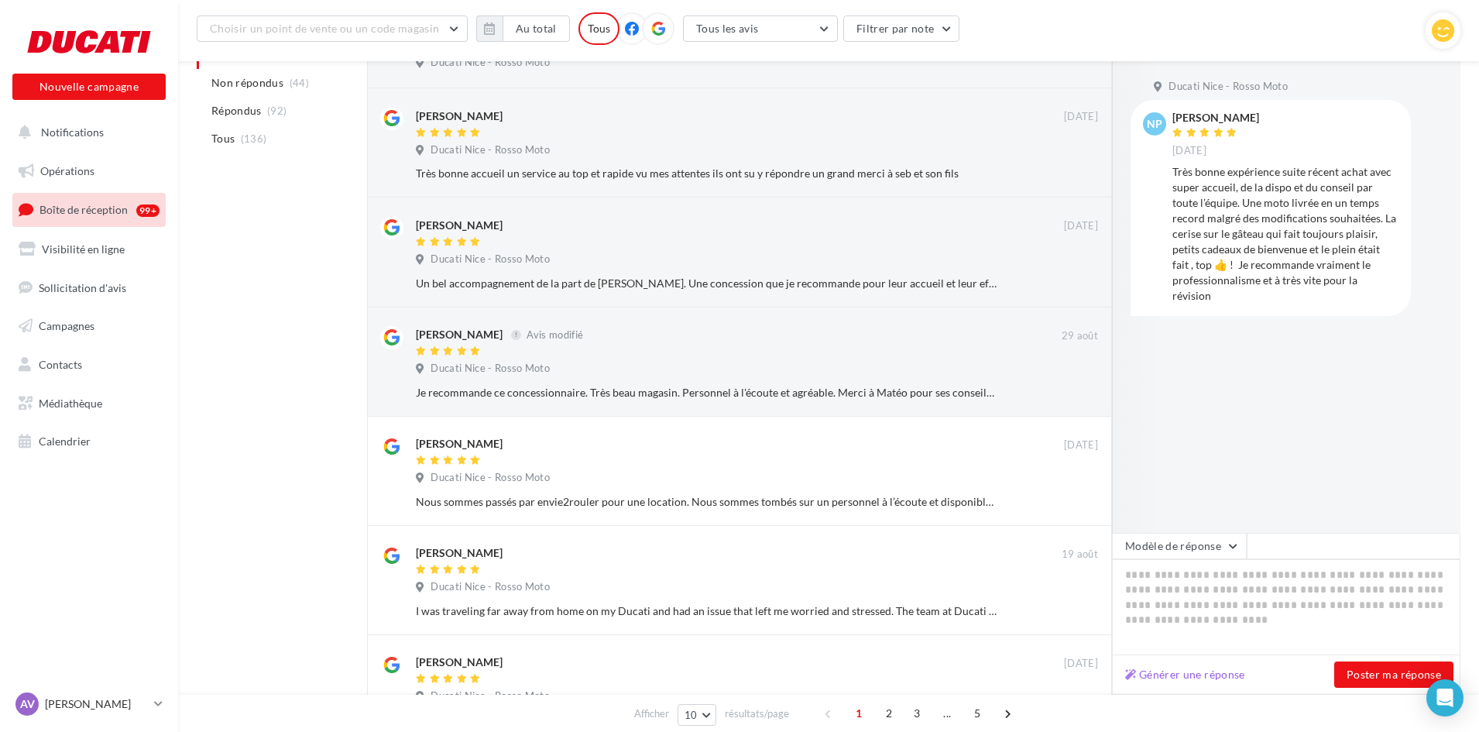
scroll to position [465, 0]
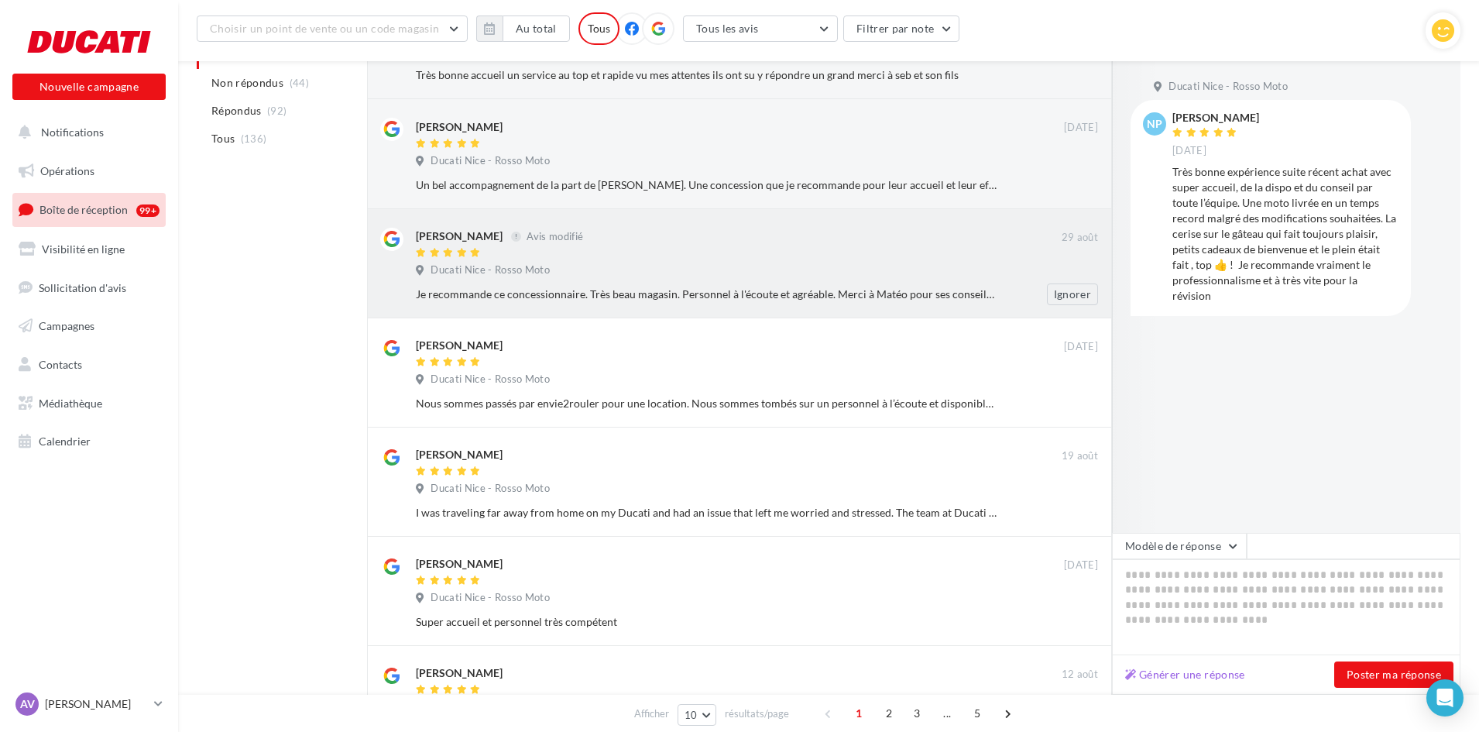
click at [756, 253] on div at bounding box center [739, 253] width 646 height 13
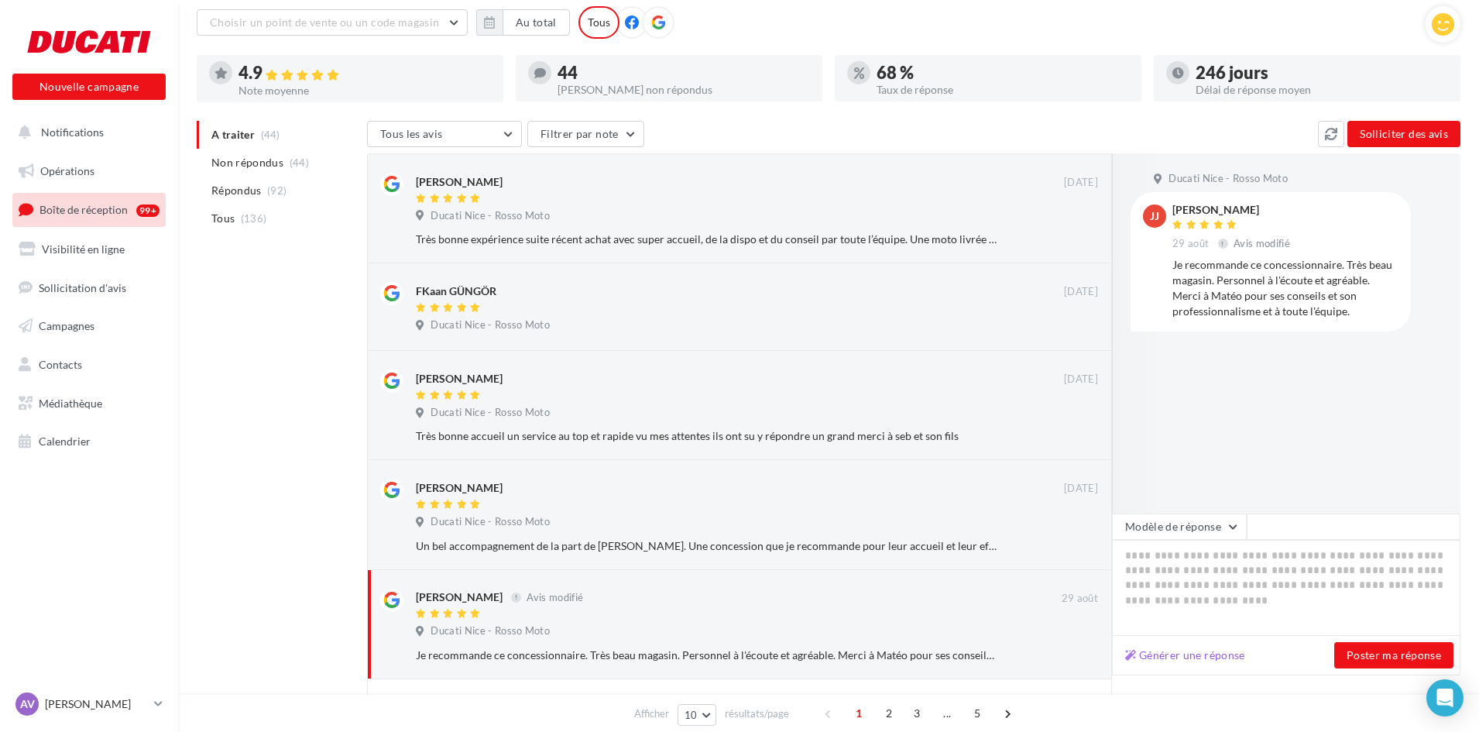
scroll to position [0, 0]
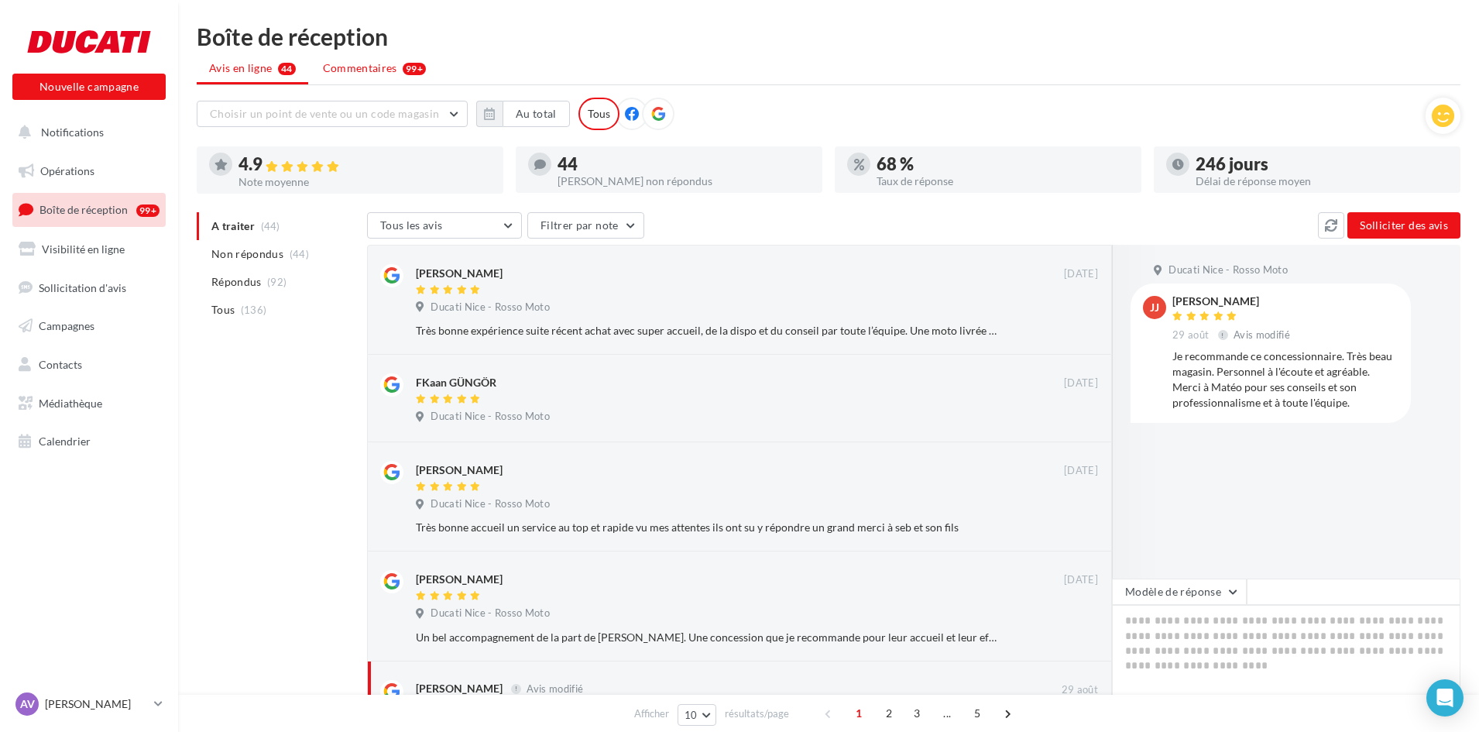
click at [373, 70] on span "Commentaires" at bounding box center [360, 67] width 74 height 15
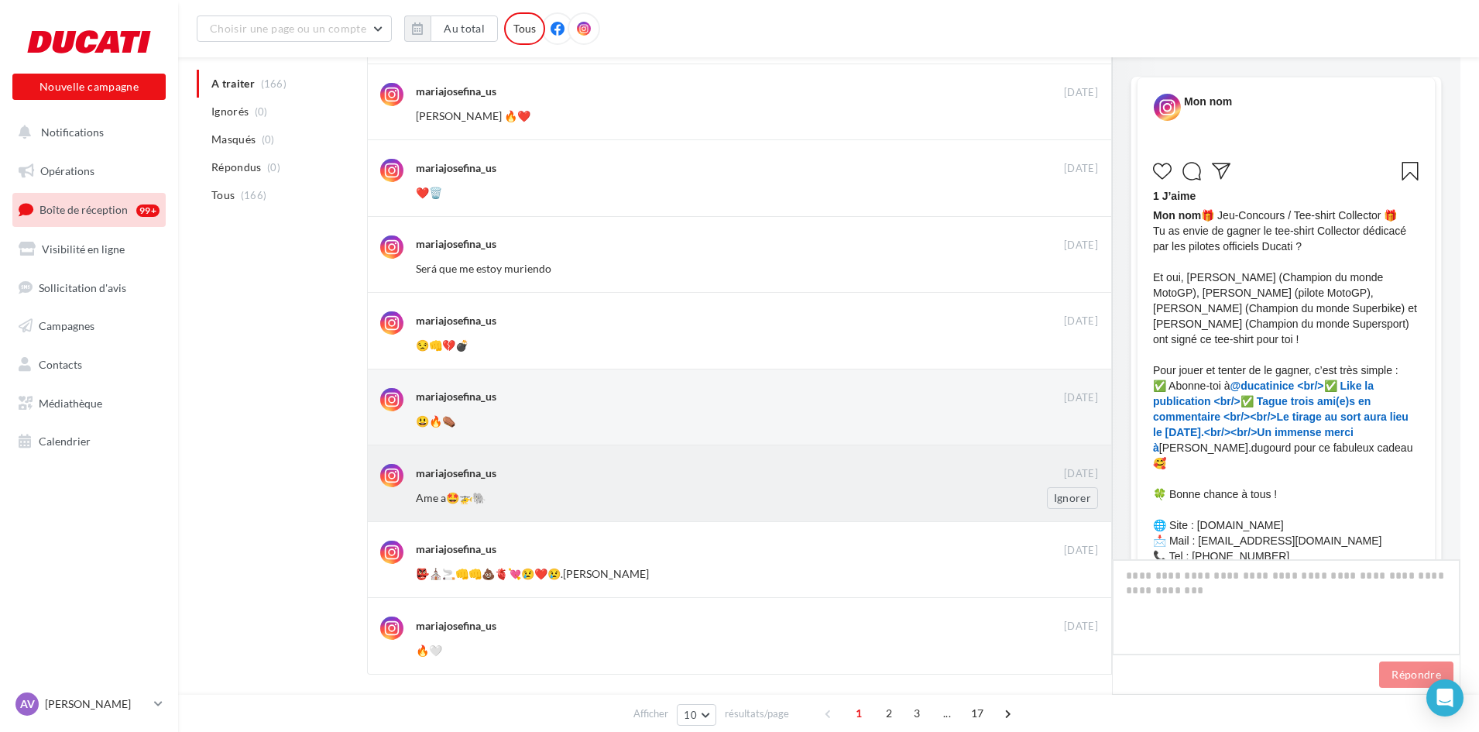
scroll to position [91, 0]
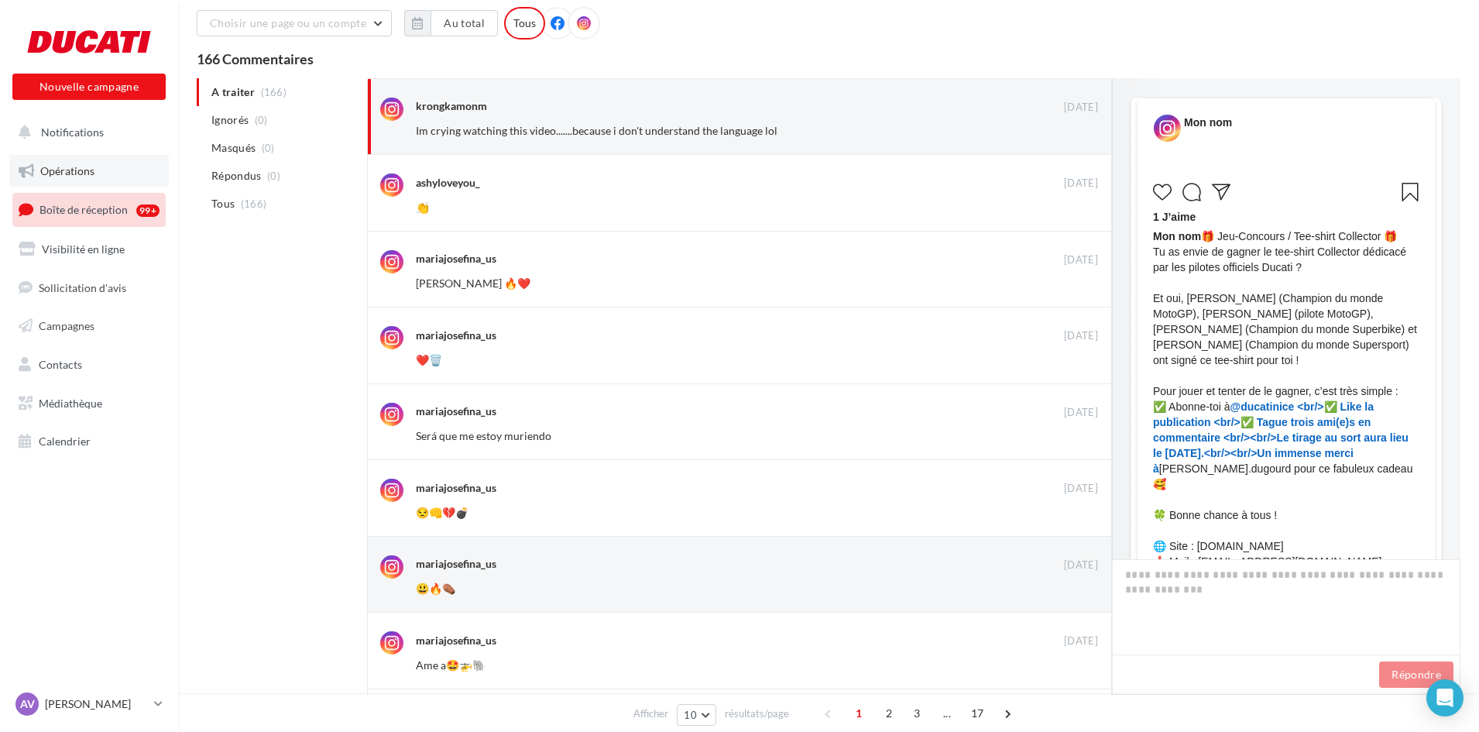
click at [77, 164] on span "Opérations" at bounding box center [67, 170] width 54 height 13
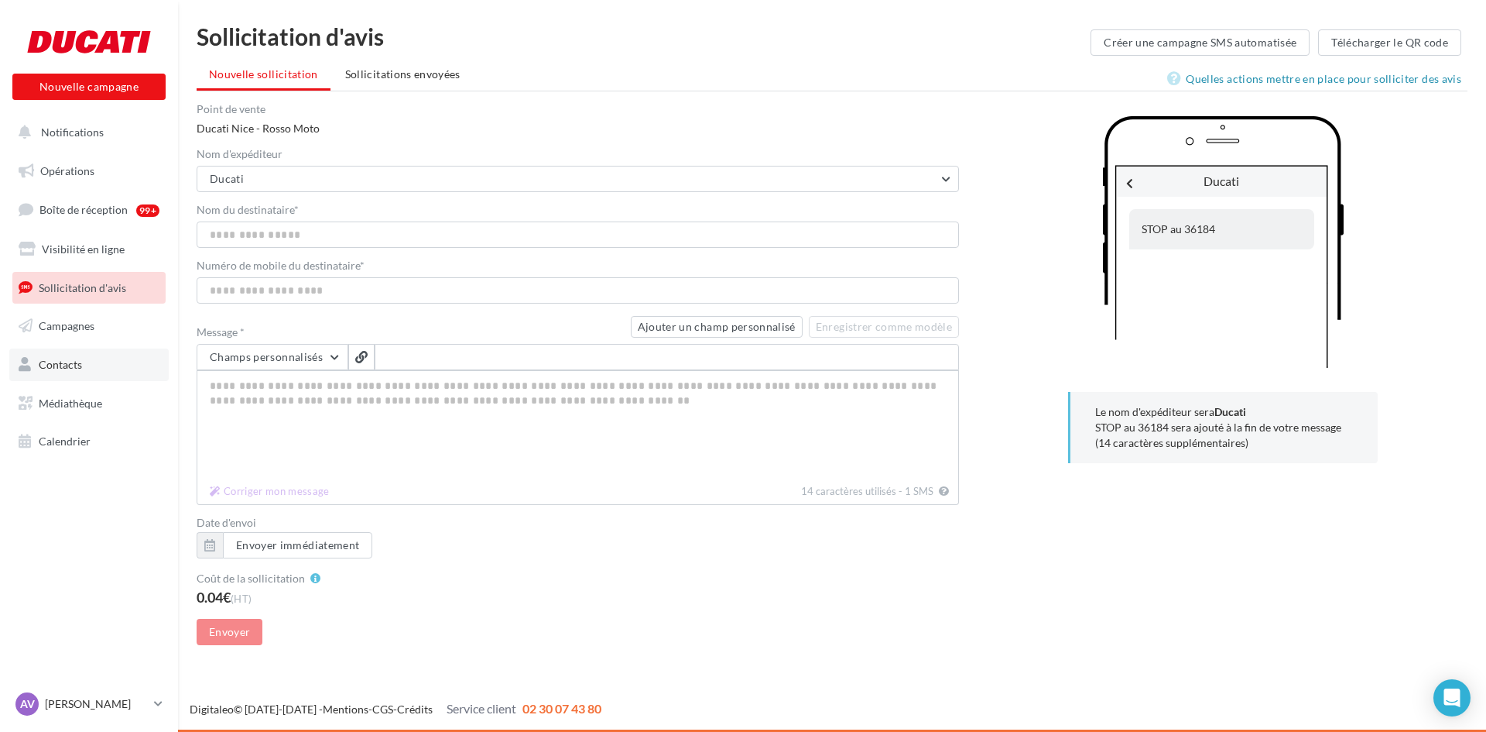
click at [77, 356] on link "Contacts" at bounding box center [88, 364] width 159 height 33
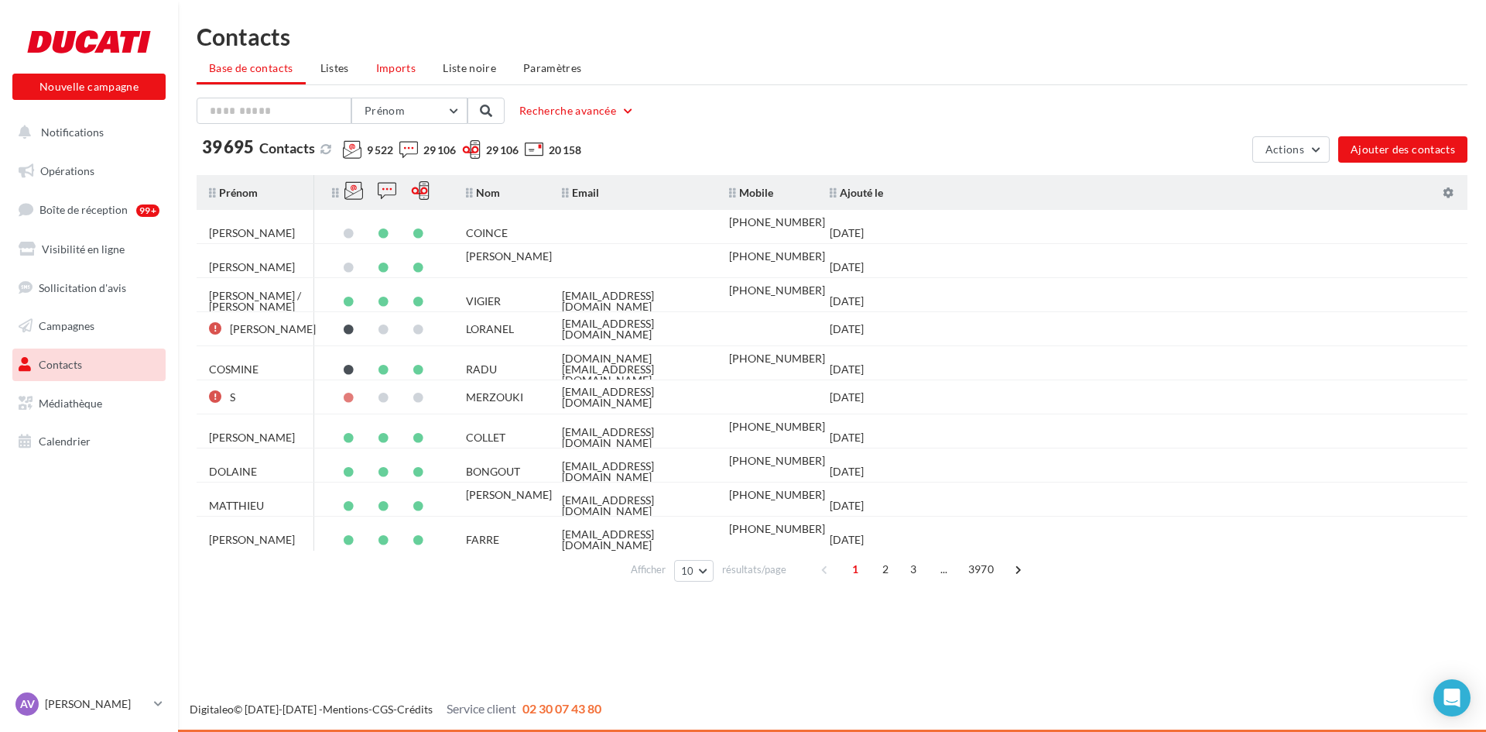
click at [409, 70] on span "Imports" at bounding box center [395, 67] width 39 height 13
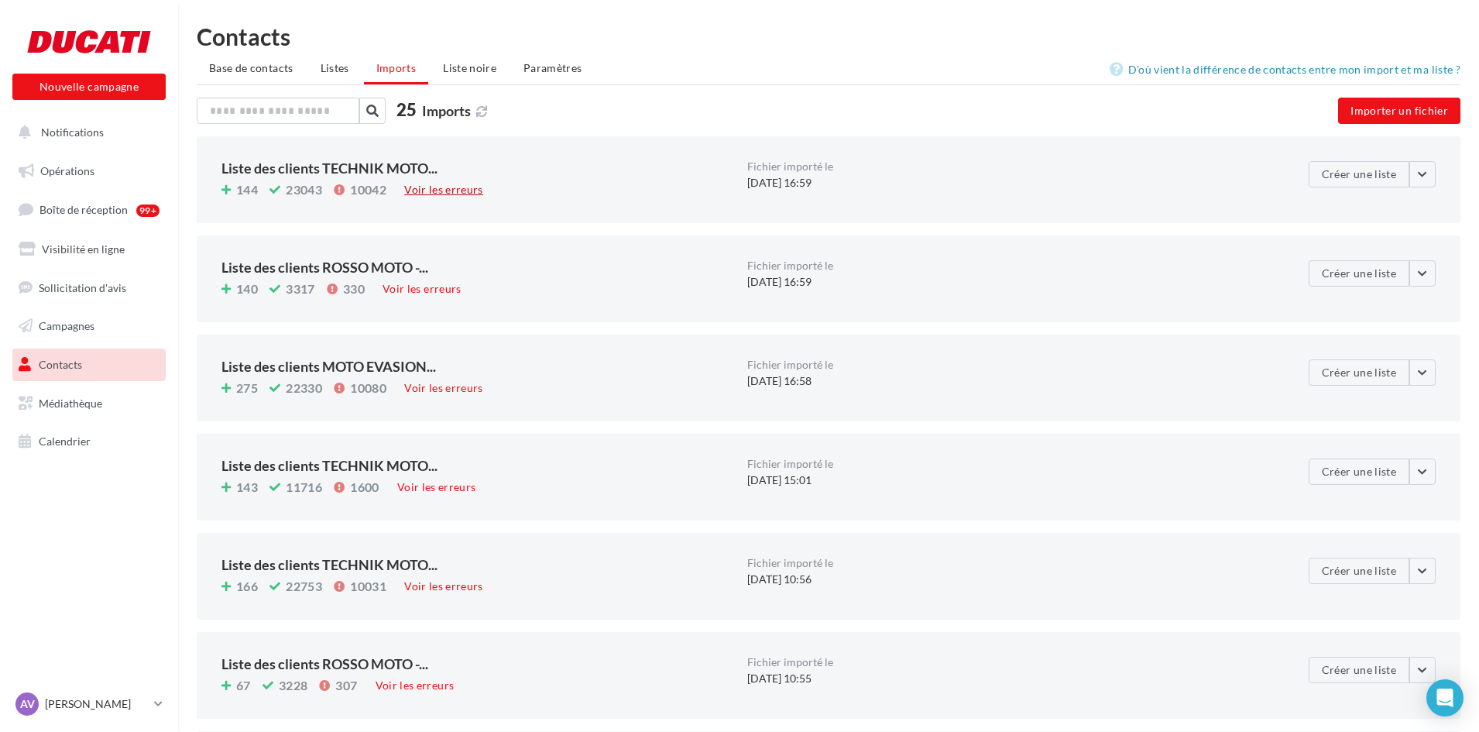
click at [445, 193] on div "Voir les erreurs" at bounding box center [443, 189] width 91 height 17
click at [242, 63] on span "Base de contacts" at bounding box center [251, 67] width 84 height 13
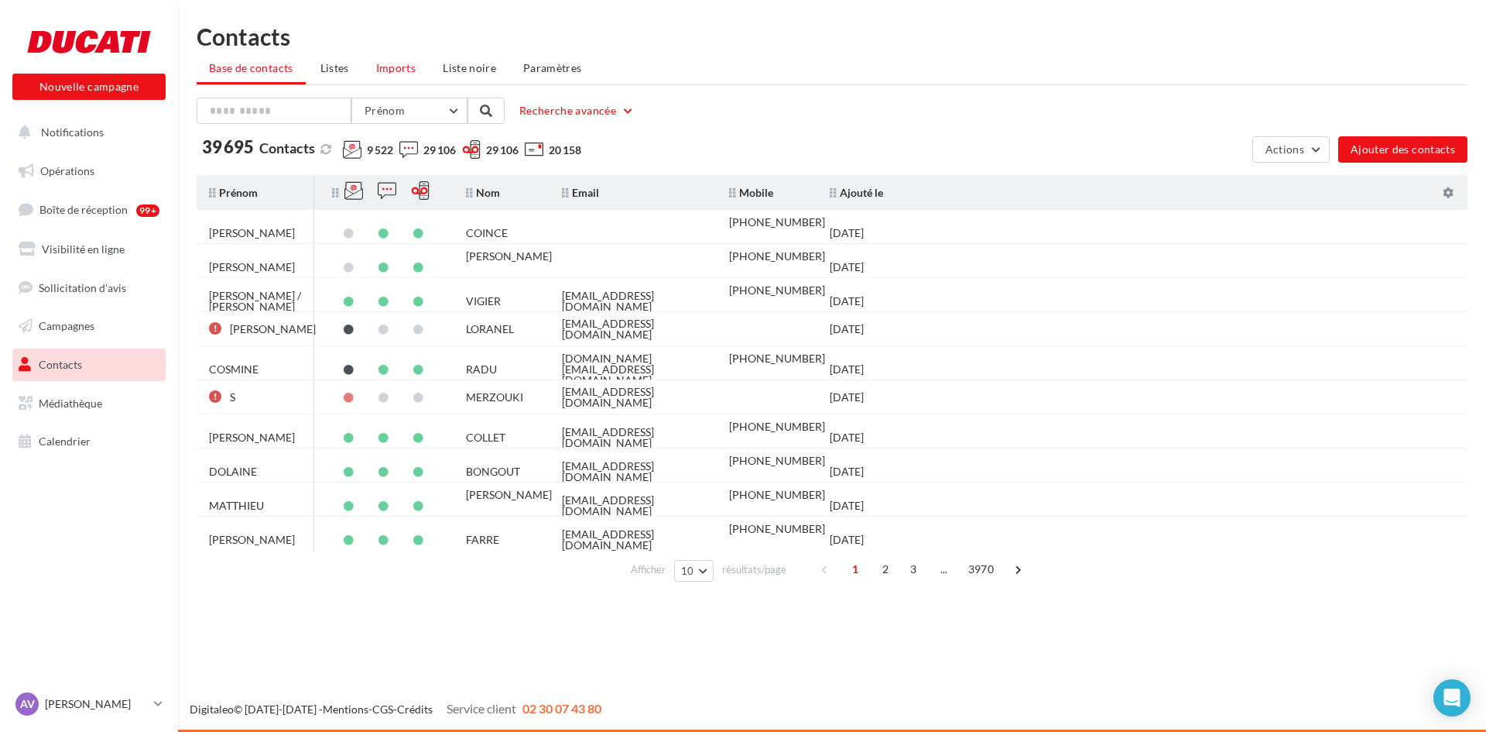
click at [404, 66] on span "Imports" at bounding box center [395, 67] width 39 height 13
